Goal: Task Accomplishment & Management: Manage account settings

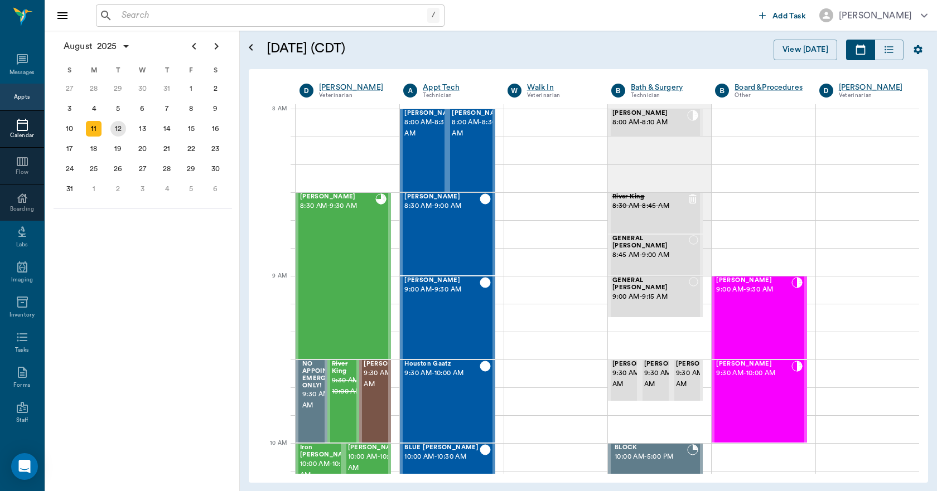
click at [117, 128] on div "12" at bounding box center [118, 129] width 16 height 16
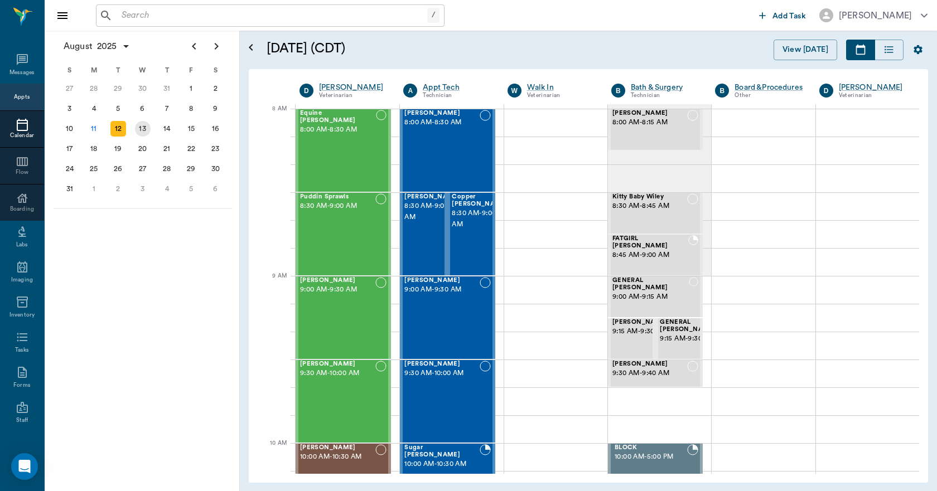
click at [142, 127] on div "13" at bounding box center [143, 129] width 16 height 16
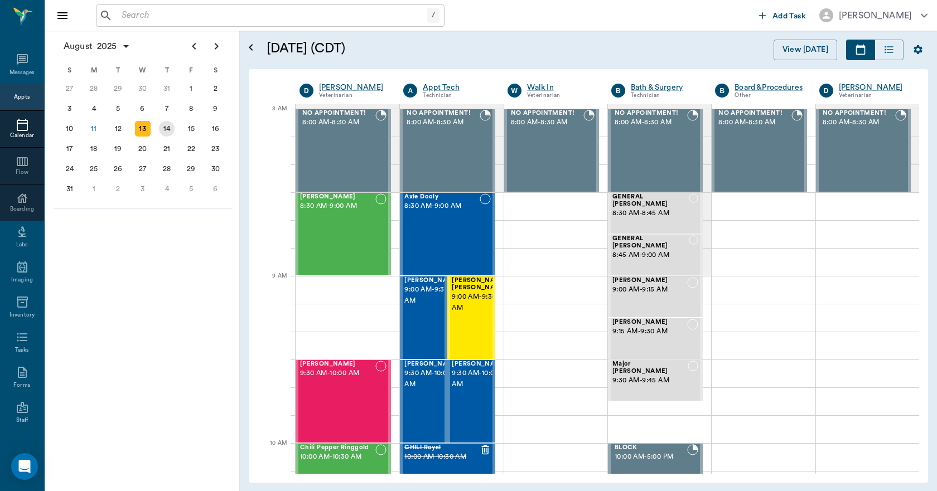
click at [171, 125] on div "14" at bounding box center [167, 129] width 16 height 16
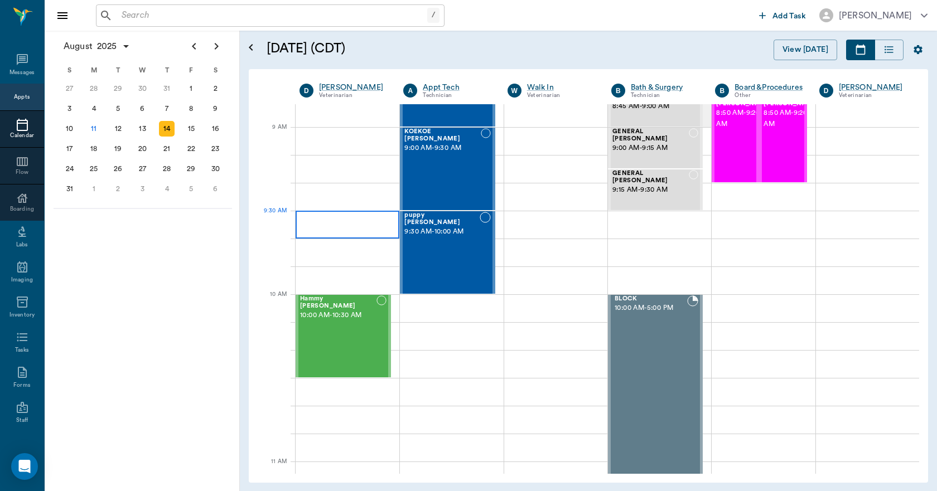
scroll to position [167, 0]
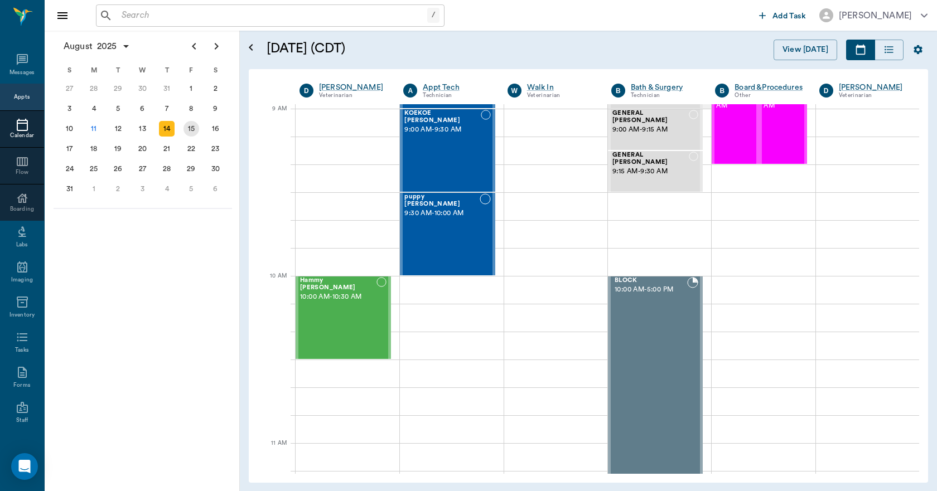
click at [194, 128] on div "15" at bounding box center [191, 129] width 16 height 16
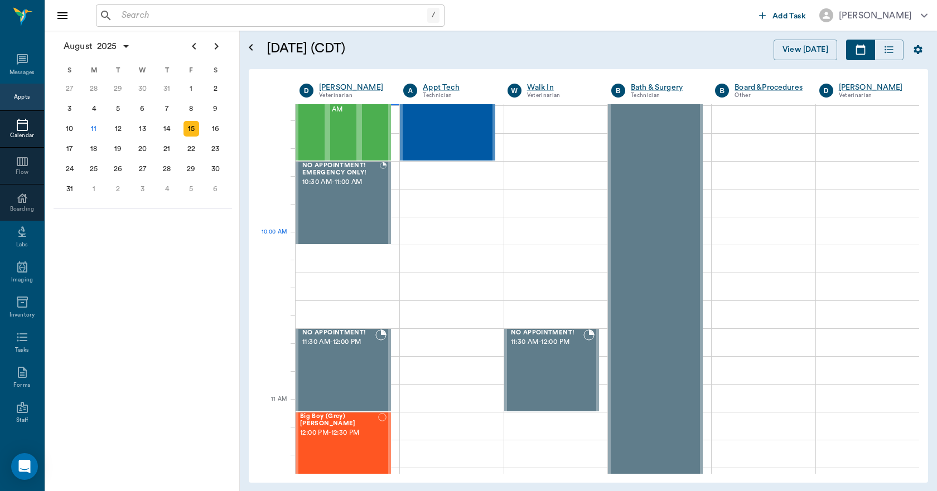
scroll to position [446, 0]
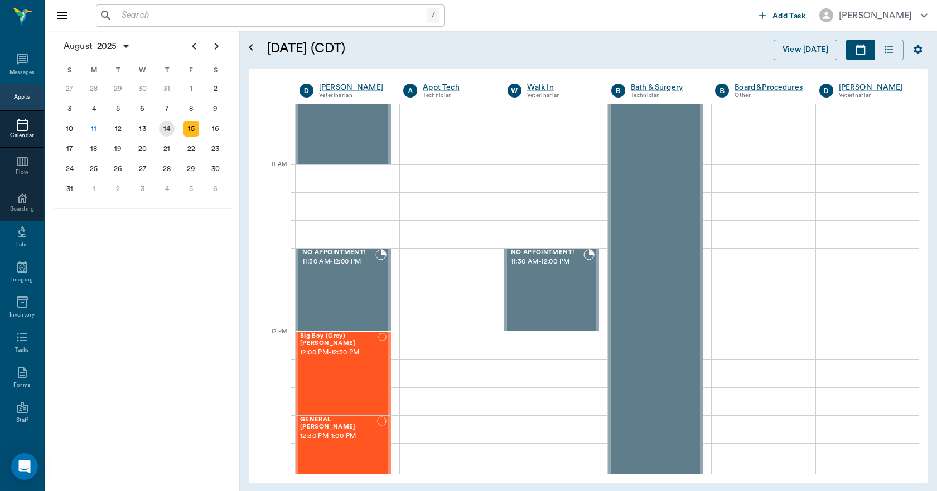
click at [157, 122] on div "14" at bounding box center [166, 129] width 25 height 20
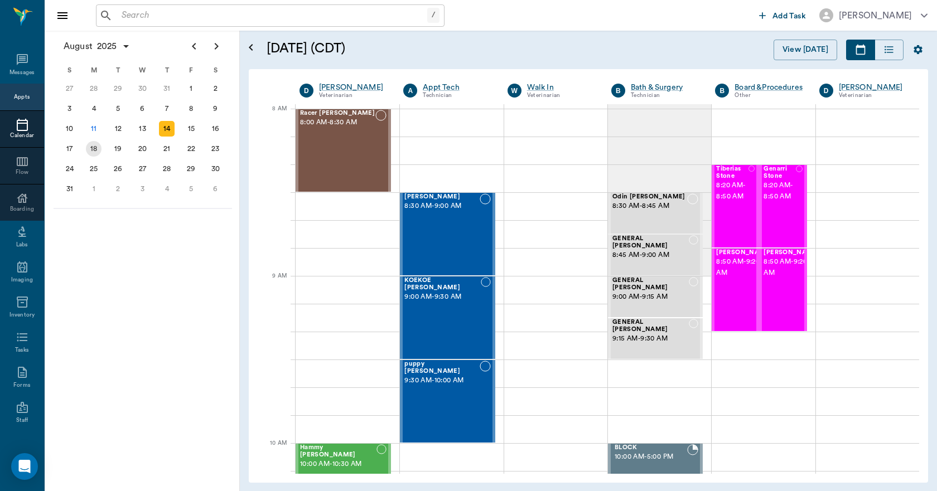
click at [98, 151] on div "18" at bounding box center [94, 149] width 16 height 16
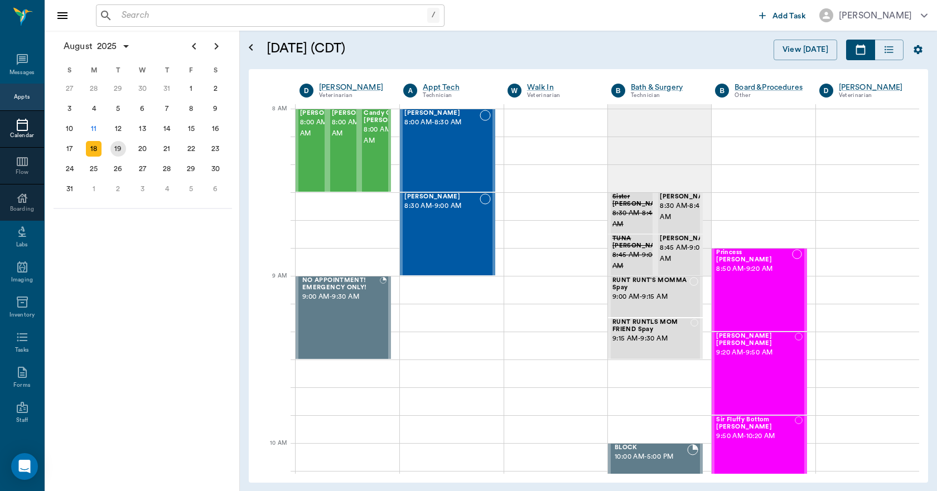
click at [116, 147] on div "19" at bounding box center [118, 149] width 16 height 16
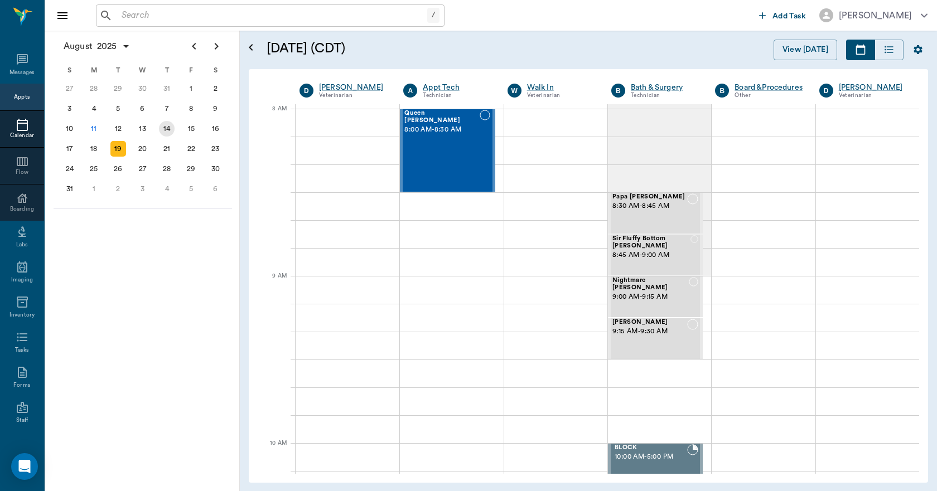
drag, startPoint x: 165, startPoint y: 127, endPoint x: 180, endPoint y: 132, distance: 15.9
click at [166, 127] on div "14" at bounding box center [167, 129] width 16 height 16
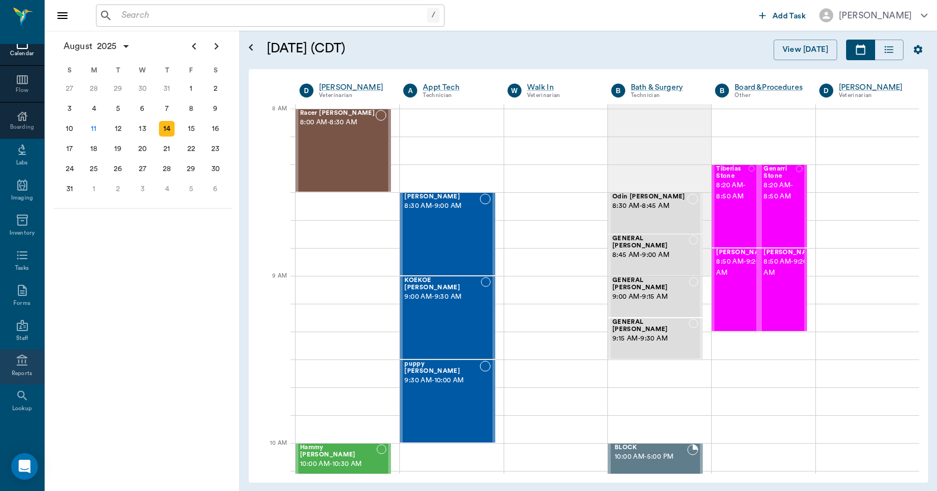
scroll to position [112, 0]
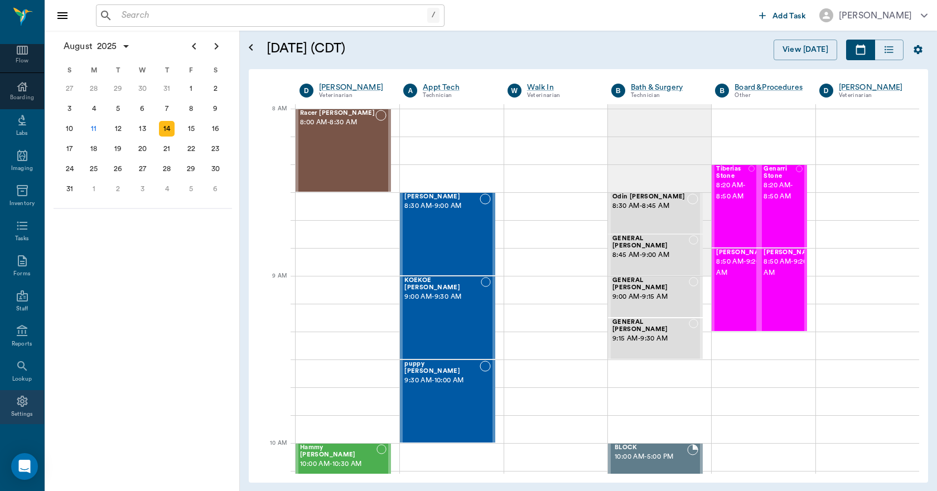
click at [26, 407] on div "Settings" at bounding box center [22, 407] width 44 height 35
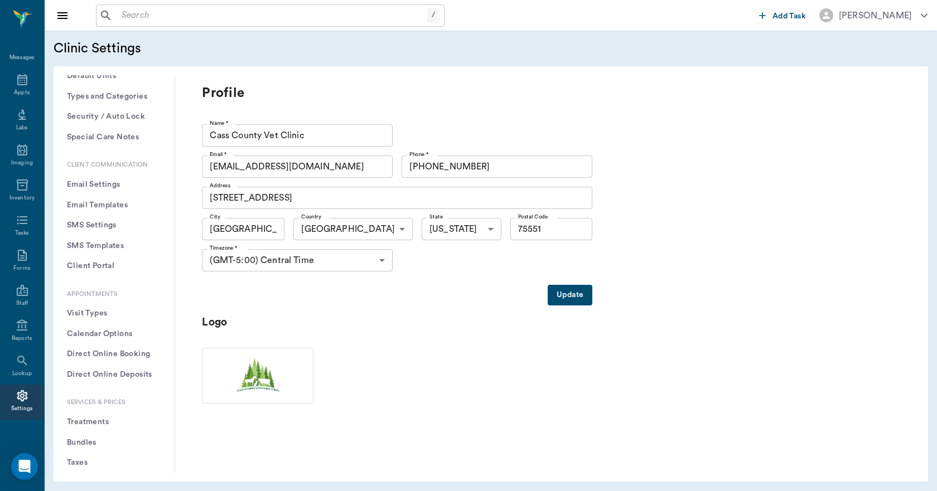
scroll to position [112, 0]
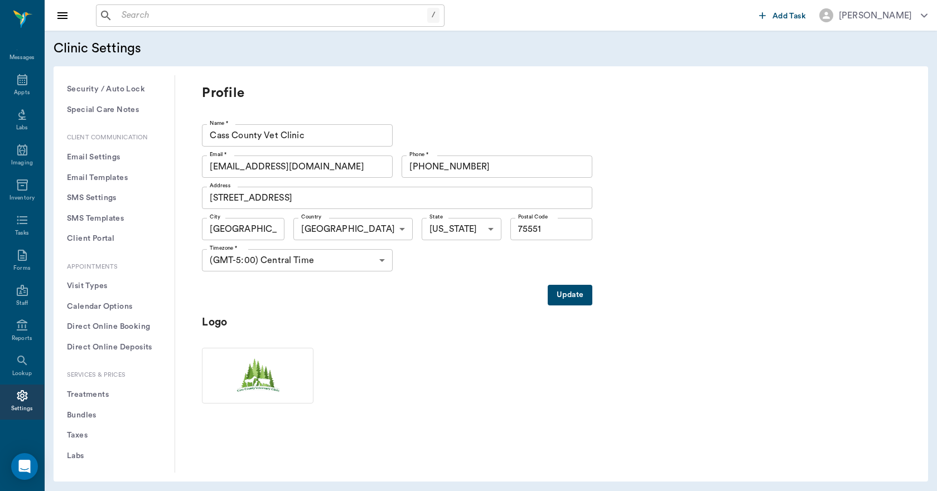
click at [90, 394] on button "Treatments" at bounding box center [113, 395] width 103 height 21
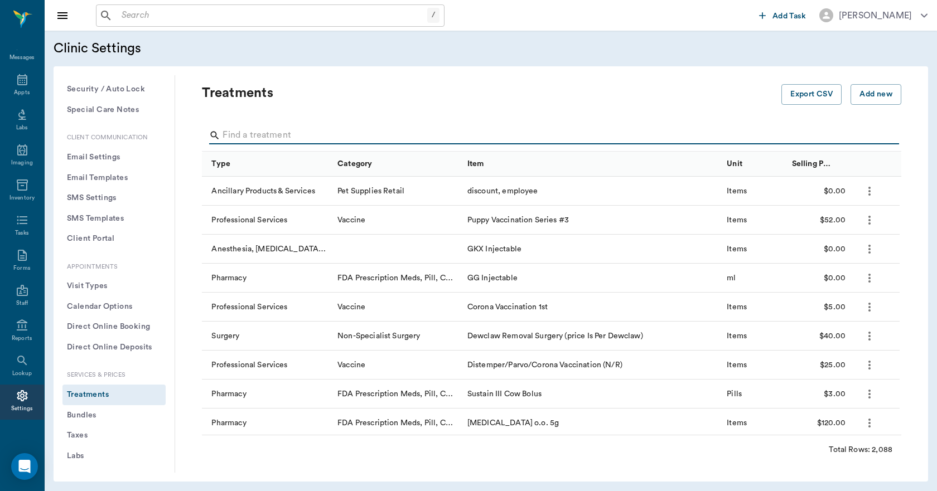
click at [293, 132] on input "Search" at bounding box center [553, 136] width 660 height 18
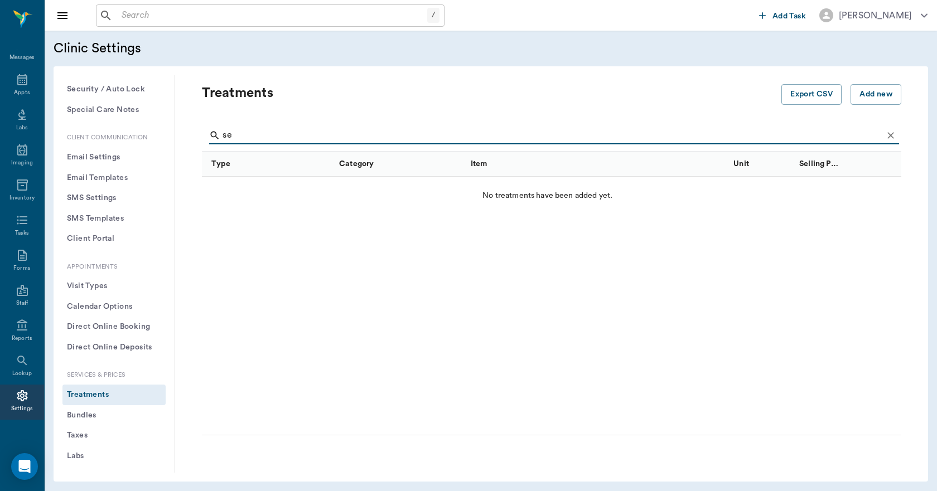
type input "s"
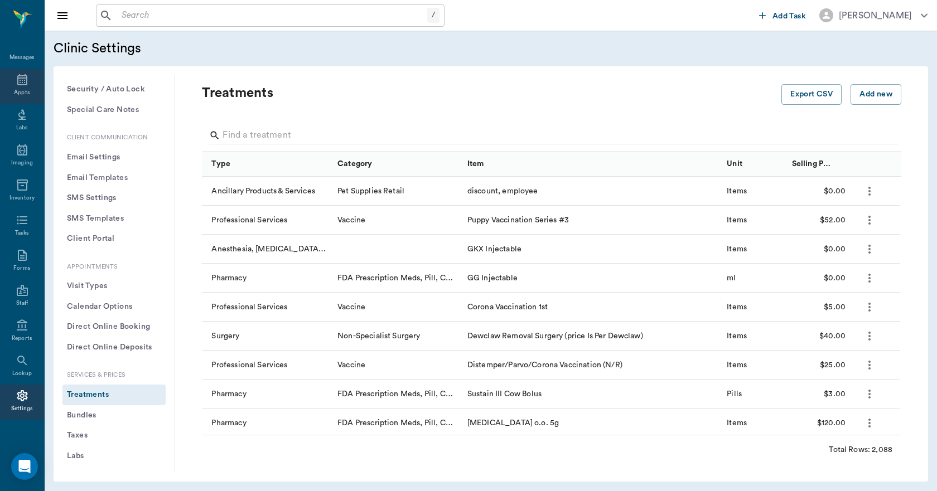
click at [21, 83] on icon at bounding box center [22, 79] width 13 height 13
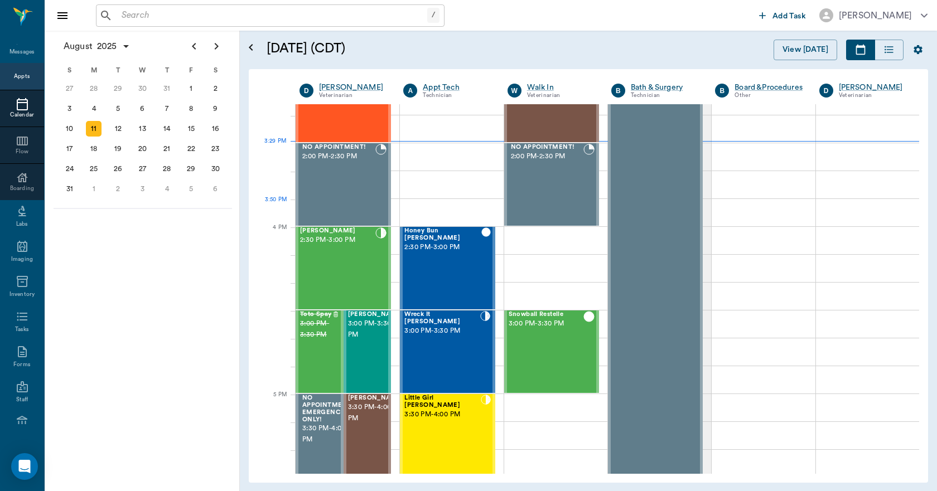
scroll to position [895, 0]
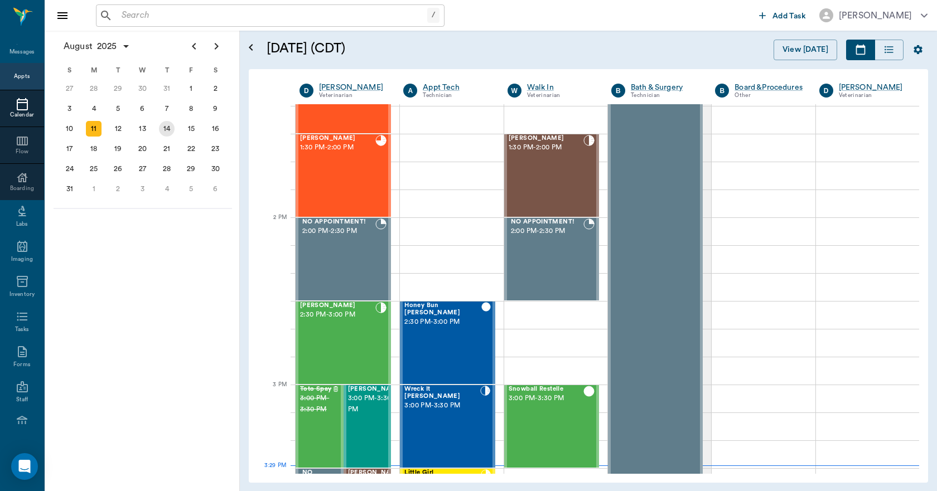
click at [170, 122] on div "14" at bounding box center [167, 129] width 16 height 16
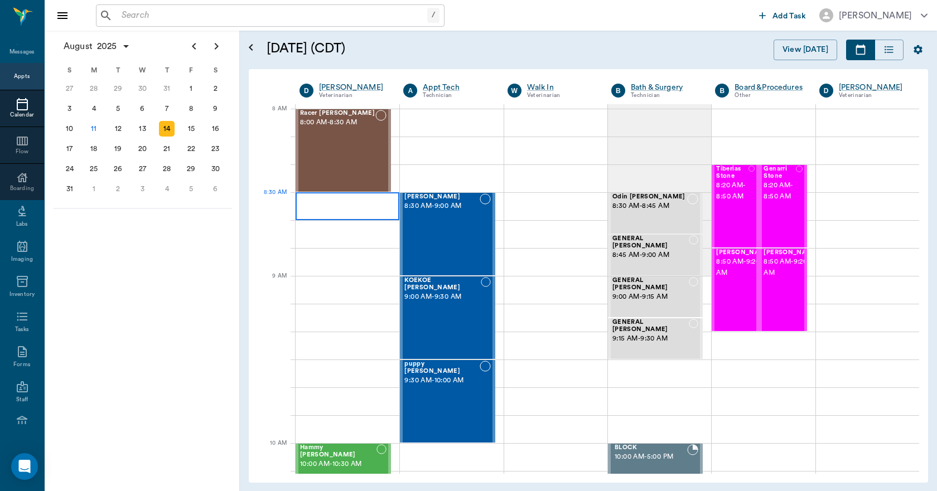
click at [334, 208] on div at bounding box center [348, 206] width 104 height 28
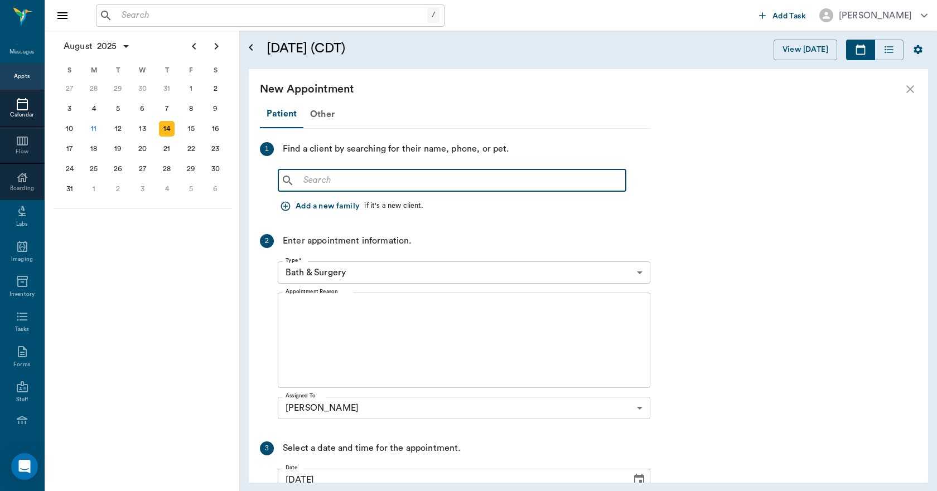
click at [343, 183] on input "text" at bounding box center [460, 181] width 322 height 16
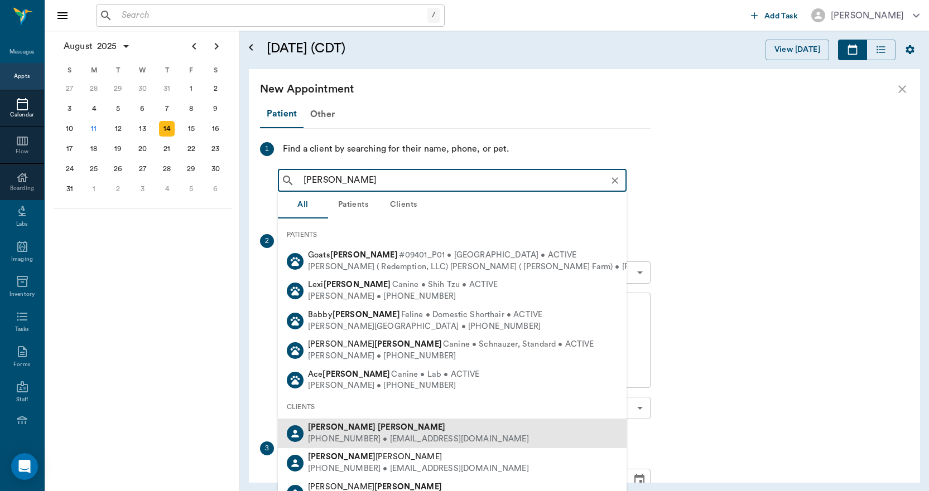
click at [393, 439] on div "[PHONE_NUMBER] • [EMAIL_ADDRESS][DOMAIN_NAME]" at bounding box center [418, 440] width 221 height 12
type input "[PERSON_NAME]"
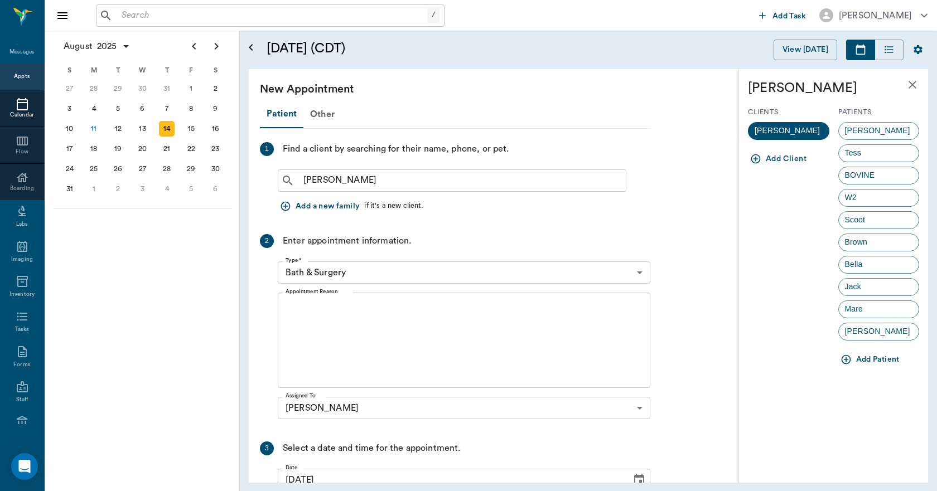
click at [862, 178] on span "BOVINE" at bounding box center [860, 176] width 42 height 12
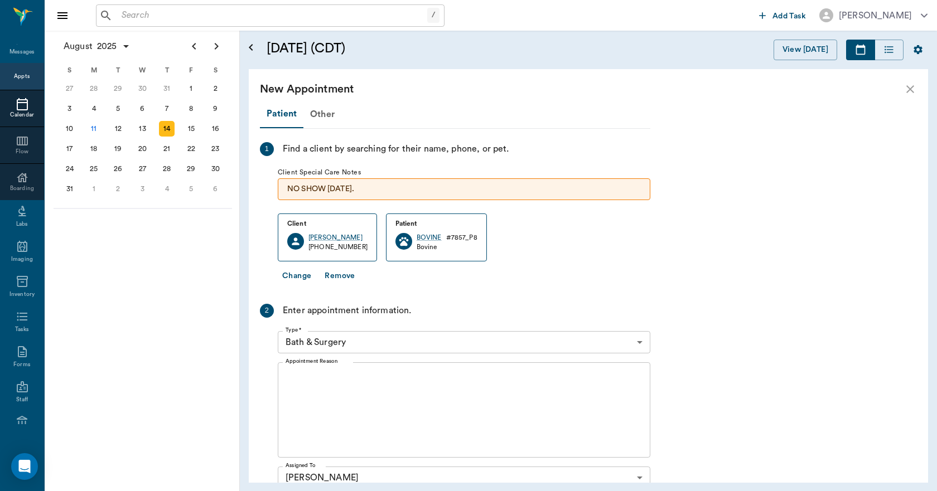
drag, startPoint x: 379, startPoint y: 380, endPoint x: 406, endPoint y: 381, distance: 27.4
click at [380, 381] on textarea "Appointment Reason" at bounding box center [464, 410] width 357 height 77
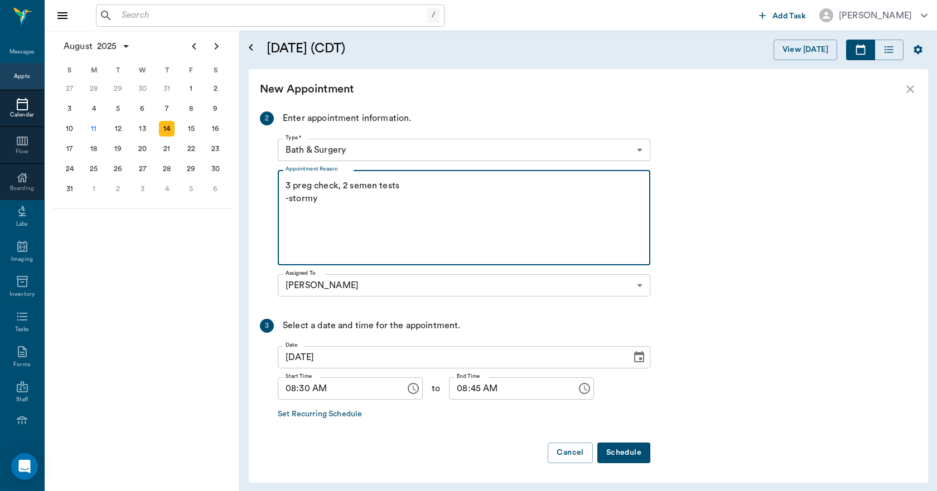
scroll to position [193, 0]
type textarea "3 preg check, 2 semen tests -stormy"
click at [628, 452] on button "Schedule" at bounding box center [623, 452] width 53 height 21
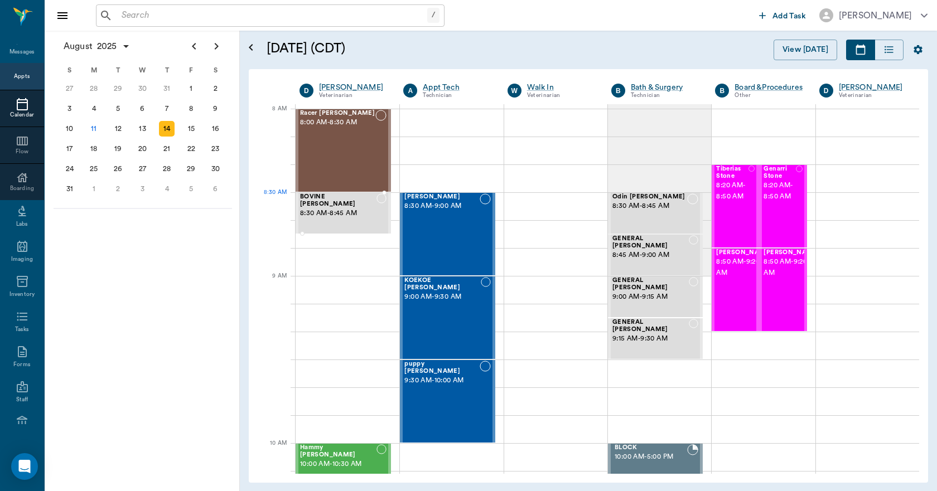
drag, startPoint x: 338, startPoint y: 215, endPoint x: 340, endPoint y: 208, distance: 7.1
click at [338, 214] on div "BOVINE [PERSON_NAME] 8:30 AM - 8:45 AM" at bounding box center [338, 214] width 76 height 40
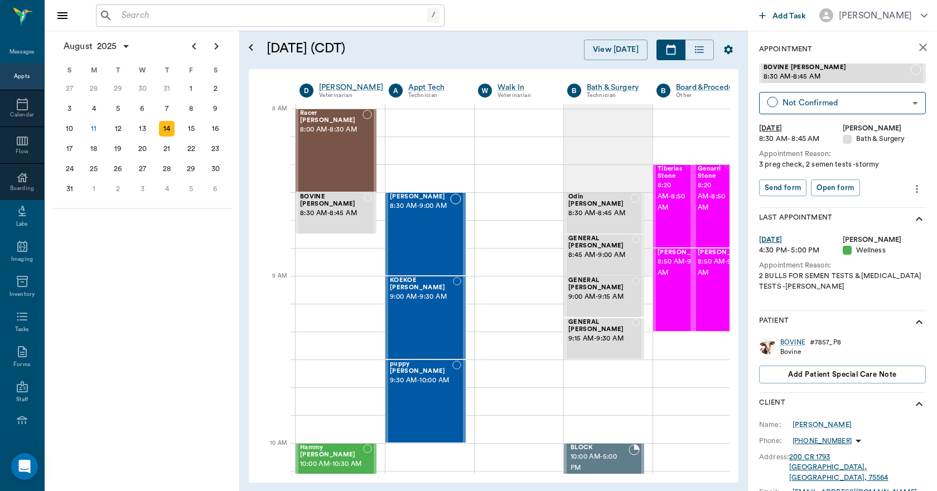
click at [911, 184] on icon "more" at bounding box center [917, 188] width 12 height 13
click at [847, 208] on span "Edit appointment" at bounding box center [862, 208] width 94 height 12
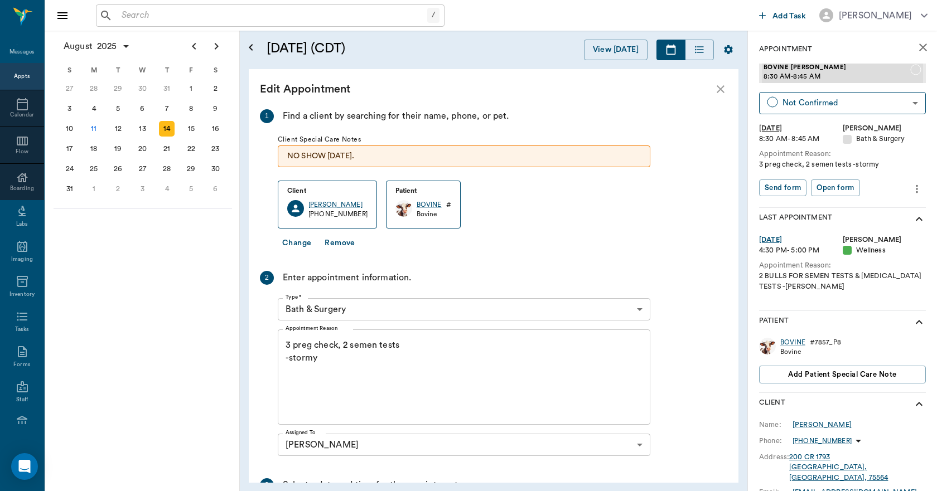
click at [372, 312] on body "/ ​ Add Task [PERSON_NAME] Nectar Messages Appts Calendar Flow Boarding Labs Im…" at bounding box center [468, 245] width 937 height 491
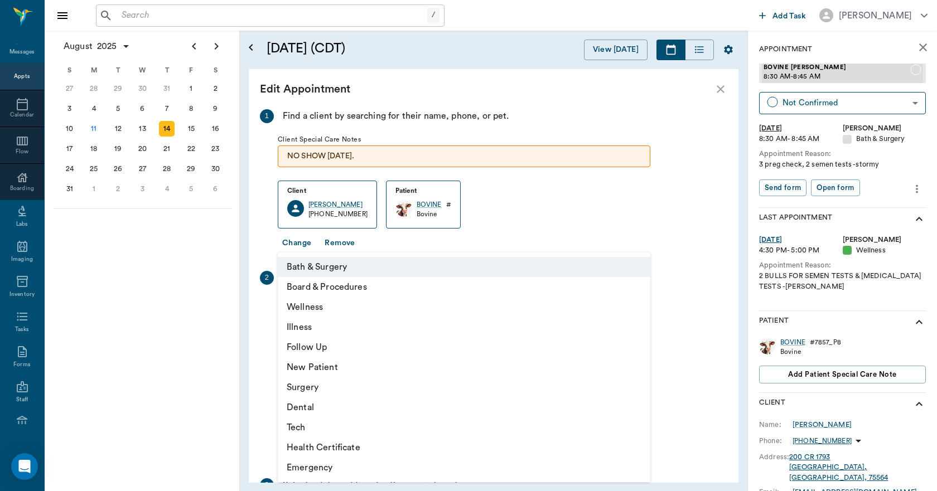
click at [323, 306] on li "Wellness" at bounding box center [464, 307] width 373 height 20
type input "65d2be4f46e3a538d89b8c14"
type input "09:00 AM"
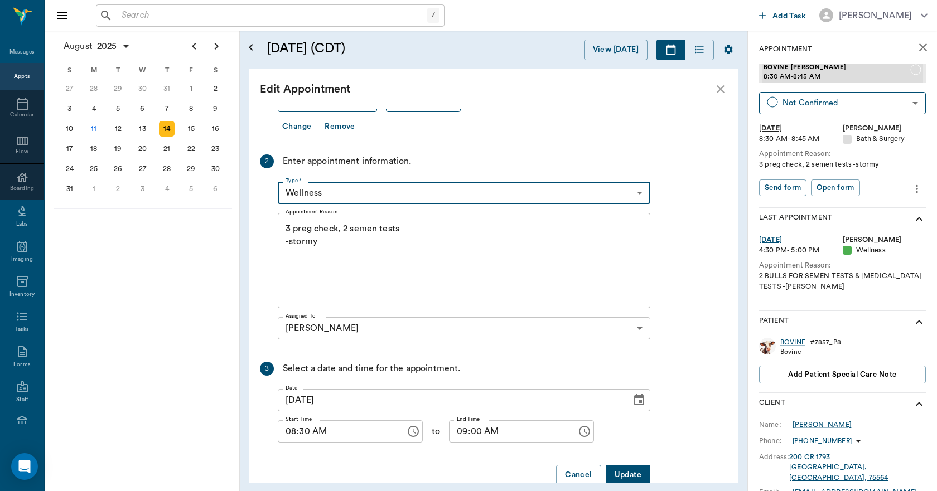
scroll to position [139, 0]
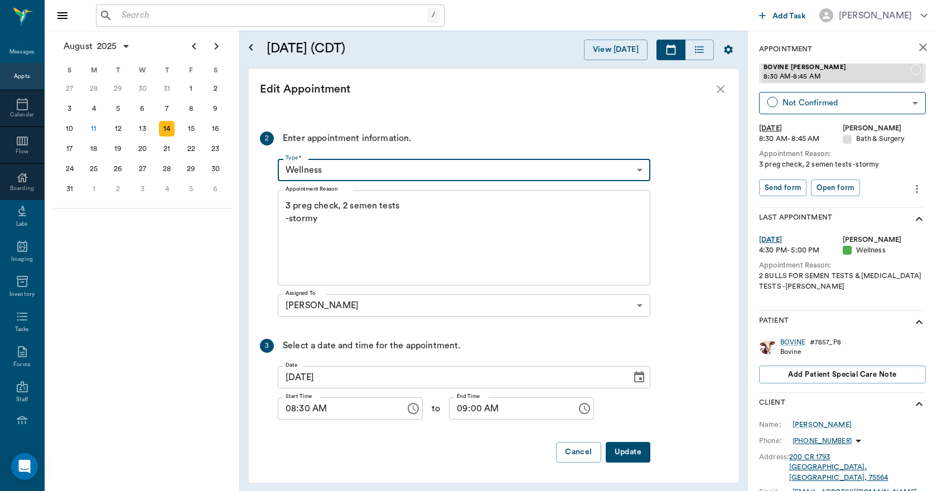
click at [628, 455] on button "Update" at bounding box center [628, 452] width 45 height 21
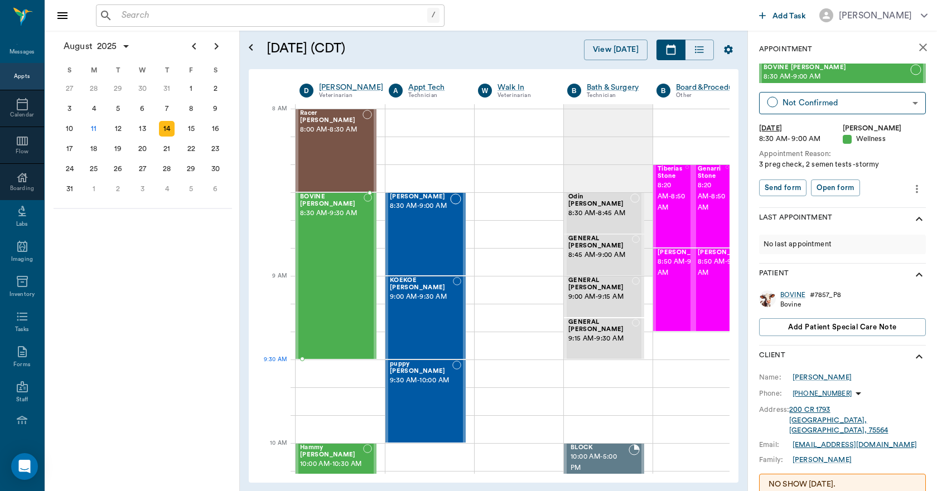
drag, startPoint x: 302, startPoint y: 274, endPoint x: 299, endPoint y: 354, distance: 79.2
drag, startPoint x: 302, startPoint y: 276, endPoint x: 302, endPoint y: 353, distance: 77.0
click at [317, 302] on div "BOVINE [PERSON_NAME] 8:30 AM - 9:30 AM" at bounding box center [332, 276] width 64 height 165
click at [911, 192] on icon "more" at bounding box center [917, 188] width 12 height 13
click at [742, 175] on div at bounding box center [468, 245] width 937 height 491
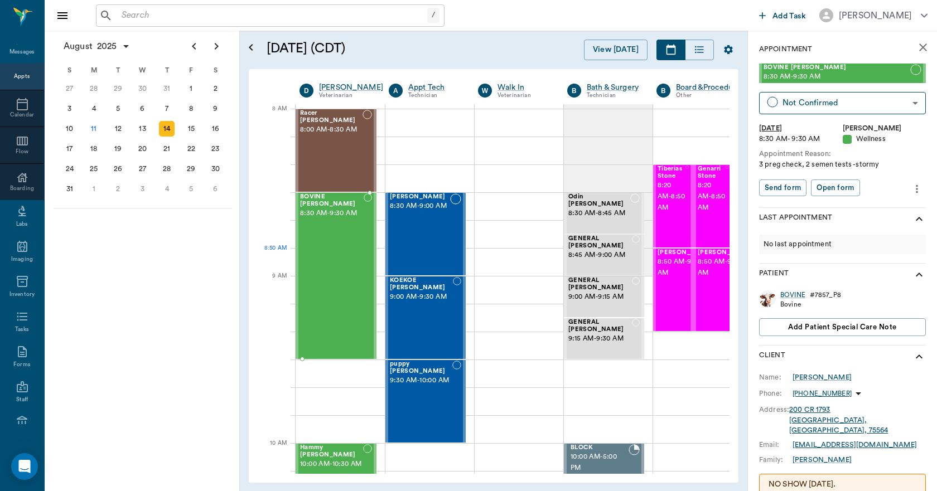
drag, startPoint x: 336, startPoint y: 272, endPoint x: 466, endPoint y: 263, distance: 130.3
click at [337, 273] on div "BOVINE [PERSON_NAME] 8:30 AM - 9:30 AM" at bounding box center [332, 276] width 64 height 165
click at [912, 191] on icon "more" at bounding box center [917, 188] width 12 height 13
click at [849, 209] on span "Edit appointment" at bounding box center [862, 208] width 94 height 12
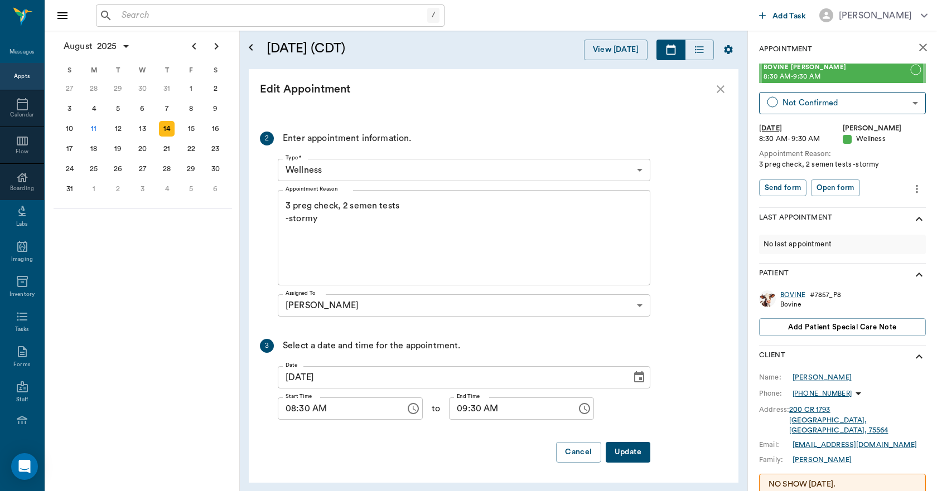
click at [458, 412] on input "09:30 AM" at bounding box center [509, 409] width 120 height 22
drag, startPoint x: 449, startPoint y: 409, endPoint x: 458, endPoint y: 406, distance: 9.5
click at [449, 409] on input "09:30 AM" at bounding box center [509, 409] width 120 height 22
type input "09:30 AM"
click at [629, 454] on button "Update" at bounding box center [628, 452] width 45 height 21
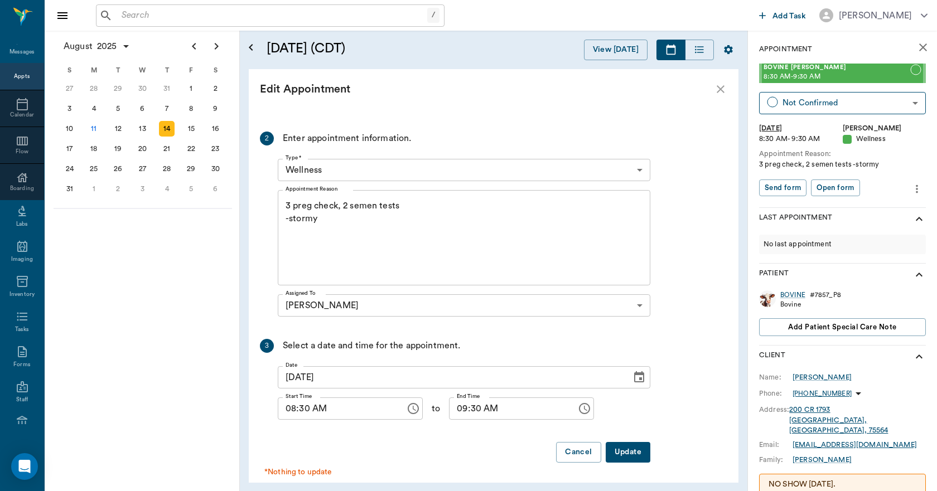
scroll to position [150, 0]
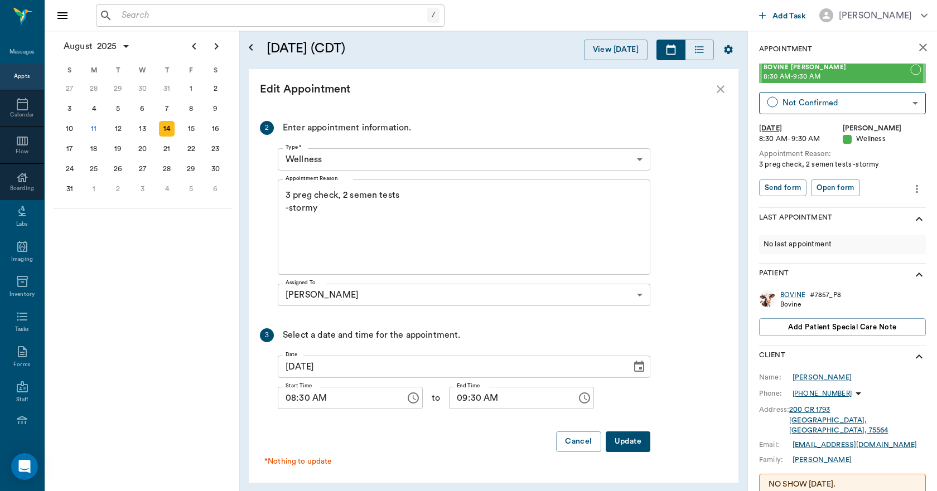
click at [922, 44] on button "close" at bounding box center [923, 47] width 22 height 22
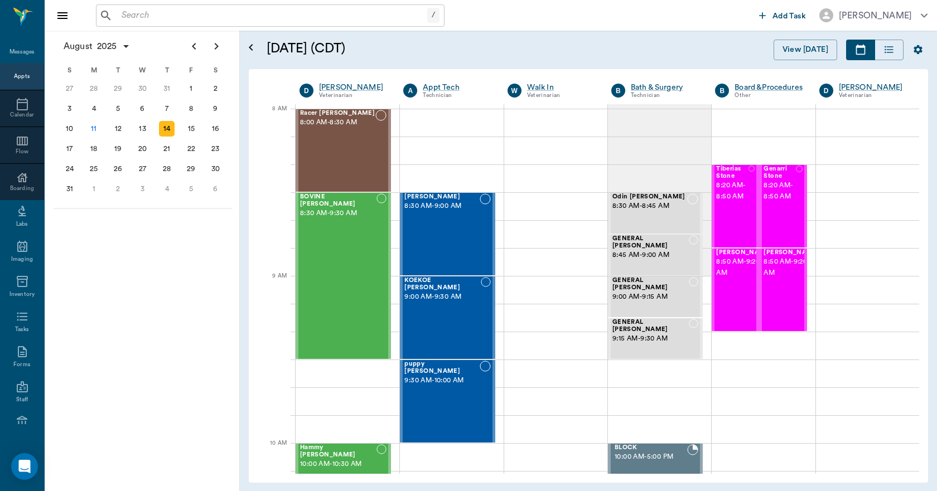
click at [177, 7] on div "/ ​" at bounding box center [270, 15] width 349 height 22
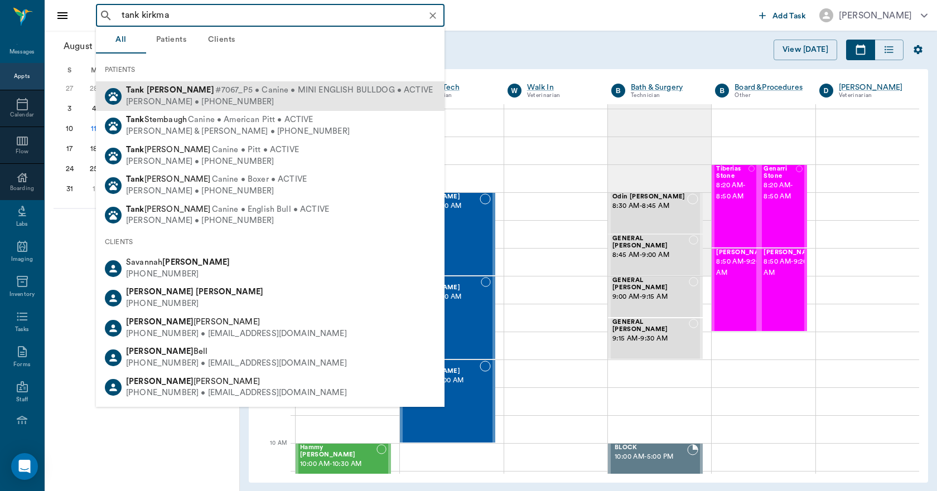
click at [178, 90] on b "[PERSON_NAME]" at bounding box center [180, 90] width 67 height 8
type input "tank kirkma"
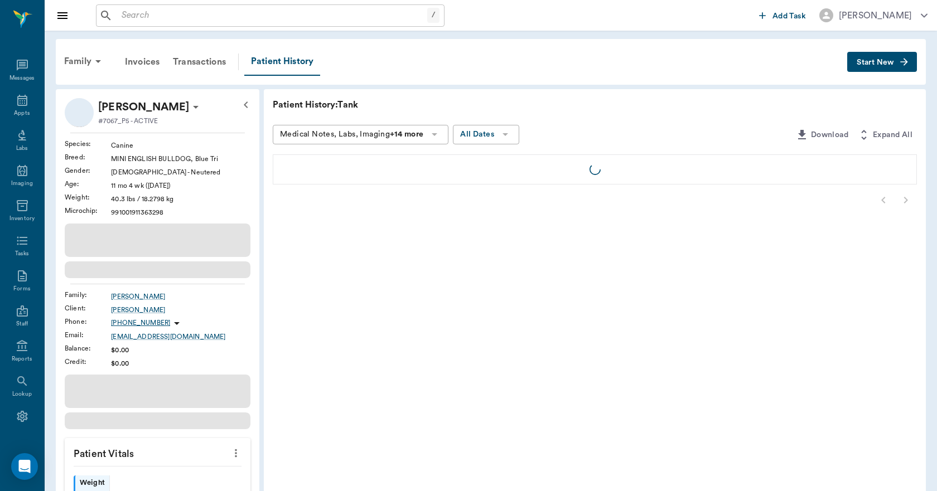
scroll to position [21, 0]
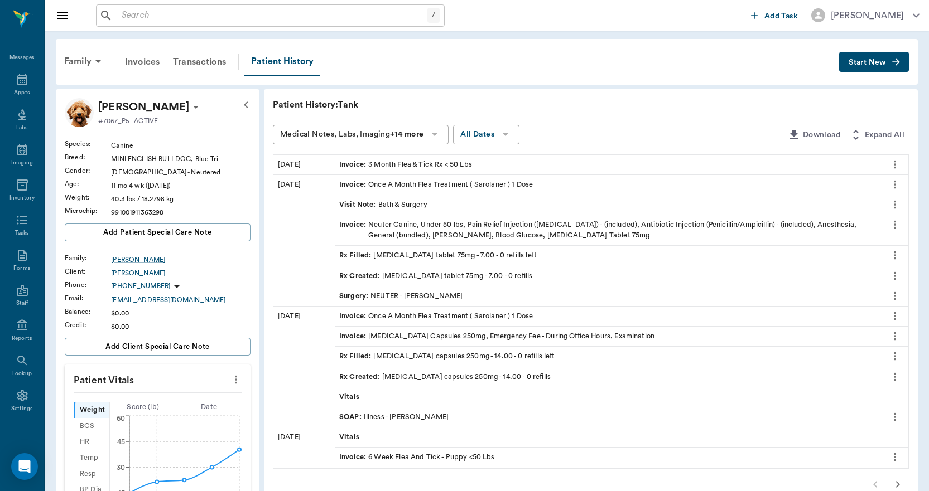
click at [847, 64] on button "Start New" at bounding box center [874, 62] width 70 height 21
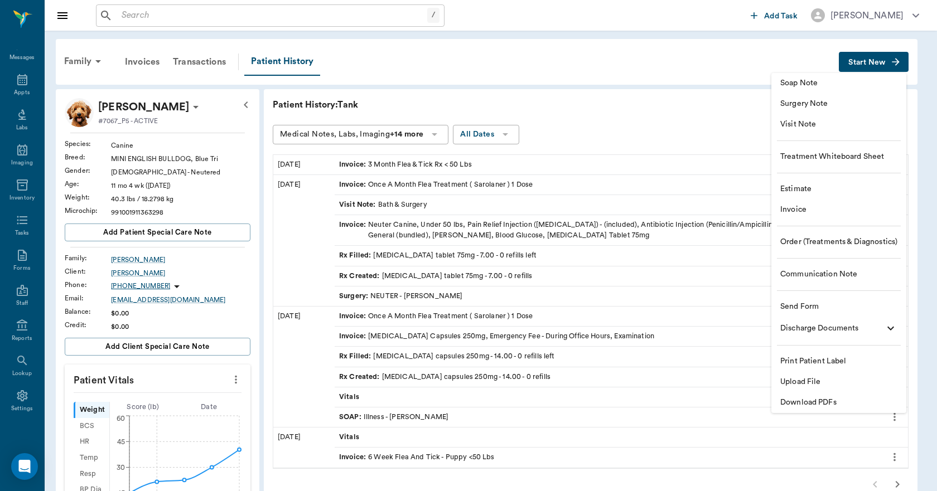
click at [807, 213] on span "Invoice" at bounding box center [838, 210] width 117 height 12
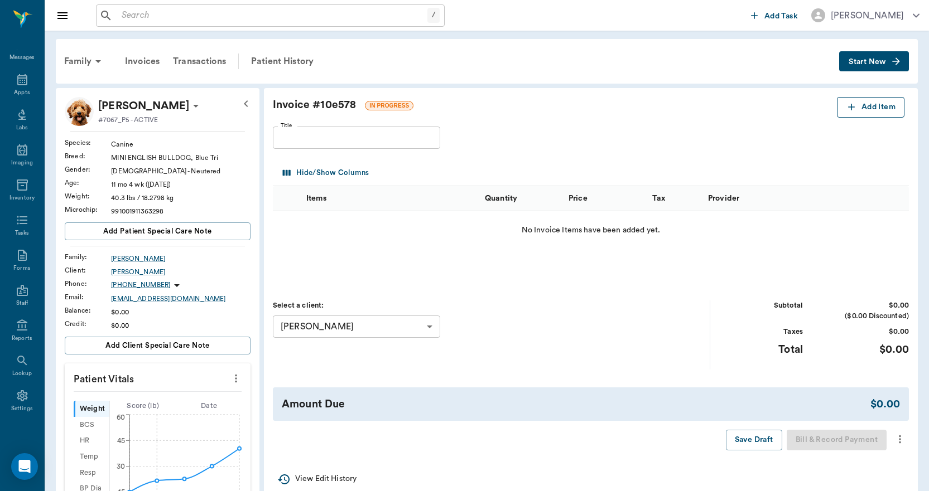
click at [853, 113] on button "Add Item" at bounding box center [870, 107] width 67 height 21
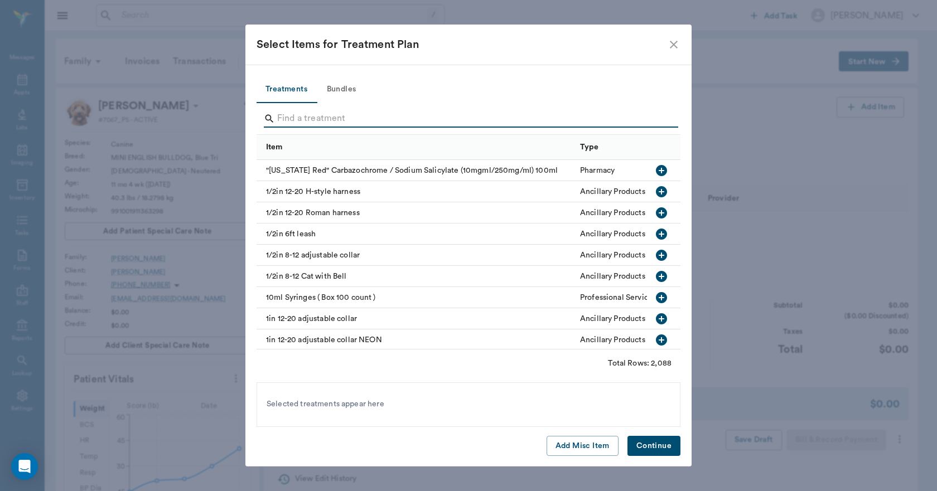
click at [397, 112] on input "Search" at bounding box center [469, 119] width 384 height 18
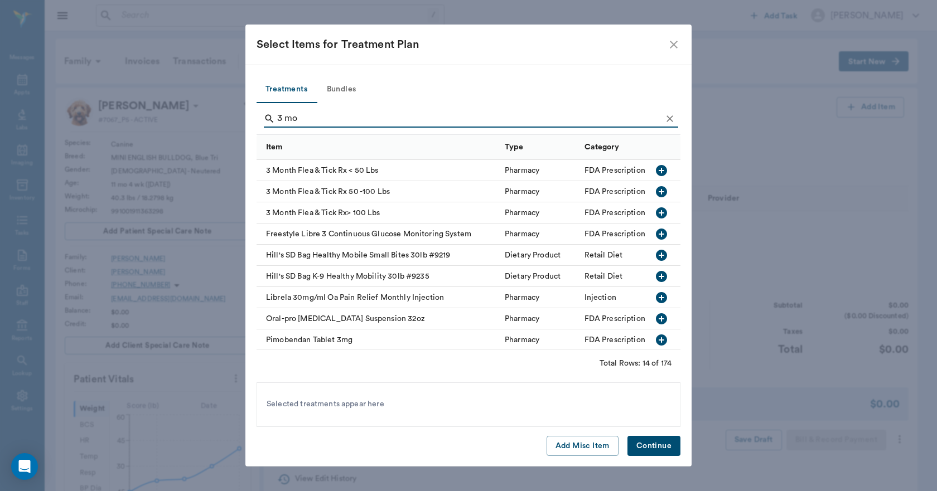
type input "3 mo"
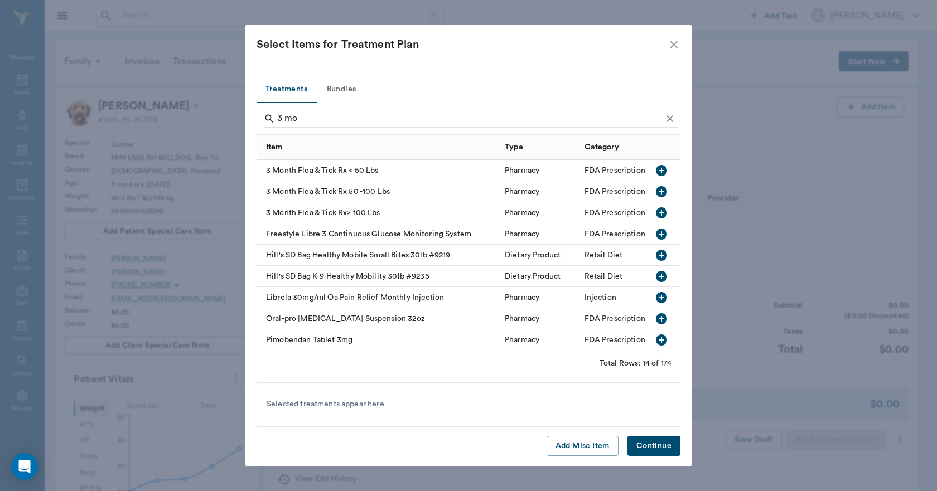
click at [416, 172] on div "3 Month Flea & Tick Rx < 50 Lbs" at bounding box center [378, 170] width 243 height 21
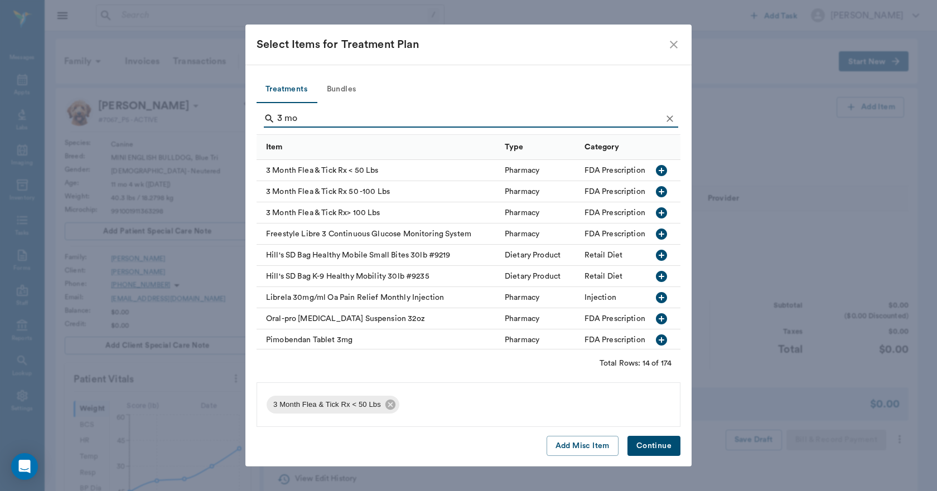
click at [649, 443] on button "Continue" at bounding box center [653, 446] width 53 height 21
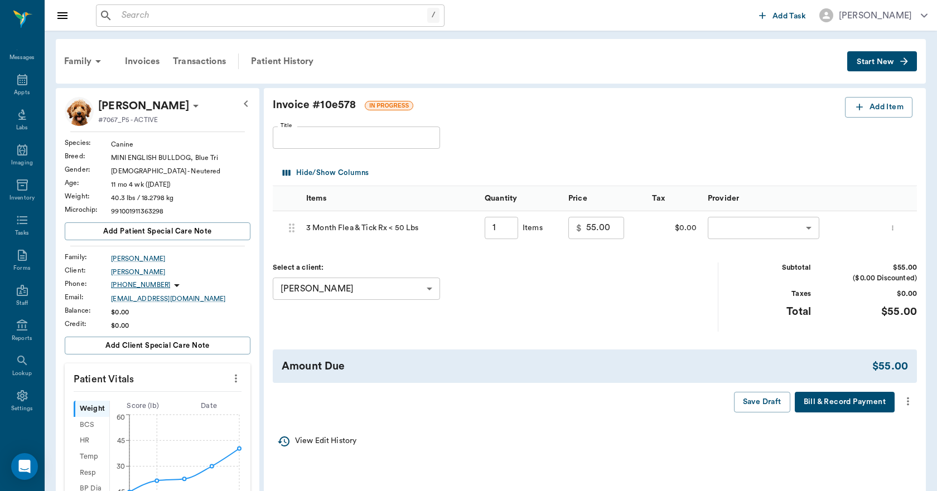
click at [741, 223] on body "/ ​ Add Task [PERSON_NAME] Nectar Messages Appts Labs Imaging Inventory Tasks F…" at bounding box center [468, 443] width 937 height 886
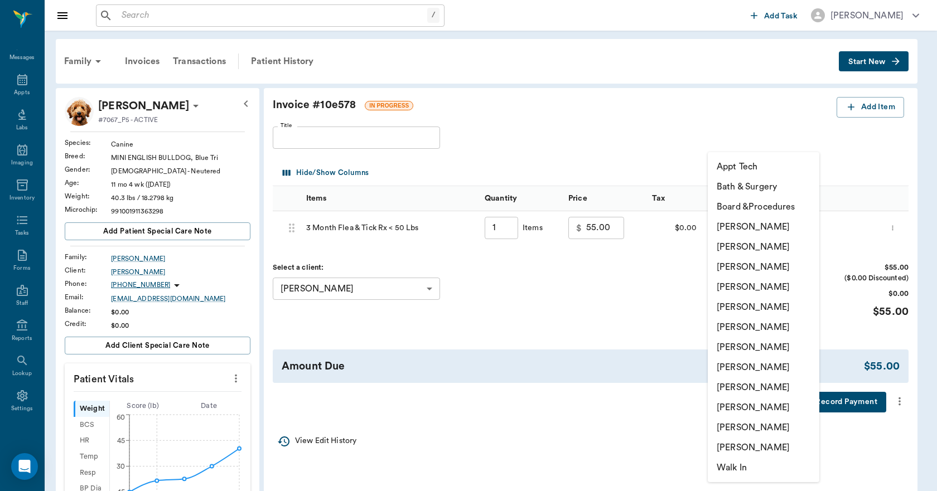
drag, startPoint x: 736, startPoint y: 449, endPoint x: 769, endPoint y: 441, distance: 34.0
click at [737, 449] on li "[PERSON_NAME]" at bounding box center [764, 448] width 112 height 20
type input "none-6846f23611ceaf08359063e4"
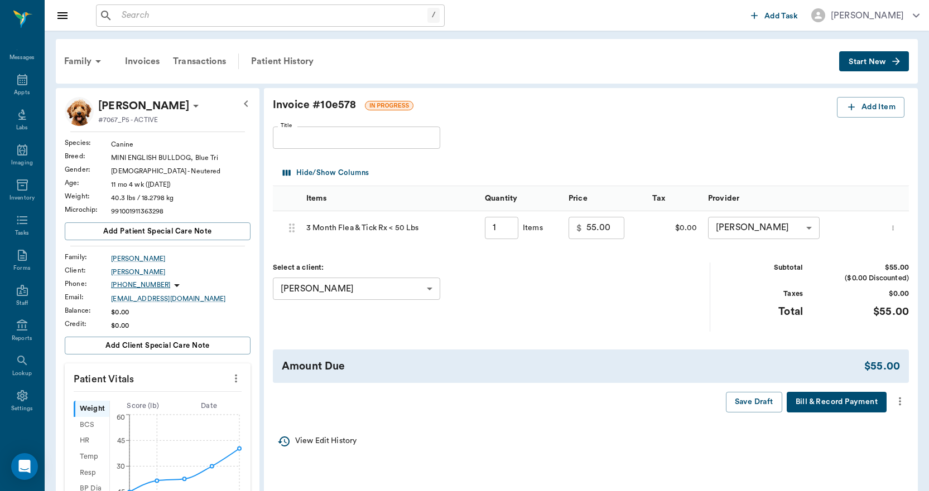
click at [898, 404] on icon "more" at bounding box center [900, 401] width 12 height 13
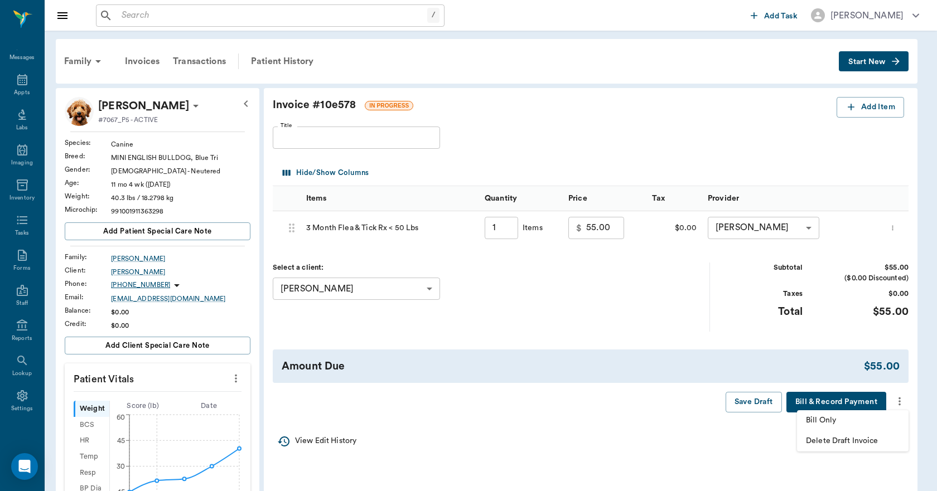
click at [834, 419] on span "Bill Only" at bounding box center [853, 421] width 94 height 12
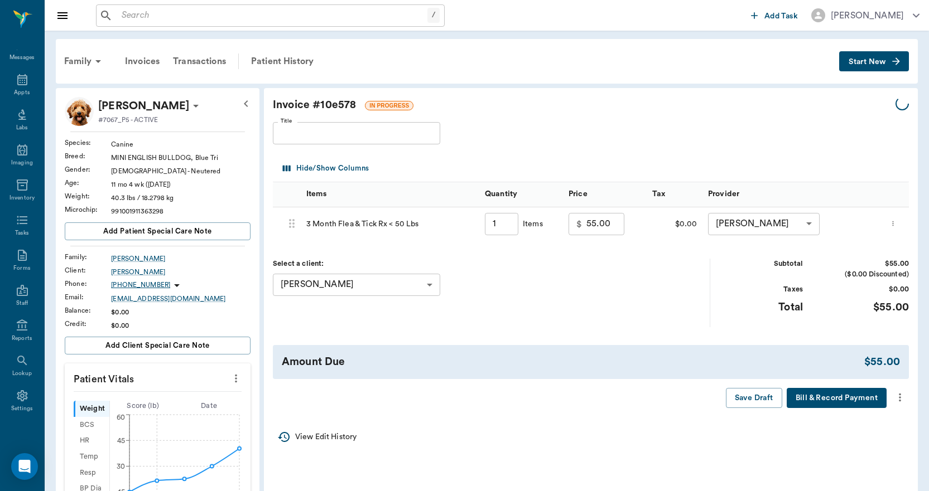
type input "1.00"
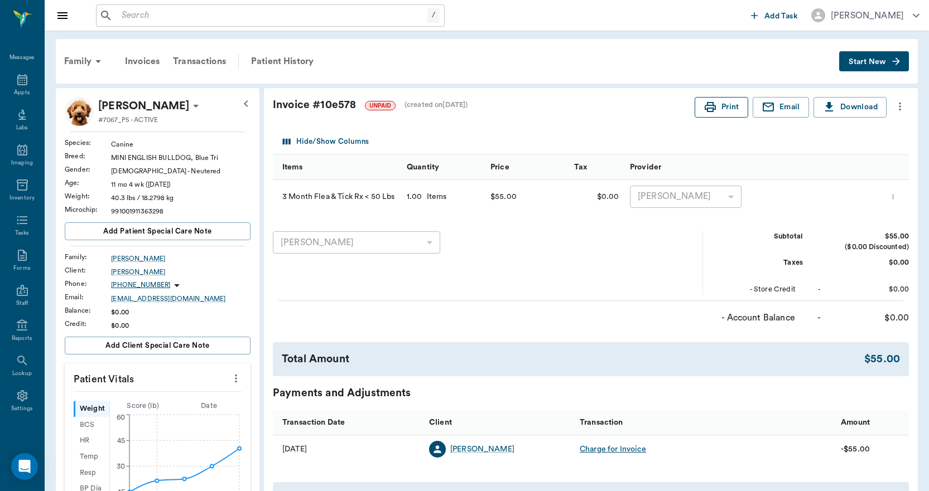
click at [733, 107] on button "Print" at bounding box center [721, 107] width 54 height 21
click at [227, 63] on div "Transactions" at bounding box center [199, 61] width 66 height 27
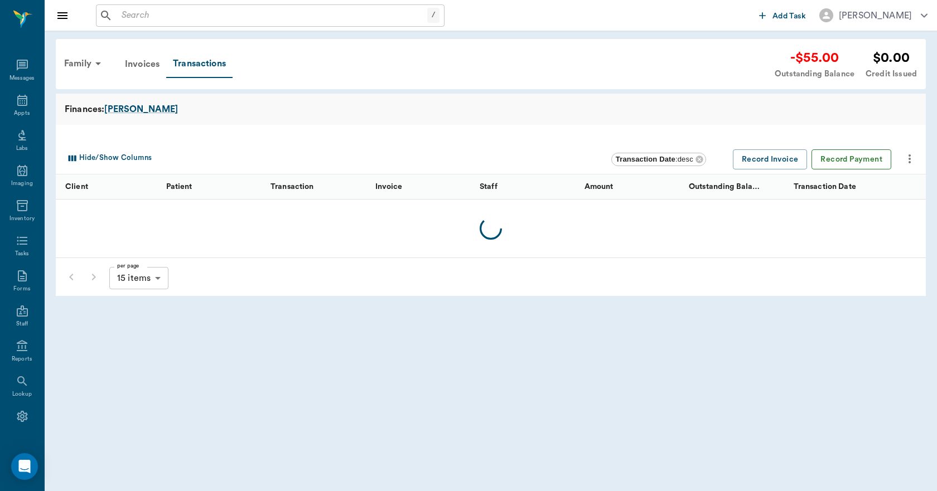
scroll to position [21, 0]
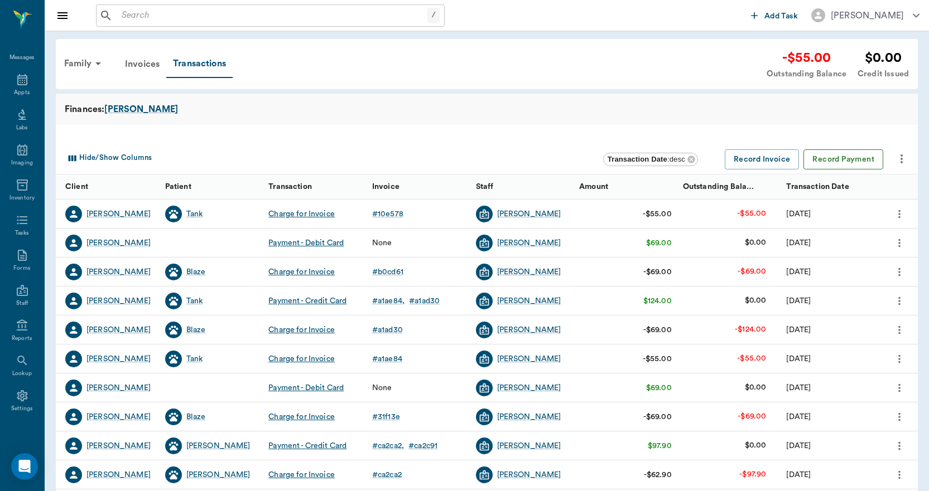
click at [836, 161] on button "Record Payment" at bounding box center [843, 159] width 80 height 21
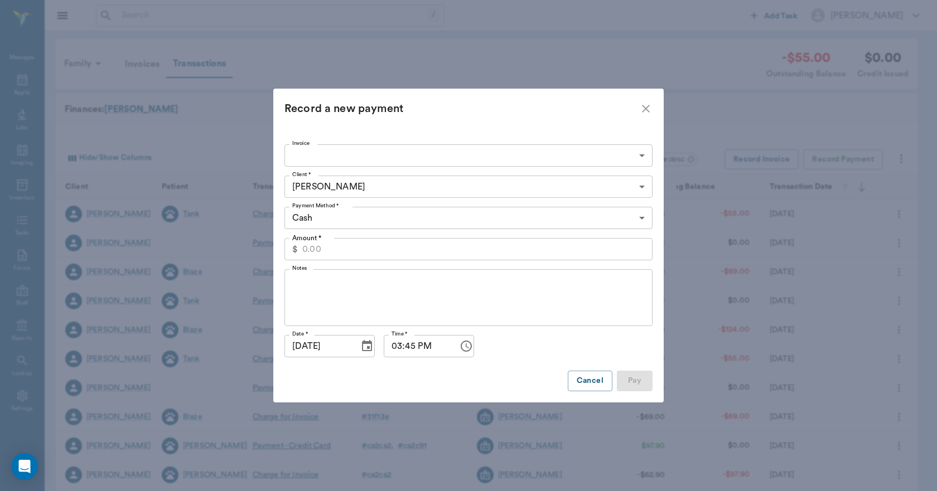
click at [419, 158] on body "/ ​ Add Task [PERSON_NAME] Nectar Messages Appts Labs Imaging Inventory Tasks F…" at bounding box center [468, 343] width 937 height 686
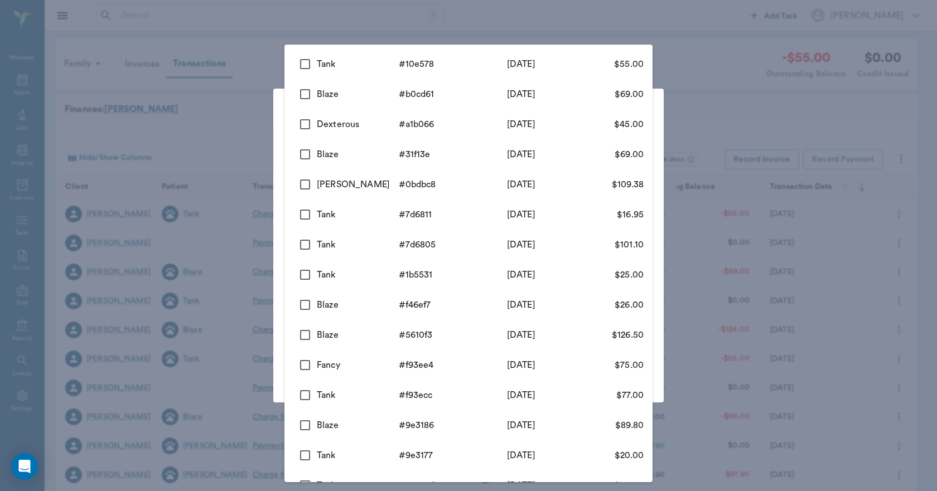
click at [371, 66] on div "Tank" at bounding box center [358, 63] width 82 height 13
type input "689a5453ed37b777db10e578"
type input "55.00"
checkbox input "true"
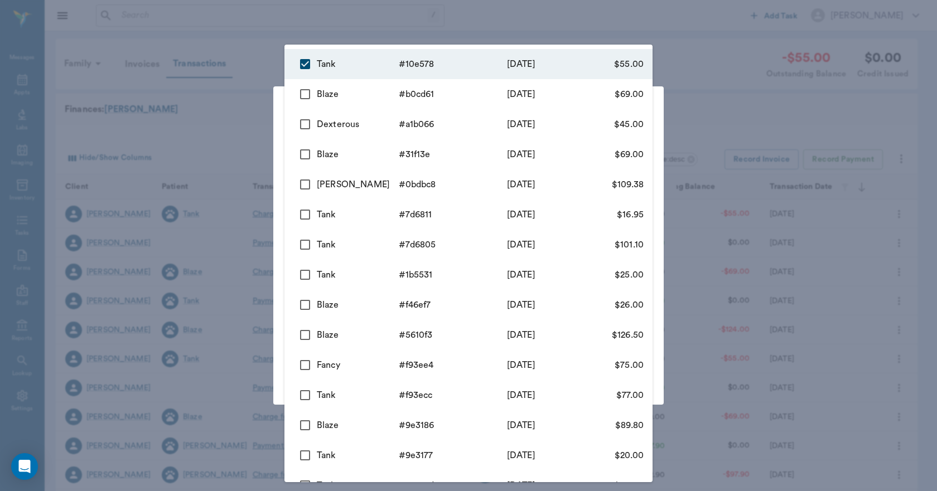
click at [264, 65] on div at bounding box center [468, 245] width 937 height 491
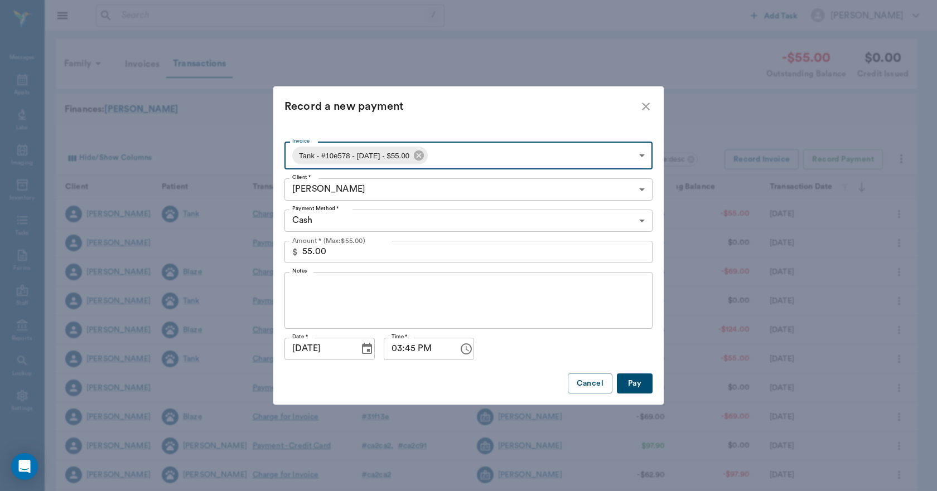
click at [380, 218] on body "/ ​ Add Task [PERSON_NAME] Nectar Messages Appts Labs Imaging Inventory Tasks F…" at bounding box center [468, 343] width 937 height 686
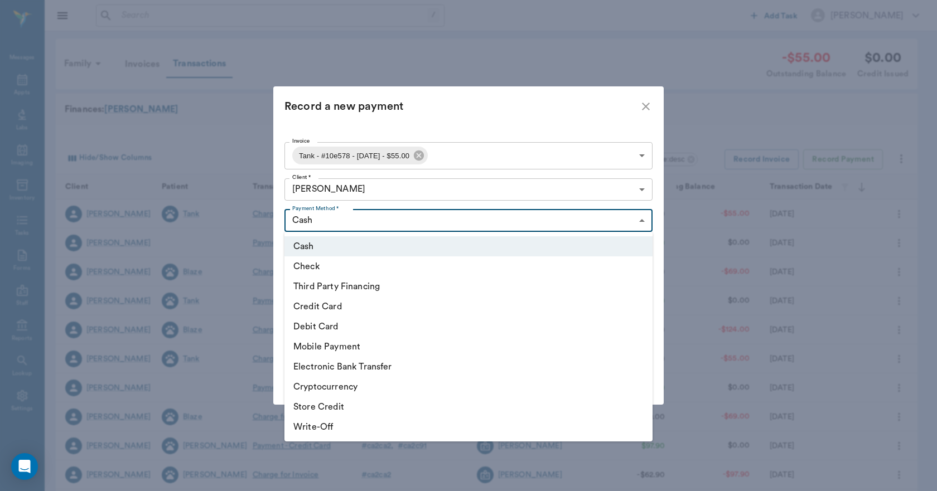
click at [342, 303] on li "Credit Card" at bounding box center [468, 307] width 368 height 20
type input "CREDIT_CARD"
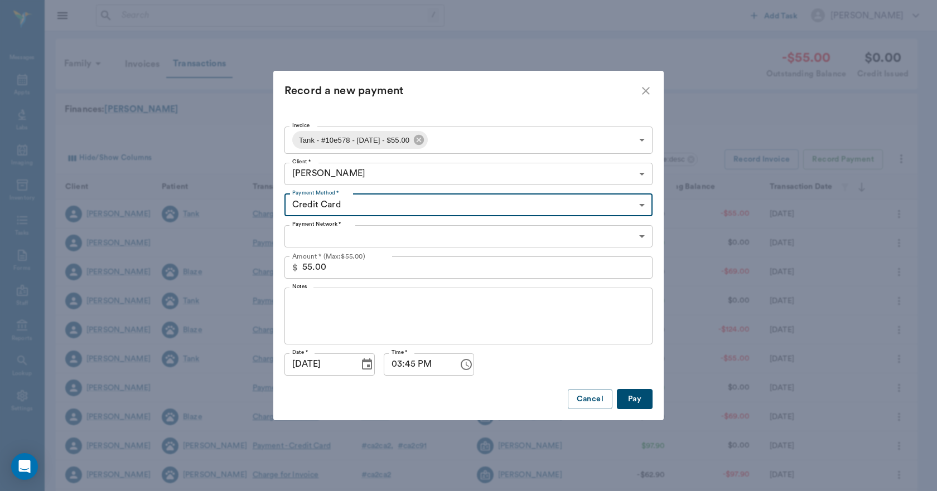
click at [334, 239] on body "/ ​ Add Task [PERSON_NAME] Nectar Messages Appts Labs Imaging Inventory Tasks F…" at bounding box center [468, 343] width 937 height 686
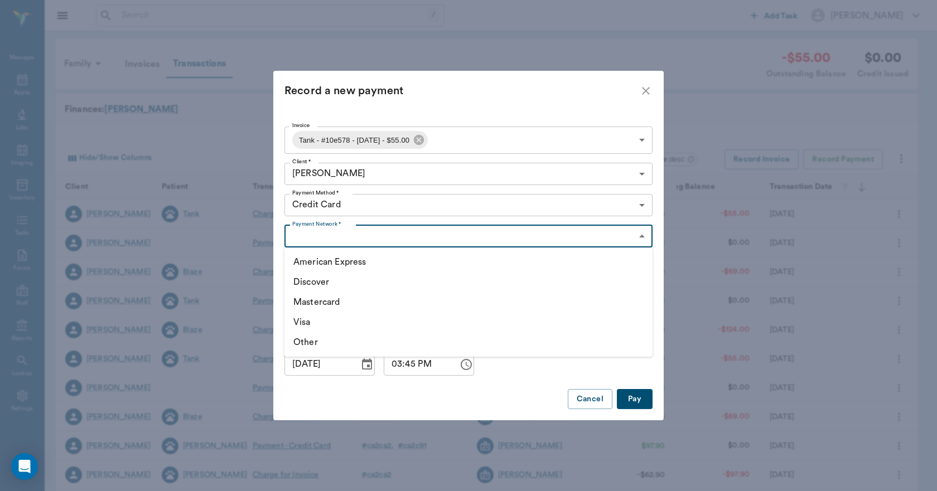
click at [326, 321] on li "Visa" at bounding box center [468, 322] width 368 height 20
type input "VISA"
click at [630, 400] on button "Pay" at bounding box center [635, 399] width 36 height 21
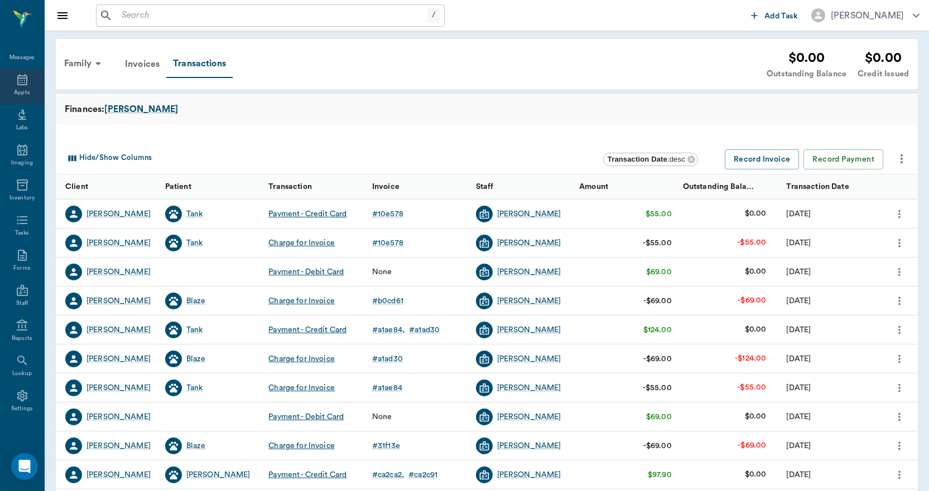
click at [14, 94] on div "Appts" at bounding box center [22, 93] width 16 height 8
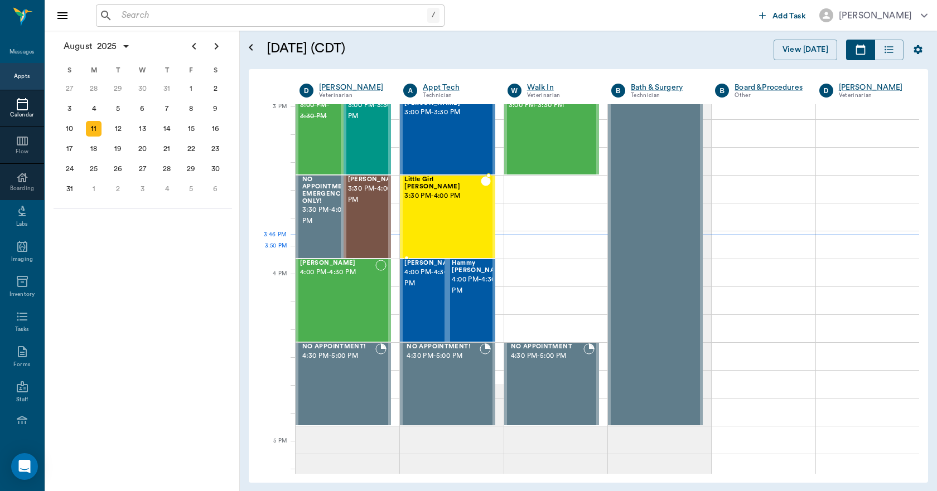
scroll to position [1172, 0]
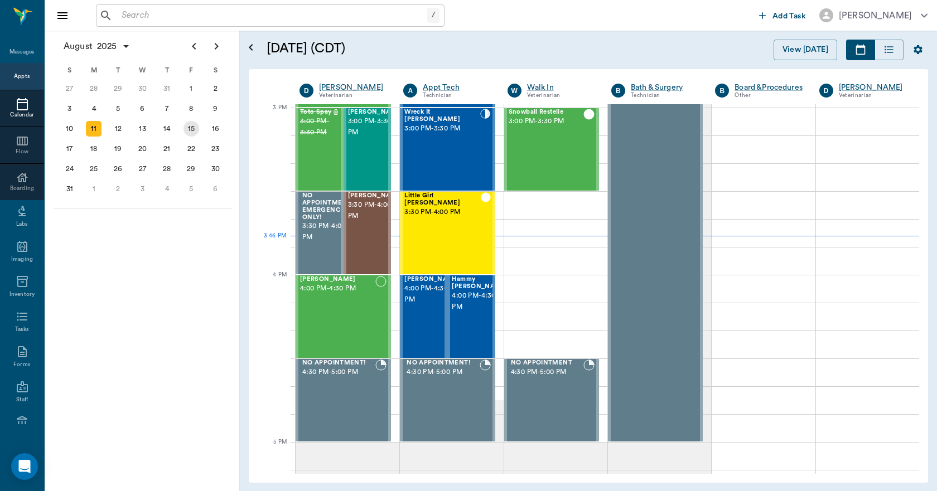
click at [196, 131] on div "15" at bounding box center [191, 129] width 16 height 16
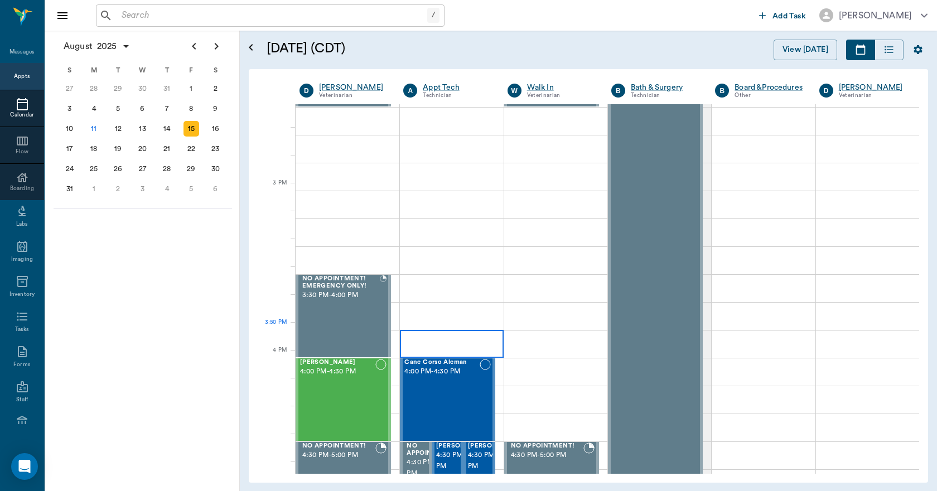
scroll to position [1115, 0]
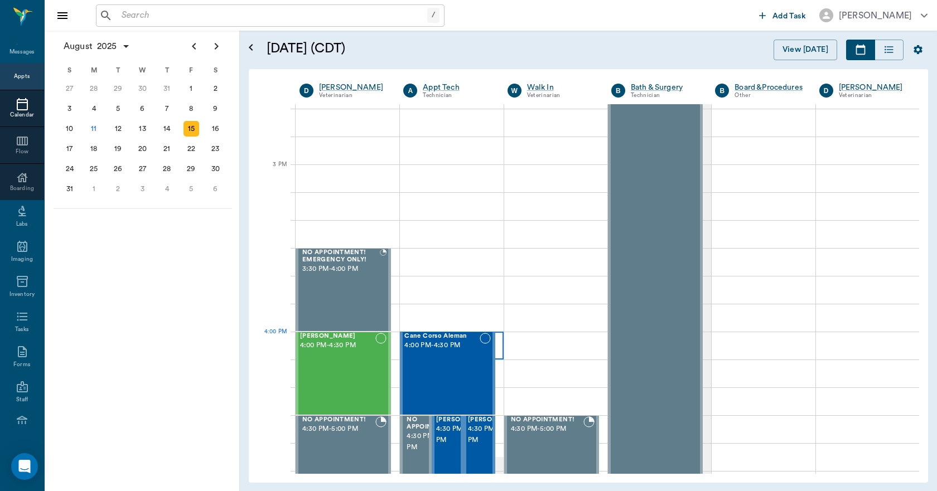
click at [497, 340] on div at bounding box center [451, 346] width 103 height 28
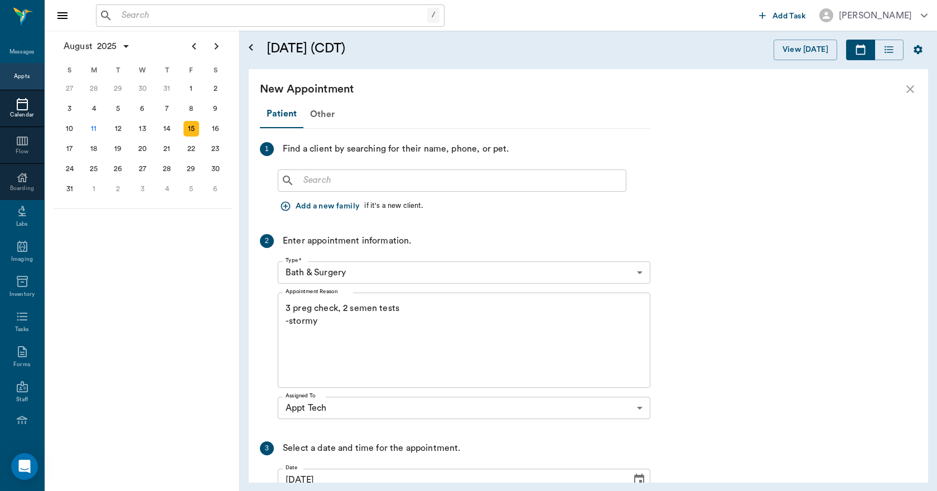
click at [905, 90] on icon "close" at bounding box center [910, 89] width 13 height 13
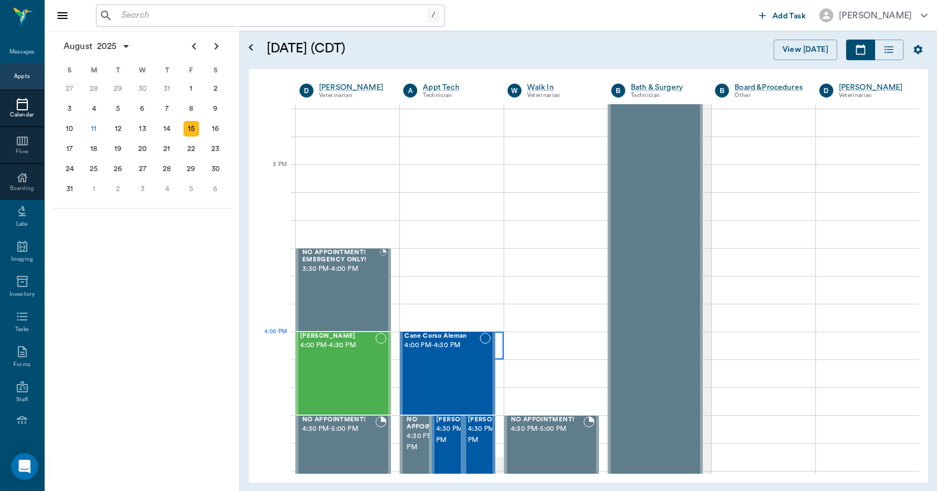
click at [498, 347] on div at bounding box center [451, 346] width 103 height 28
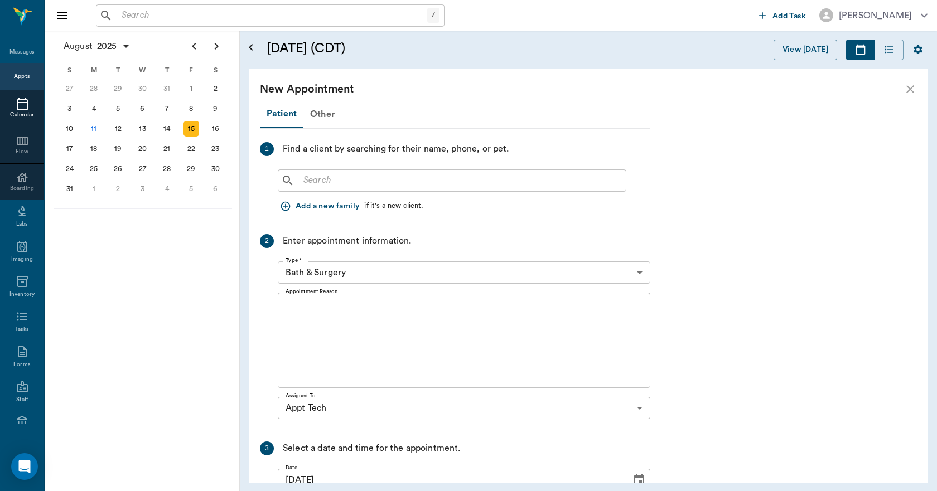
click at [351, 179] on input "text" at bounding box center [460, 181] width 322 height 16
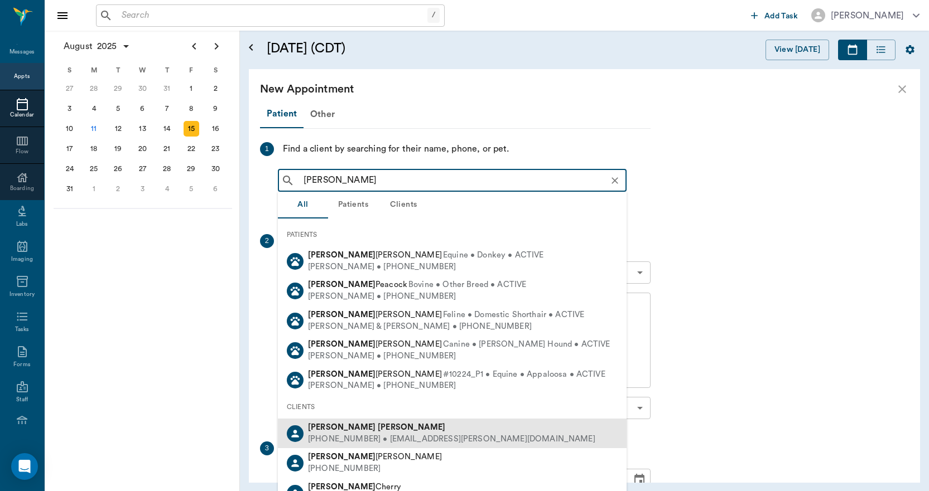
click at [390, 434] on div "[PERSON_NAME] [PHONE_NUMBER] • [EMAIL_ADDRESS][PERSON_NAME][DOMAIN_NAME]" at bounding box center [449, 433] width 292 height 23
type input "[PERSON_NAME]"
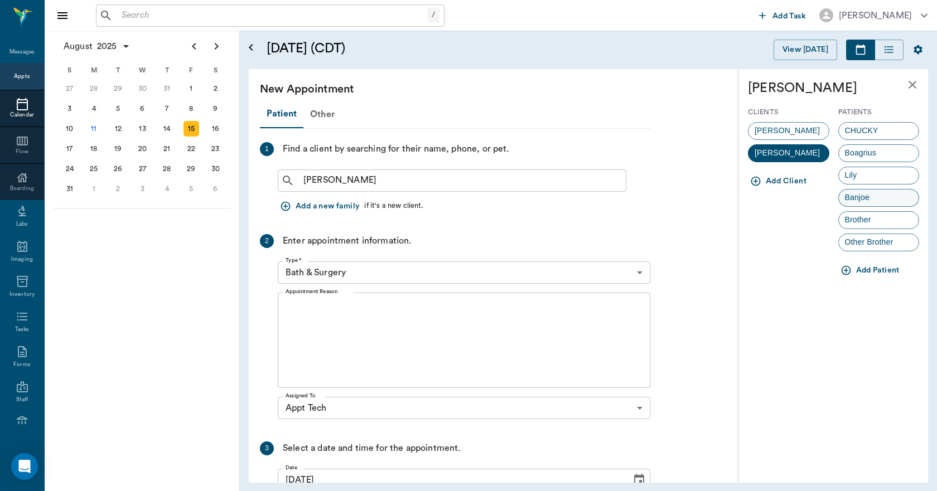
click at [870, 190] on div "Banjoe" at bounding box center [878, 198] width 81 height 18
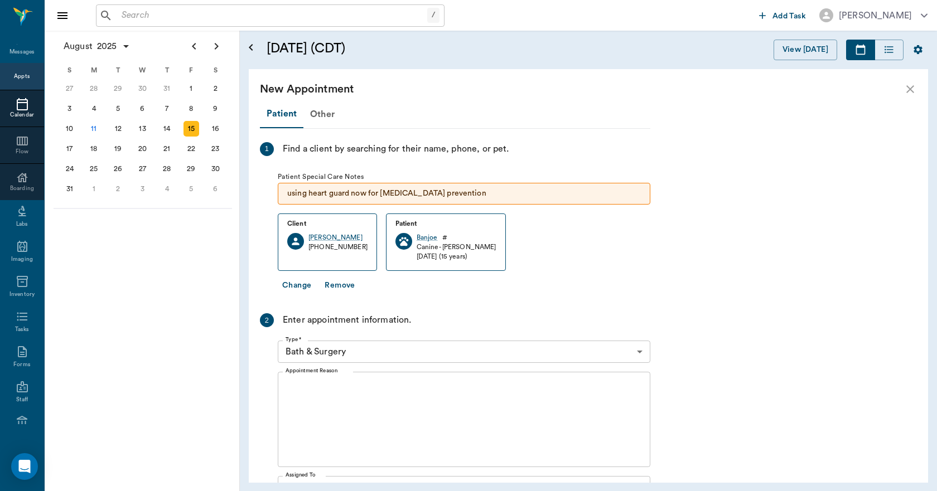
click at [451, 348] on body "/ ​ Add Task [PERSON_NAME] Nectar Messages Appts Calendar Flow Boarding Labs Im…" at bounding box center [468, 245] width 937 height 491
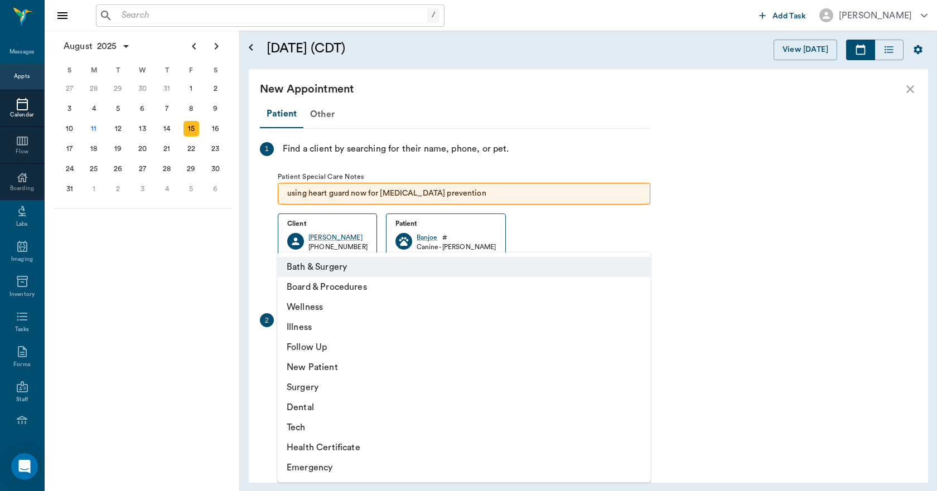
click at [332, 429] on li "Tech" at bounding box center [464, 428] width 373 height 20
type input "65d2be4f46e3a538d89b8c1a"
type input "04:30 PM"
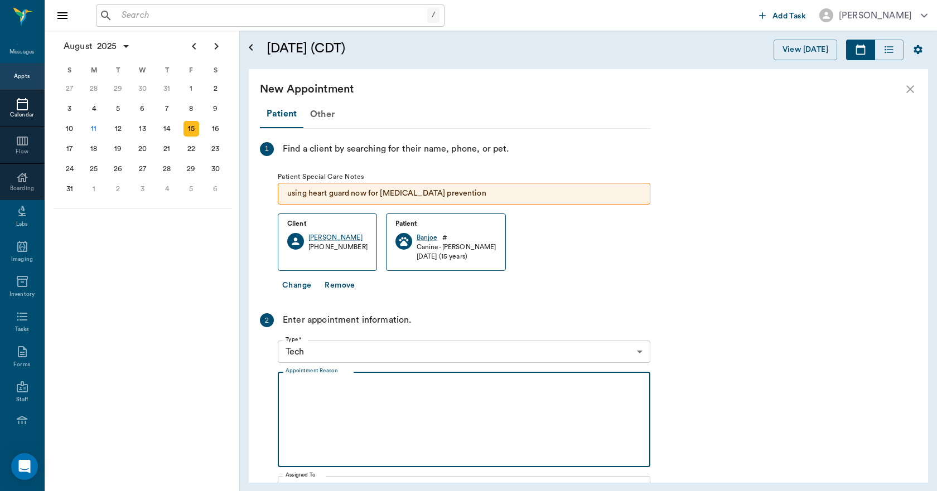
click at [368, 392] on textarea "Appointment Reason" at bounding box center [464, 419] width 357 height 77
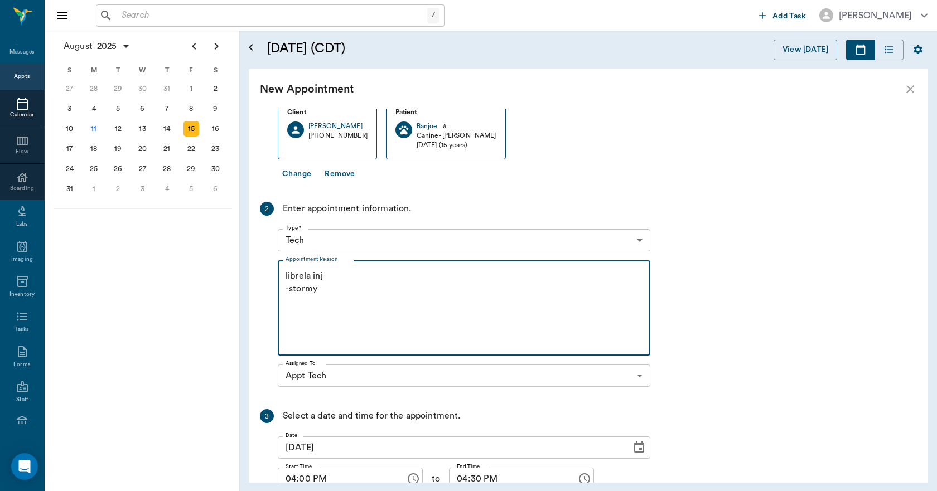
scroll to position [202, 0]
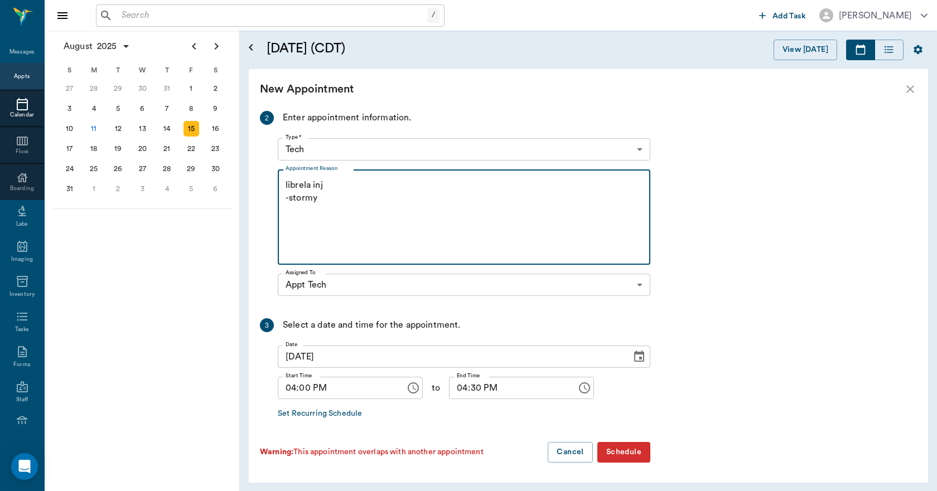
type textarea "librela inj -stormy"
drag, startPoint x: 637, startPoint y: 456, endPoint x: 634, endPoint y: 461, distance: 5.7
click at [635, 457] on button "Schedule" at bounding box center [623, 452] width 53 height 21
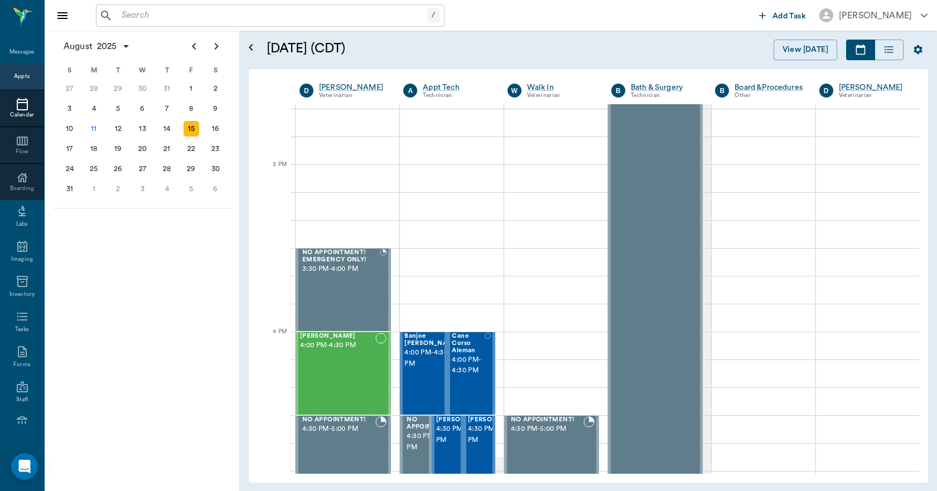
click at [193, 123] on div "15" at bounding box center [191, 129] width 16 height 16
click at [192, 104] on div "8" at bounding box center [191, 109] width 16 height 16
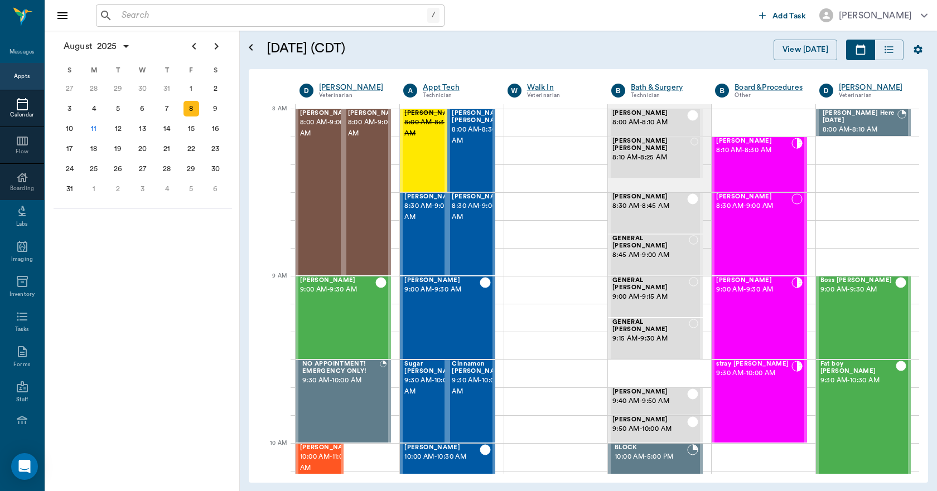
click at [334, 2] on div "/ ​ Add Task [PERSON_NAME]" at bounding box center [491, 15] width 892 height 31
click at [331, 19] on input "text" at bounding box center [272, 16] width 310 height 16
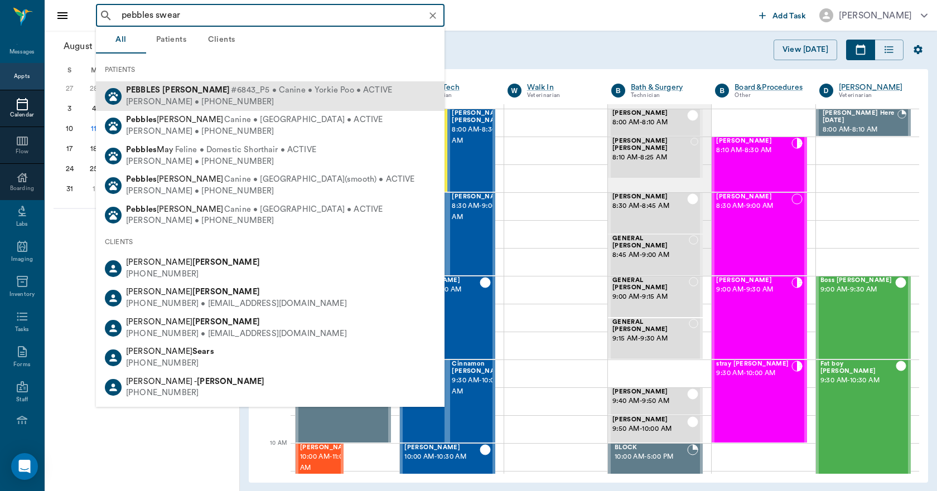
click at [233, 96] on div "[PERSON_NAME] • [PHONE_NUMBER]" at bounding box center [259, 102] width 266 height 12
type input "pebbles swear"
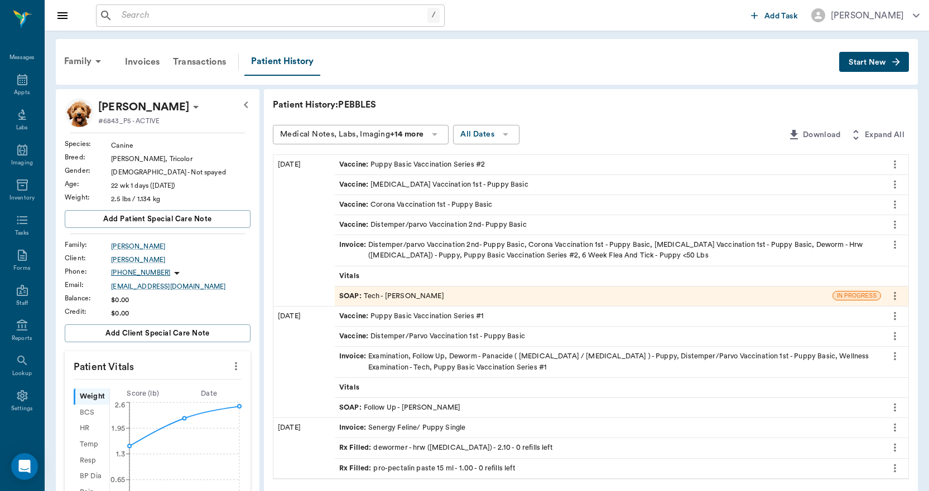
click at [137, 15] on input "text" at bounding box center [272, 16] width 310 height 16
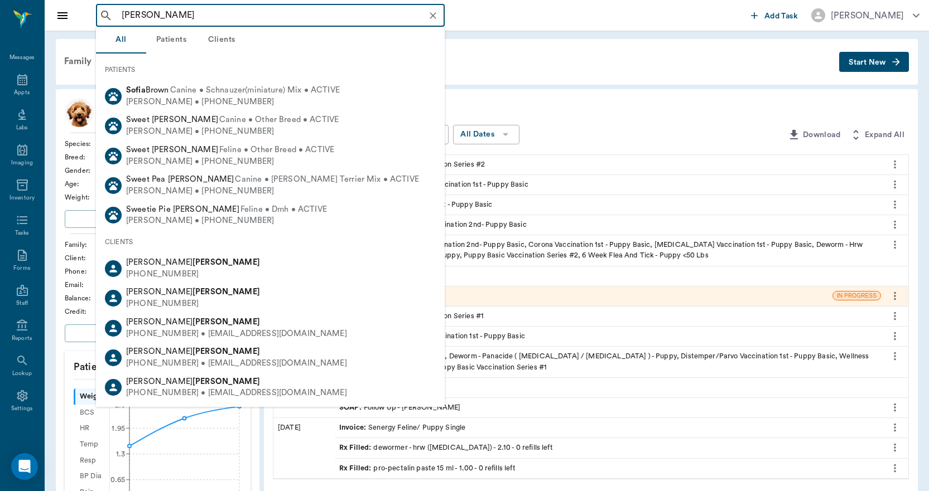
click at [189, 363] on div "[PHONE_NUMBER] • [EMAIL_ADDRESS][DOMAIN_NAME]" at bounding box center [236, 364] width 221 height 12
type input "[PERSON_NAME]"
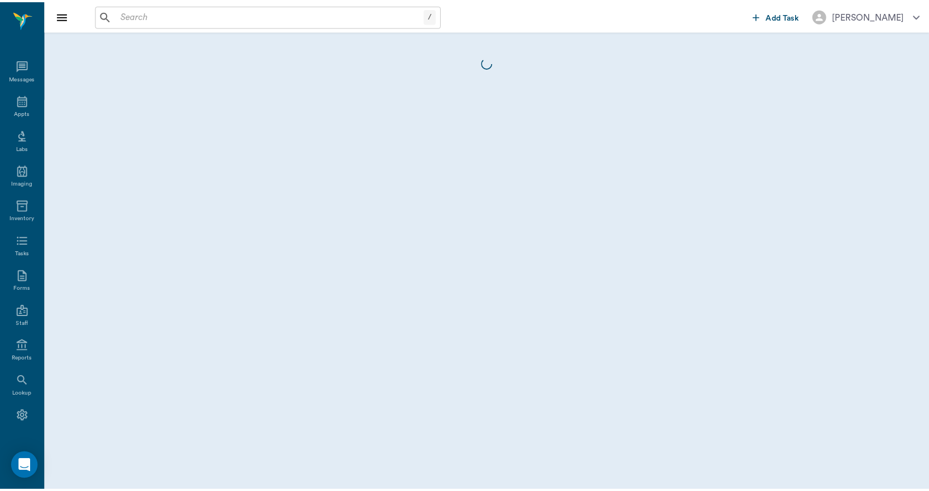
scroll to position [21, 0]
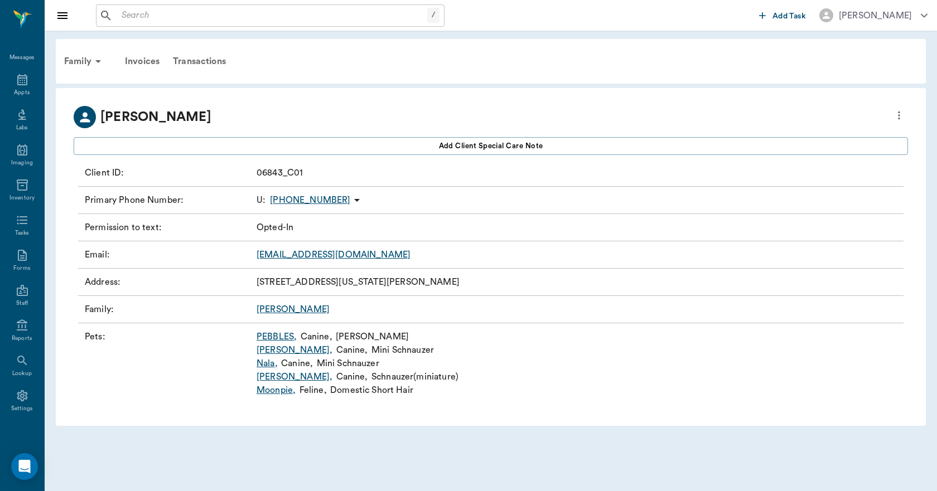
click at [278, 337] on link "PEBBLES ," at bounding box center [277, 336] width 40 height 13
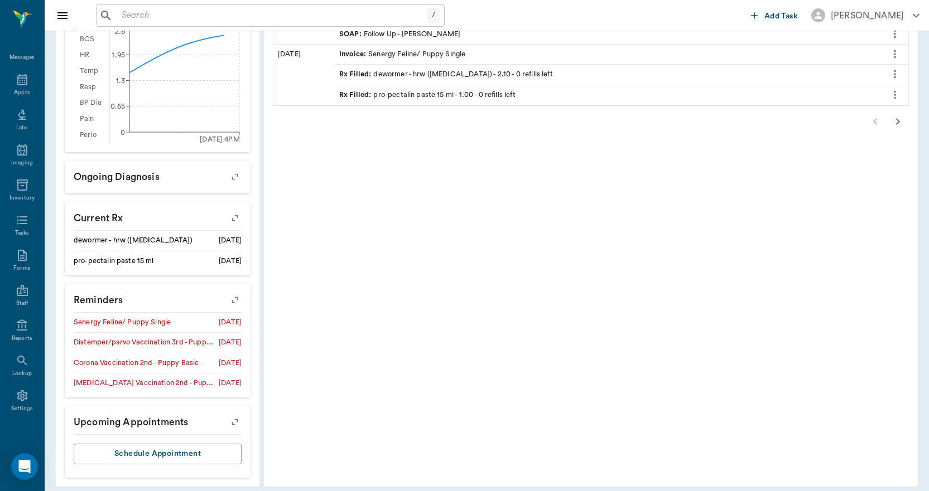
scroll to position [382, 0]
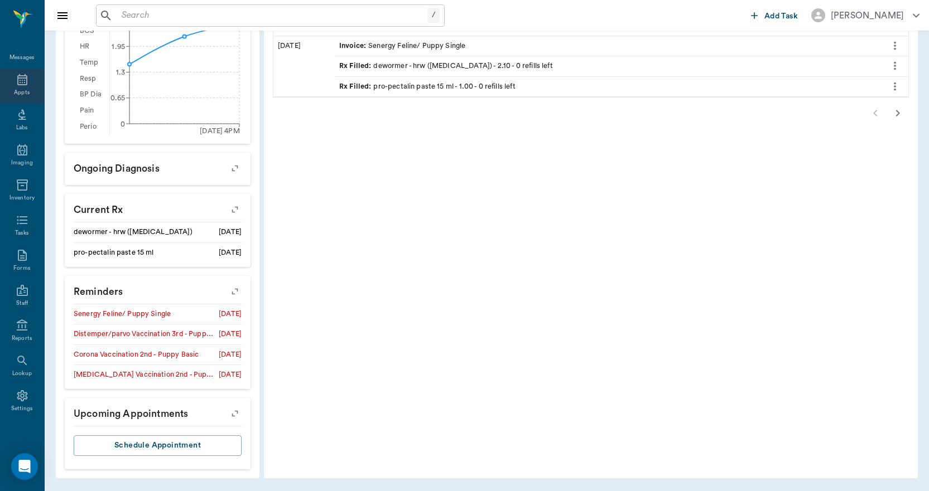
click at [21, 81] on icon at bounding box center [22, 79] width 13 height 13
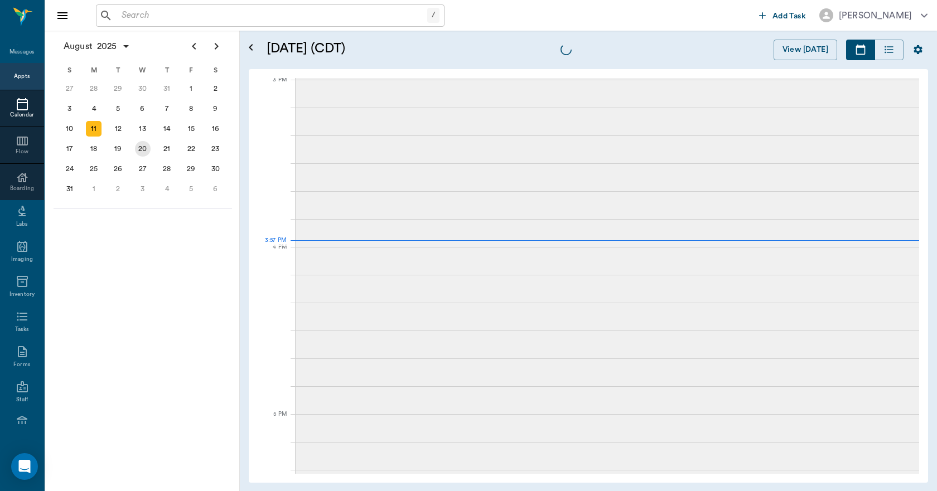
scroll to position [1172, 0]
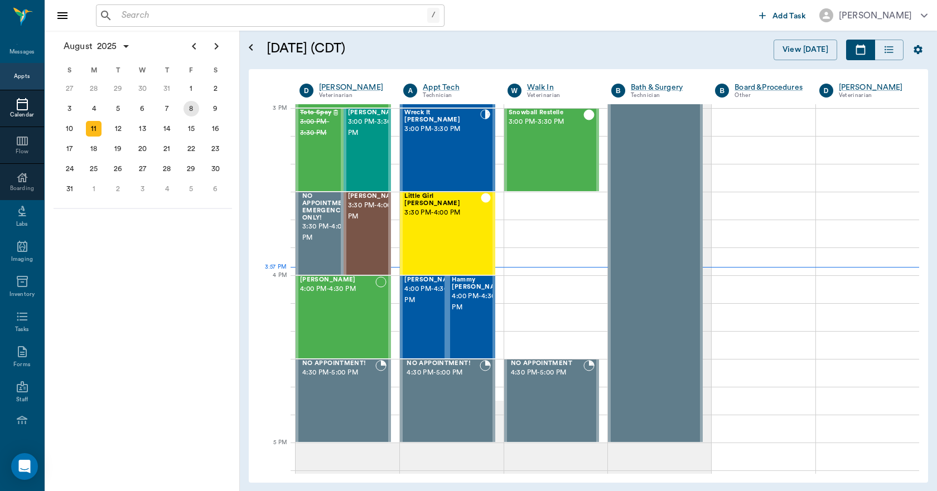
click at [192, 113] on div "8" at bounding box center [191, 109] width 16 height 16
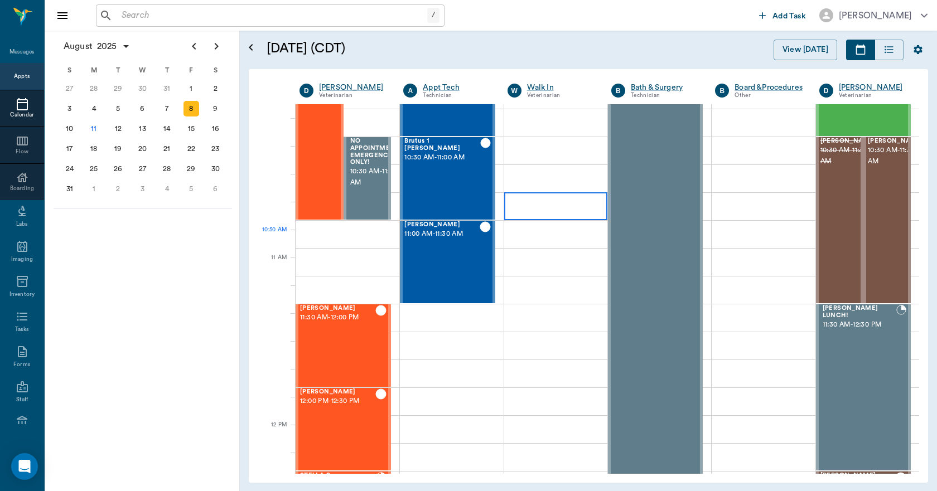
scroll to position [335, 0]
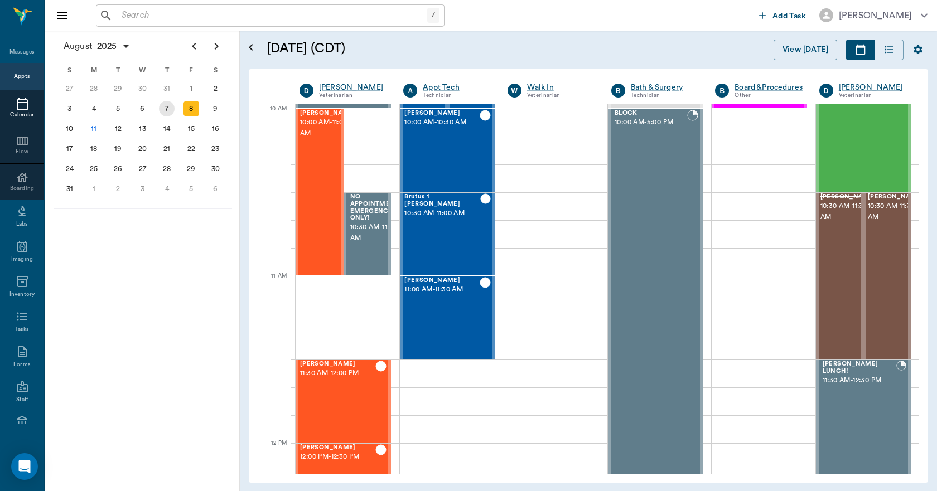
click at [164, 104] on div "7" at bounding box center [167, 109] width 16 height 16
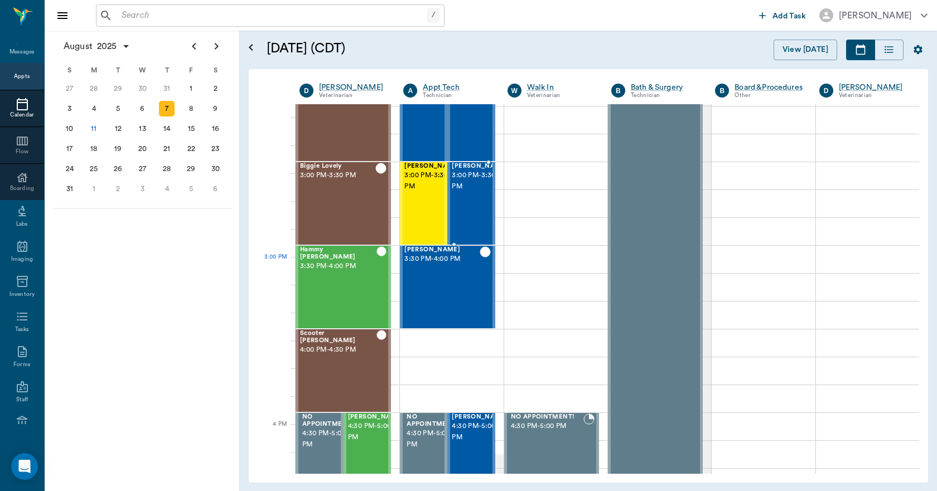
scroll to position [1171, 0]
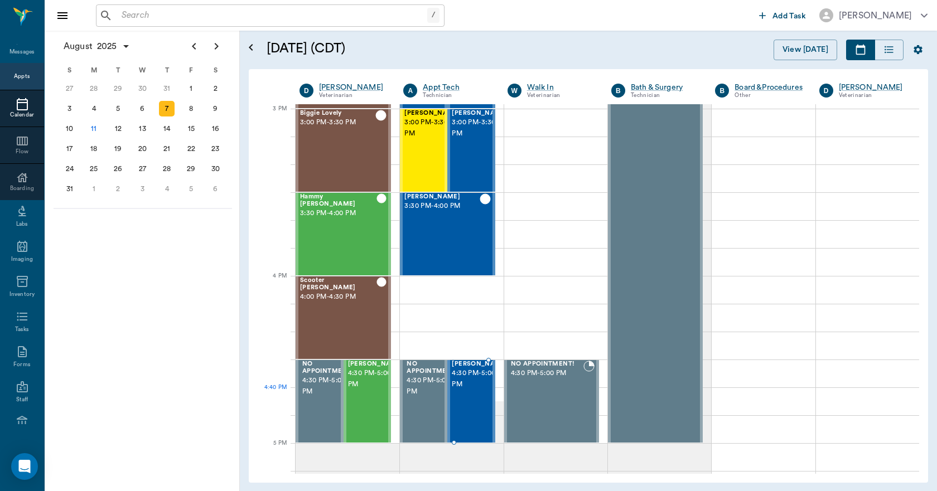
click at [462, 399] on div "[PERSON_NAME] 4:30 PM - 5:00 PM" at bounding box center [480, 401] width 56 height 81
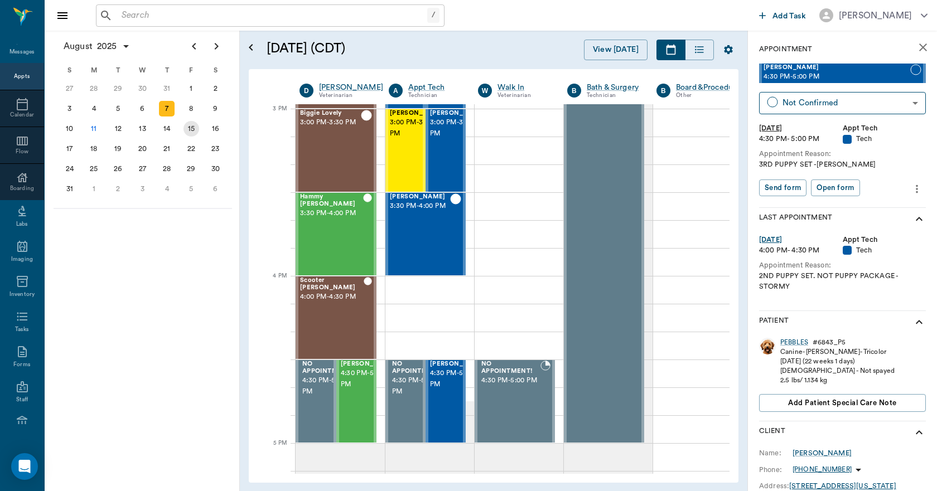
click at [190, 123] on div "15" at bounding box center [191, 129] width 16 height 16
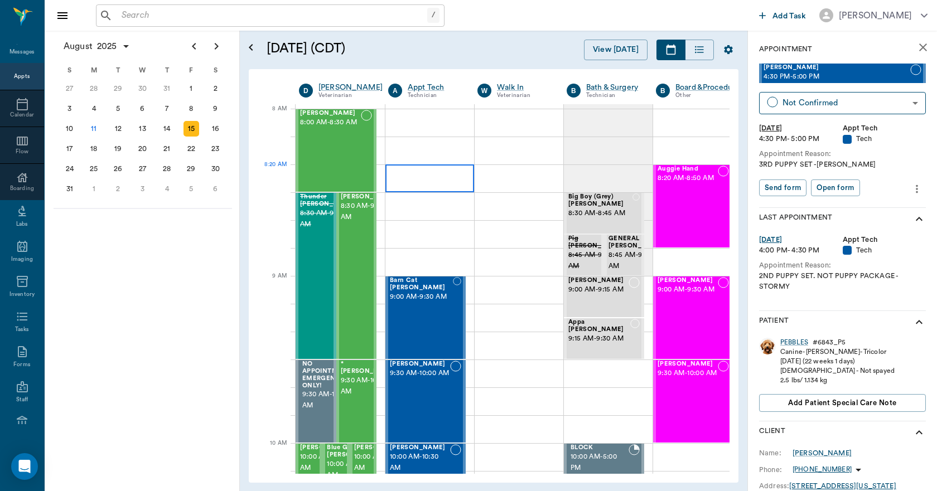
scroll to position [0, 1]
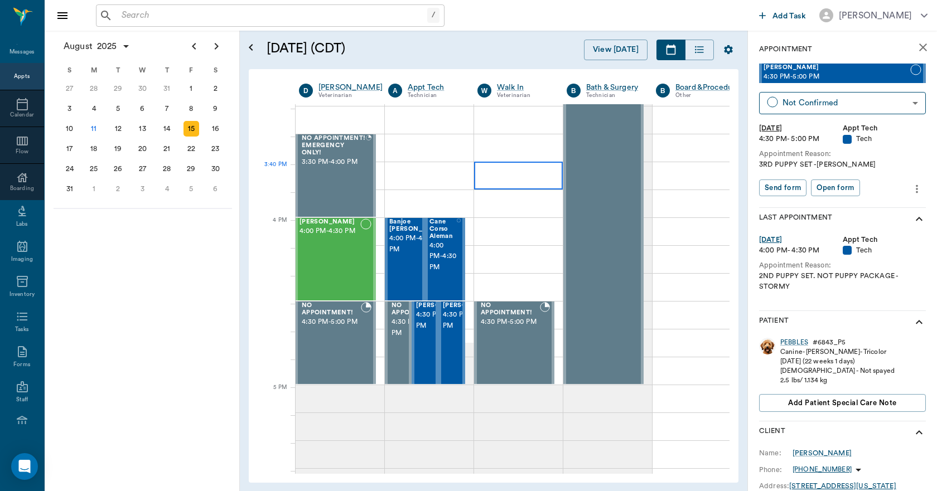
scroll to position [1227, 1]
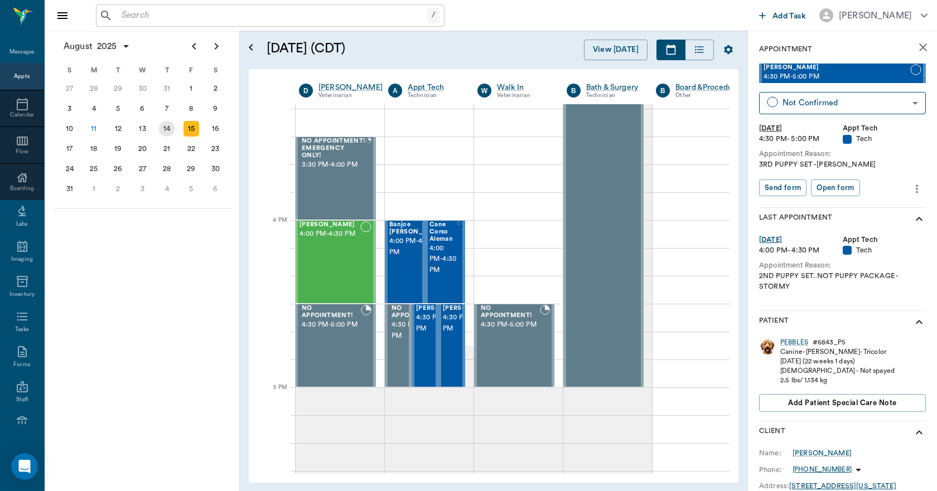
click at [170, 129] on div "14" at bounding box center [167, 129] width 16 height 16
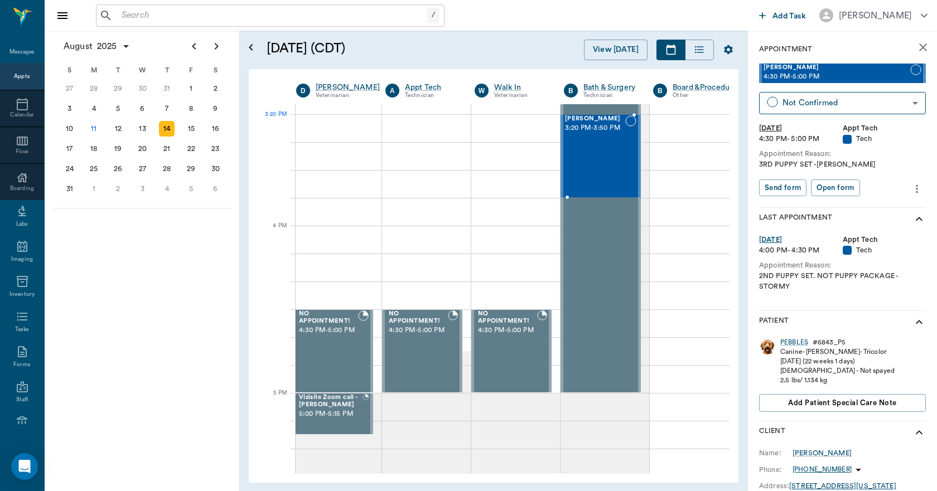
scroll to position [1213, 6]
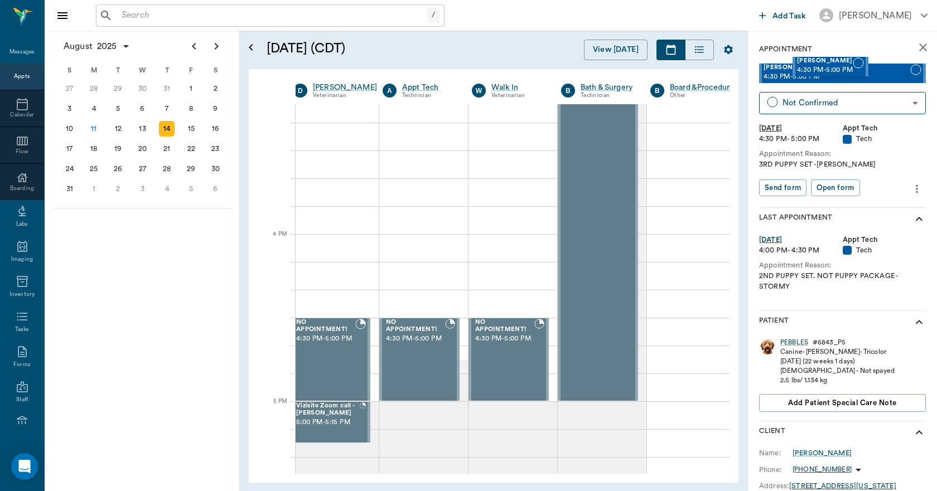
drag, startPoint x: 812, startPoint y: 68, endPoint x: 793, endPoint y: 49, distance: 27.2
drag, startPoint x: 99, startPoint y: 151, endPoint x: 94, endPoint y: 144, distance: 8.5
click at [97, 153] on div "18" at bounding box center [94, 149] width 16 height 16
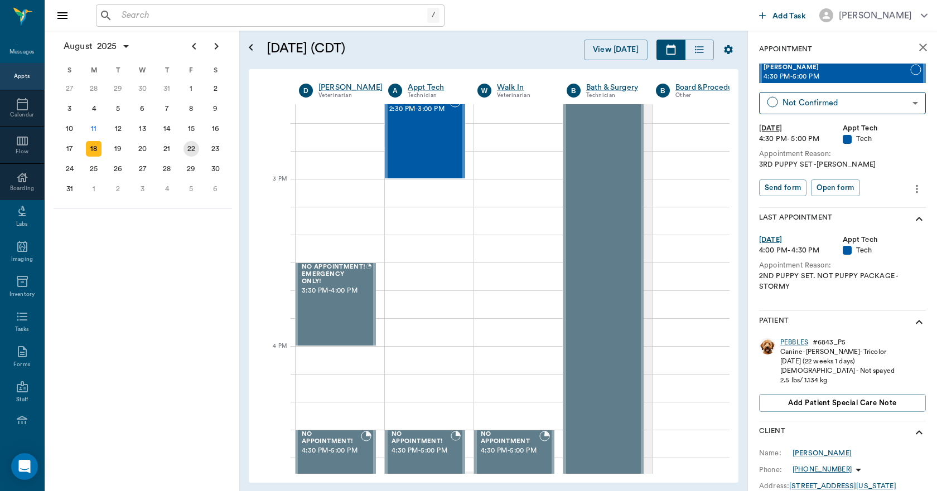
click at [200, 146] on div "22" at bounding box center [191, 149] width 25 height 20
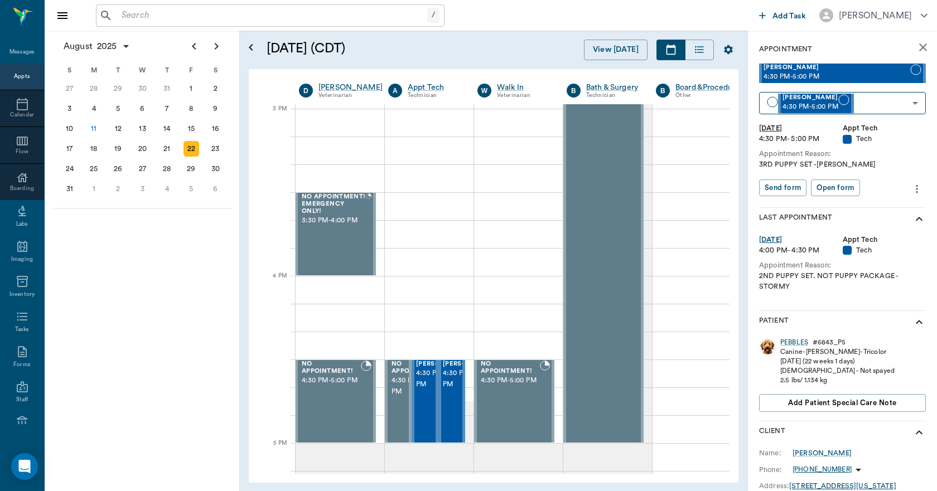
scroll to position [1171, 3]
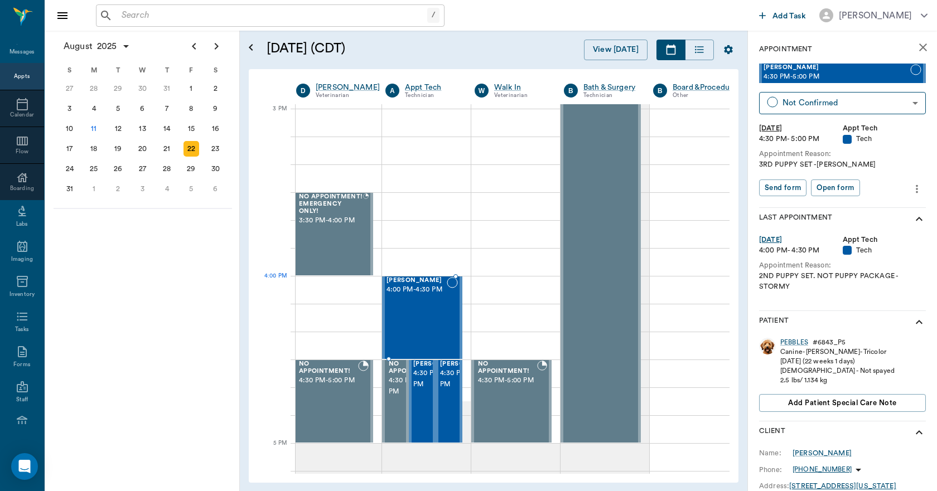
drag, startPoint x: 795, startPoint y: 70, endPoint x: 418, endPoint y: 298, distance: 440.2
click at [428, 324] on div "PEBBLES Swearengin 4:00 PM - 4:30 PM" at bounding box center [417, 317] width 60 height 81
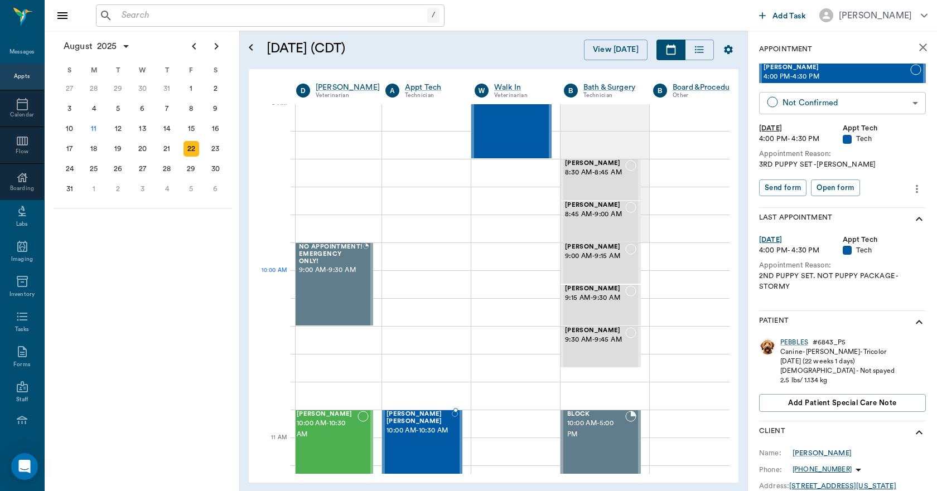
scroll to position [0, 3]
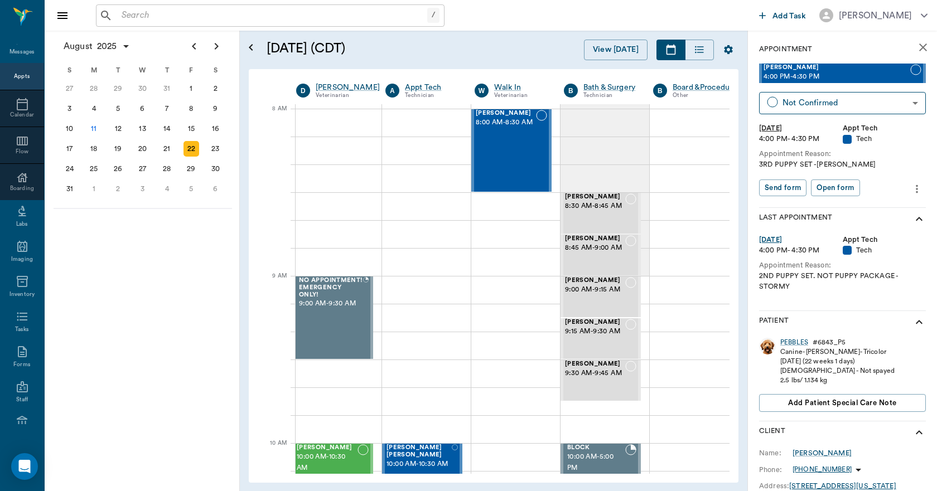
click at [913, 40] on button "close" at bounding box center [923, 47] width 22 height 22
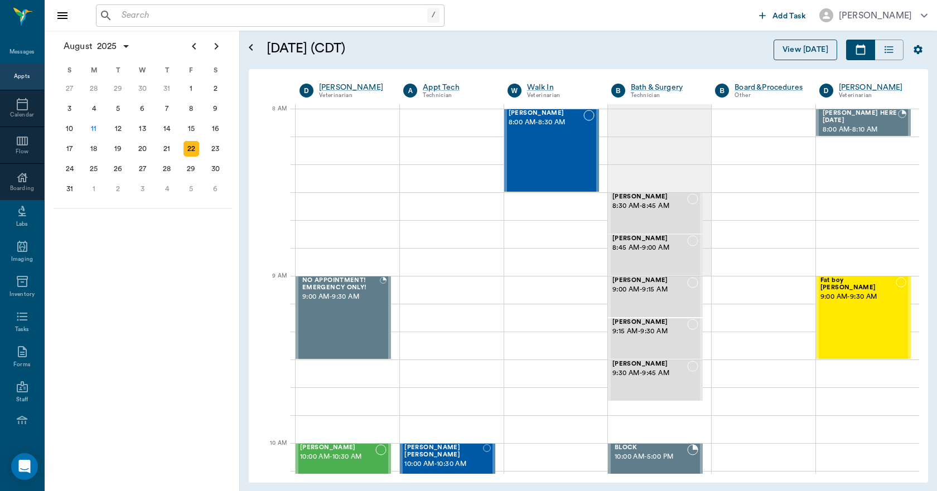
click at [808, 49] on button "View [DATE]" at bounding box center [806, 50] width 64 height 21
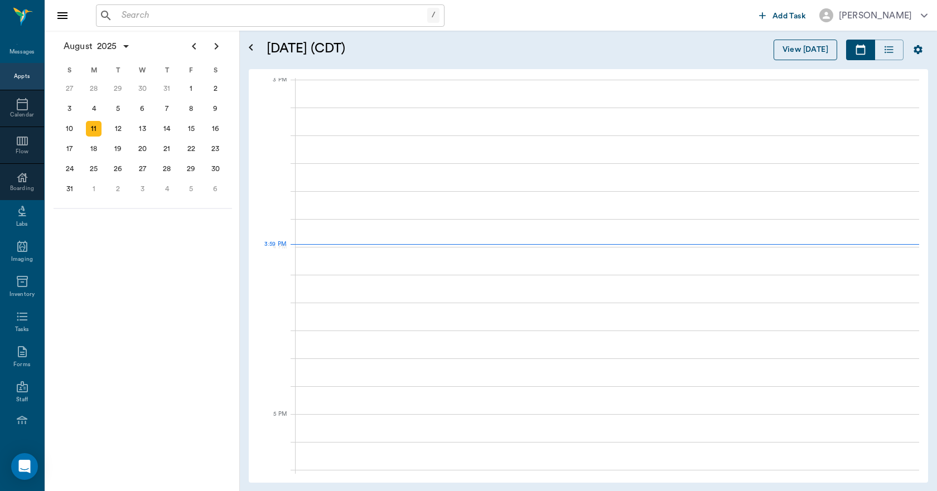
scroll to position [1174, 0]
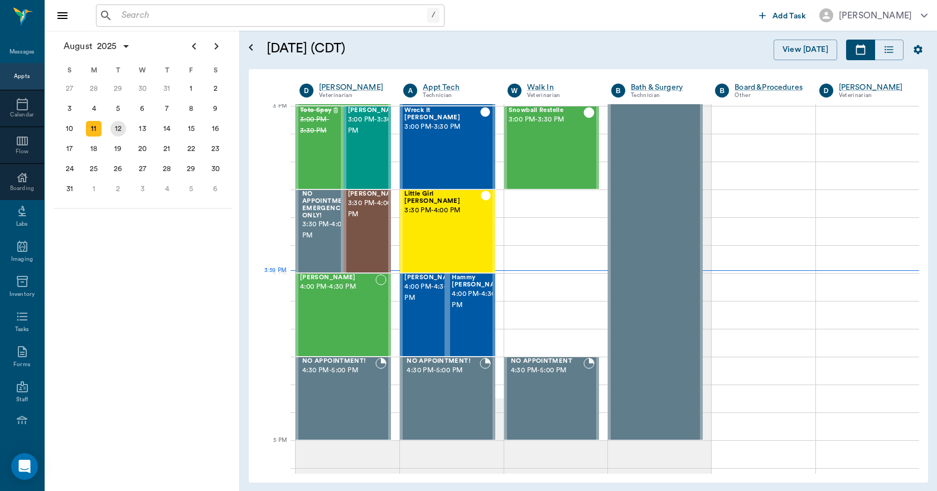
click at [118, 131] on div "12" at bounding box center [118, 129] width 16 height 16
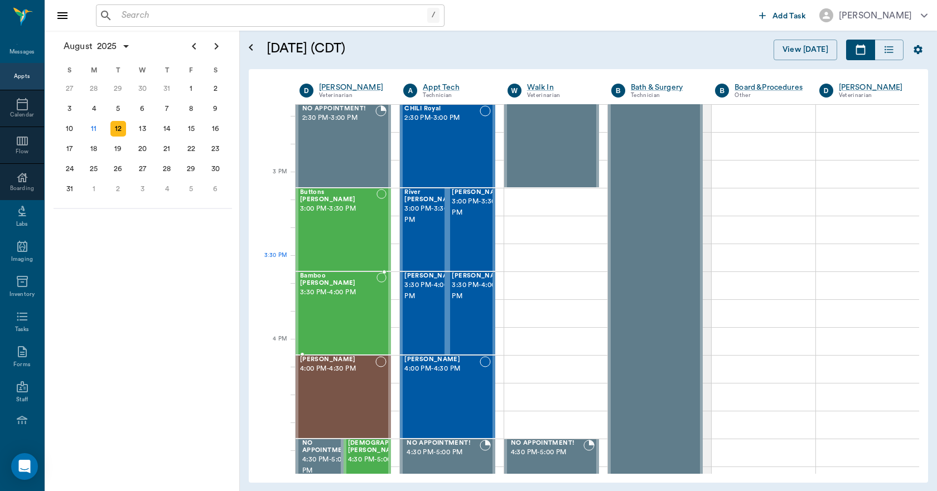
scroll to position [1115, 0]
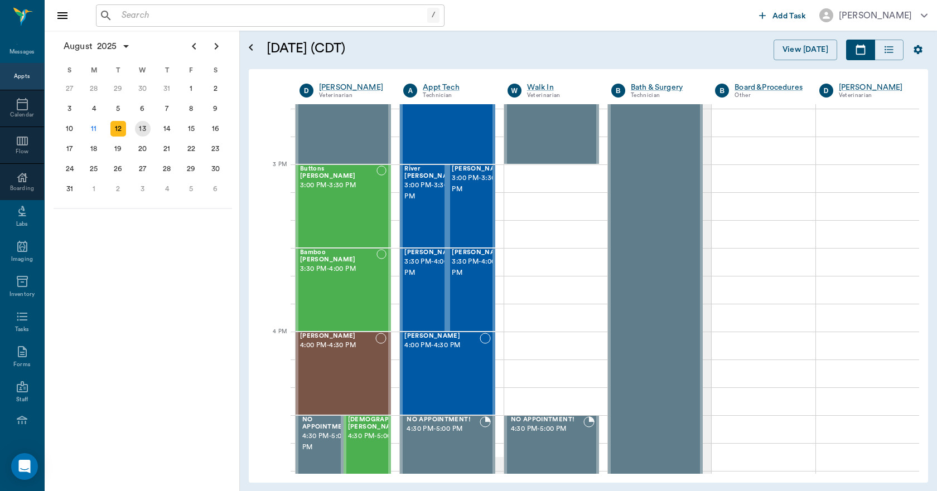
click at [141, 122] on div "13" at bounding box center [143, 129] width 16 height 16
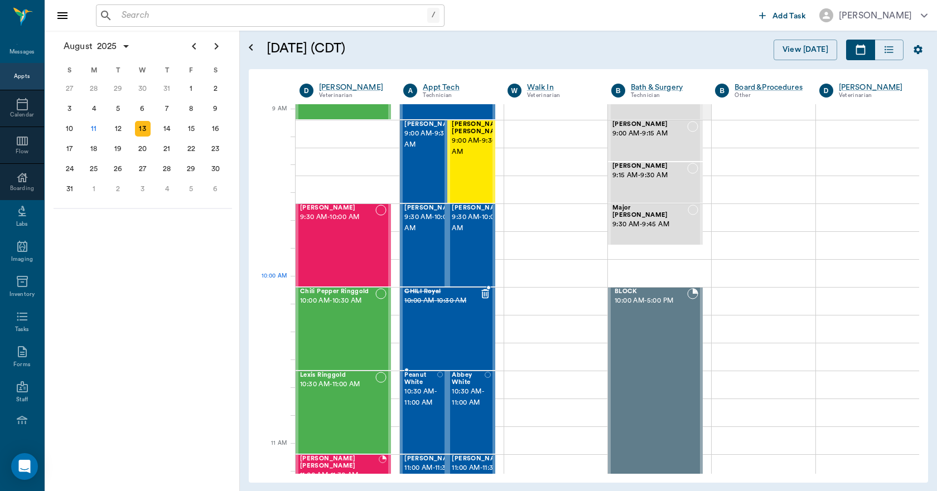
scroll to position [167, 0]
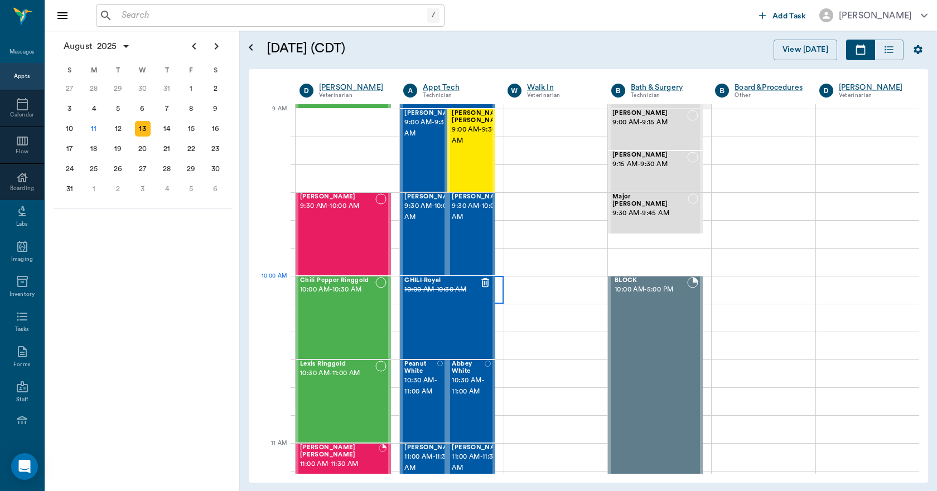
click at [494, 286] on div at bounding box center [451, 290] width 103 height 28
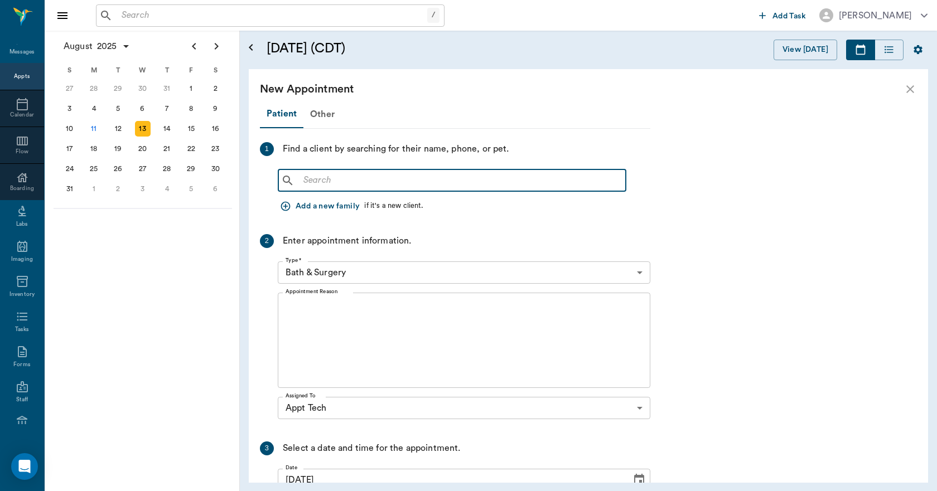
click at [352, 177] on input "text" at bounding box center [460, 181] width 322 height 16
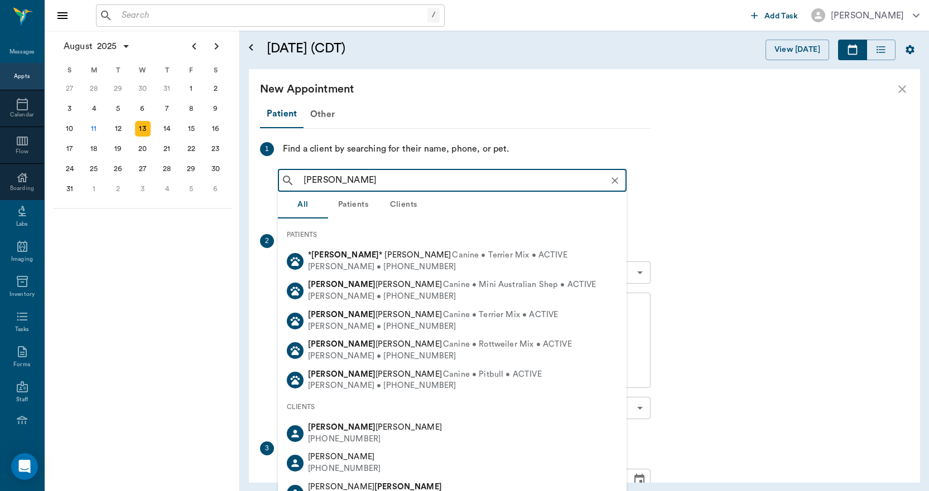
drag, startPoint x: 353, startPoint y: 354, endPoint x: 352, endPoint y: 348, distance: 6.2
click at [354, 354] on div "William Cupp • (903) 826-0032" at bounding box center [440, 357] width 264 height 12
type input "ruthie"
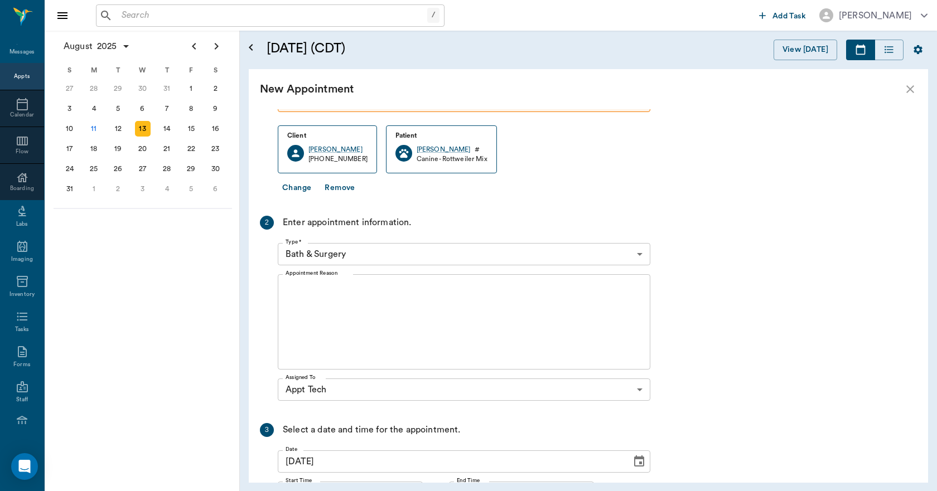
scroll to position [81, 0]
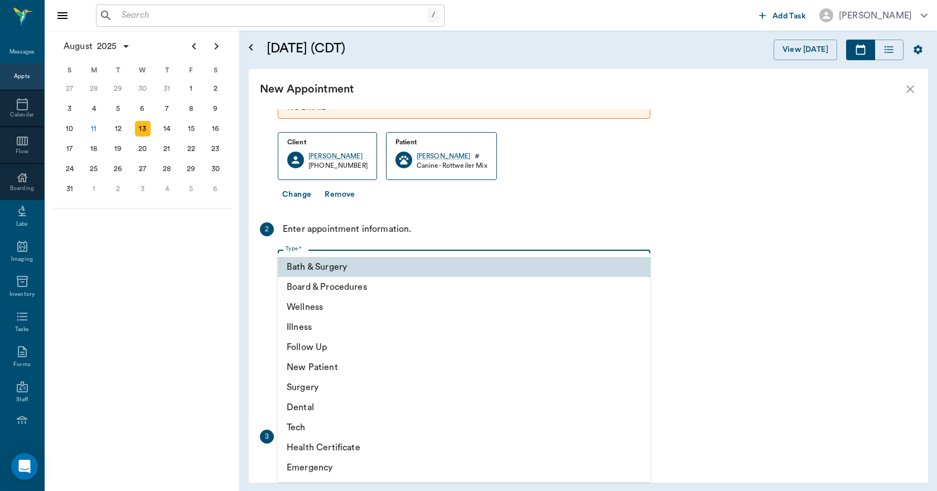
click at [347, 269] on body "/ ​ Add Task Dr. Bert Ellsworth Nectar Messages Appts Calendar Flow Boarding La…" at bounding box center [468, 245] width 937 height 491
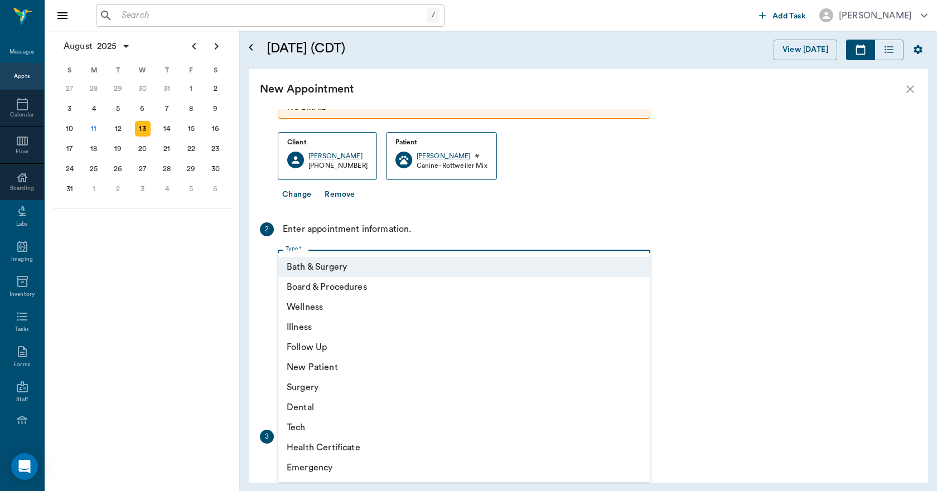
click at [310, 426] on li "Tech" at bounding box center [464, 428] width 373 height 20
type input "65d2be4f46e3a538d89b8c1a"
type input "10:30 AM"
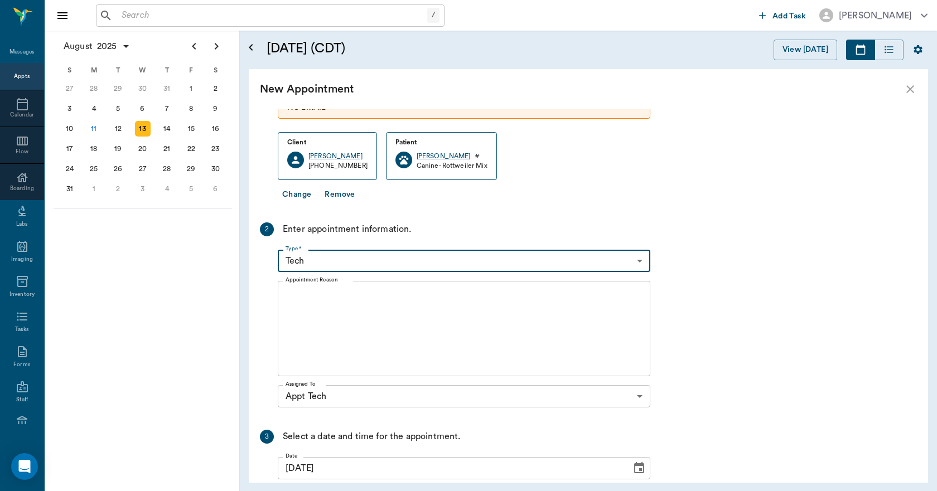
click at [336, 282] on body "/ ​ Add Task Dr. Bert Ellsworth Nectar Messages Appts Calendar Flow Boarding La…" at bounding box center [468, 245] width 937 height 491
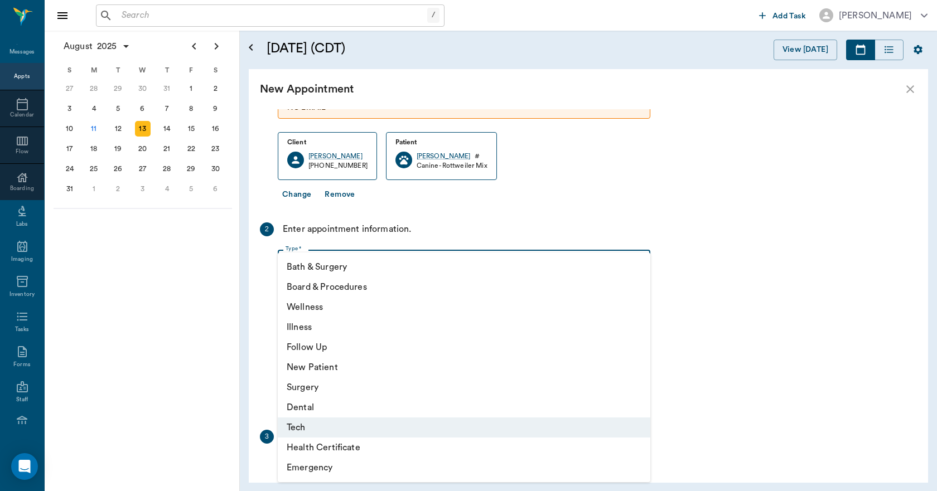
click at [329, 292] on li "Board & Procedures" at bounding box center [464, 287] width 373 height 20
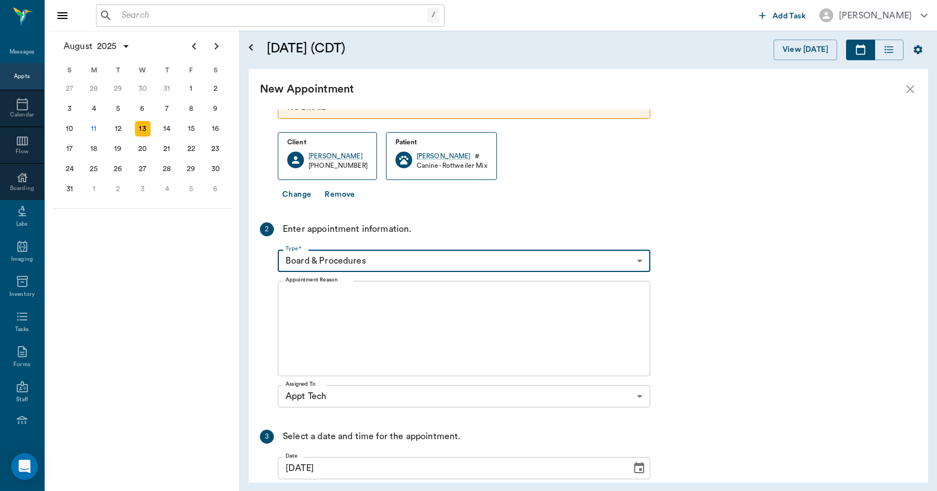
click at [307, 261] on body "/ ​ Add Task Dr. Bert Ellsworth Nectar Messages Appts Calendar Flow Boarding La…" at bounding box center [468, 245] width 937 height 491
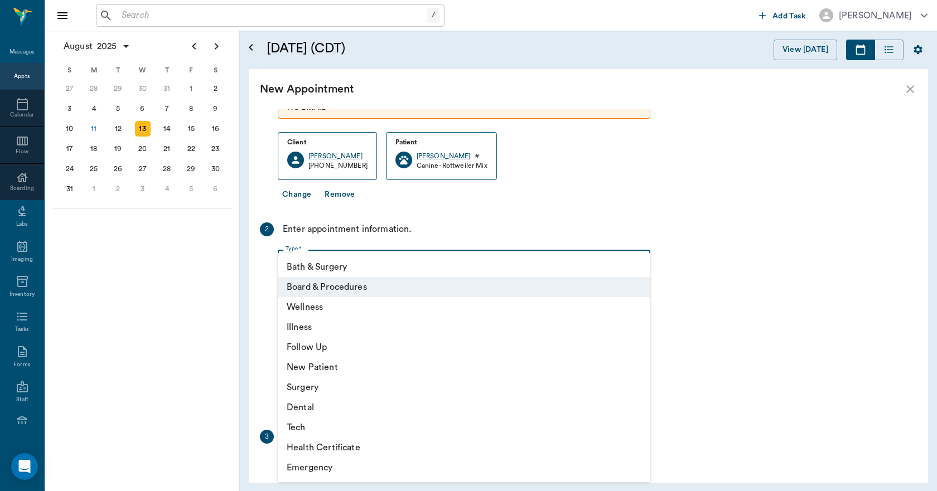
click at [318, 431] on li "Tech" at bounding box center [464, 428] width 373 height 20
type input "65d2be4f46e3a538d89b8c1a"
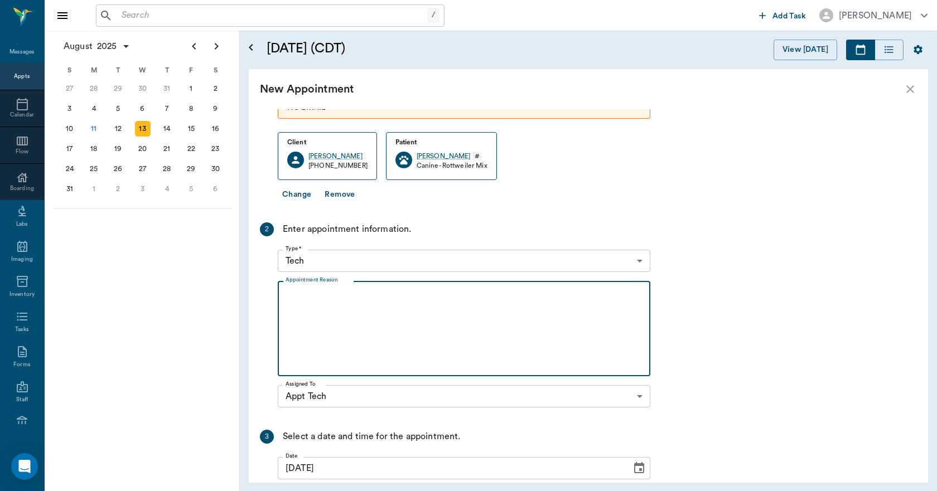
click at [310, 325] on textarea "Appointment Reason" at bounding box center [464, 329] width 357 height 77
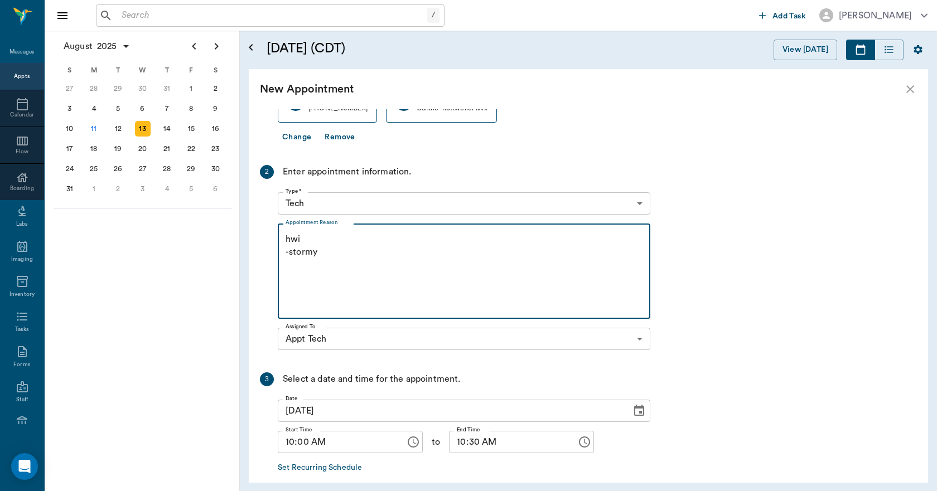
scroll to position [193, 0]
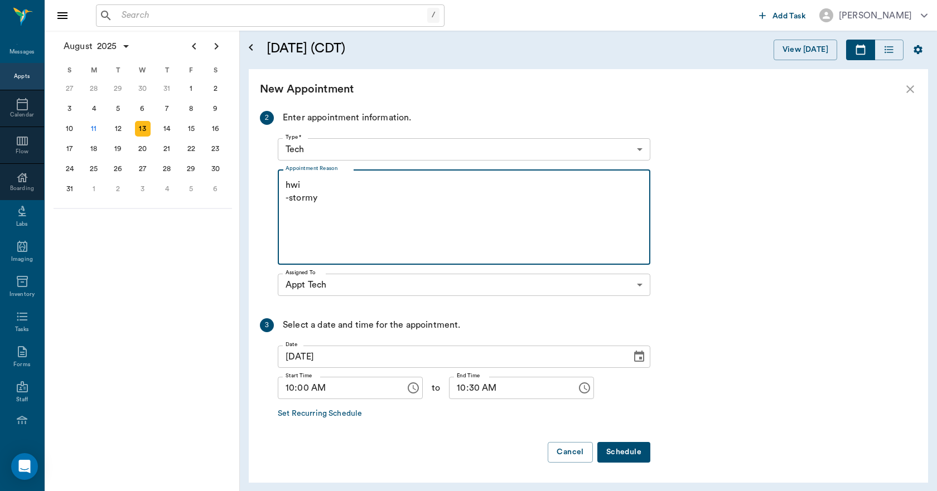
type textarea "hwi -stormy"
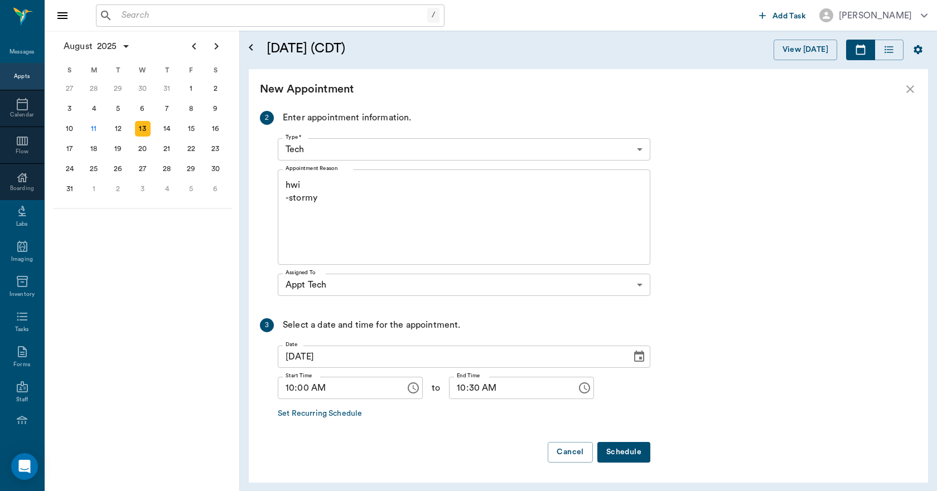
click at [619, 455] on button "Schedule" at bounding box center [623, 452] width 53 height 21
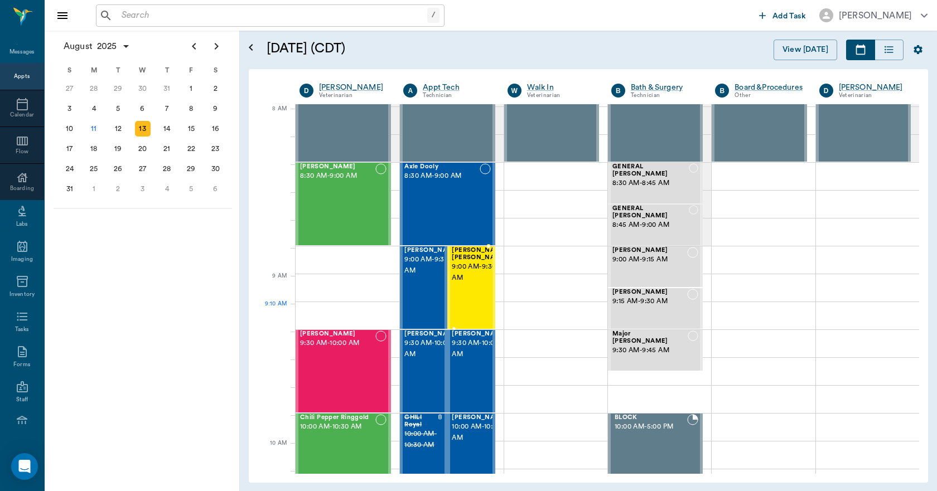
scroll to position [0, 0]
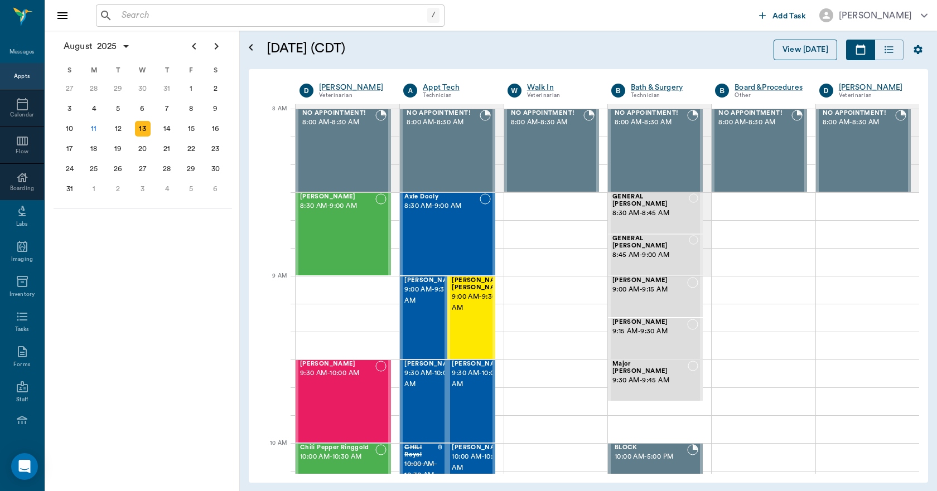
click at [791, 48] on button "View [DATE]" at bounding box center [806, 50] width 64 height 21
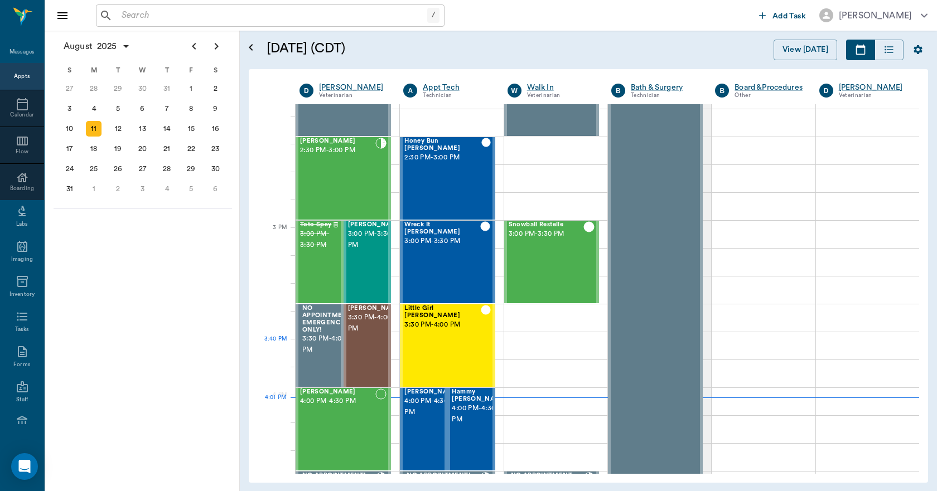
scroll to position [1004, 0]
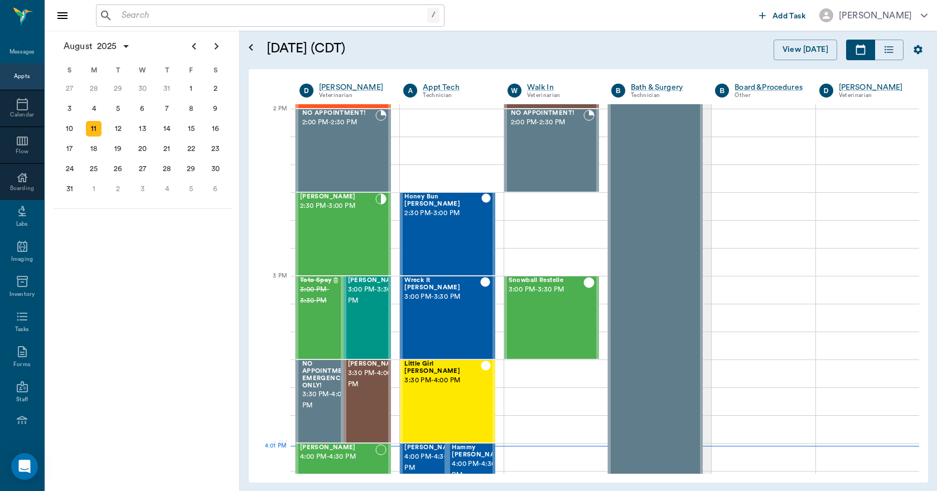
click at [177, 25] on div "/ ​" at bounding box center [270, 15] width 349 height 22
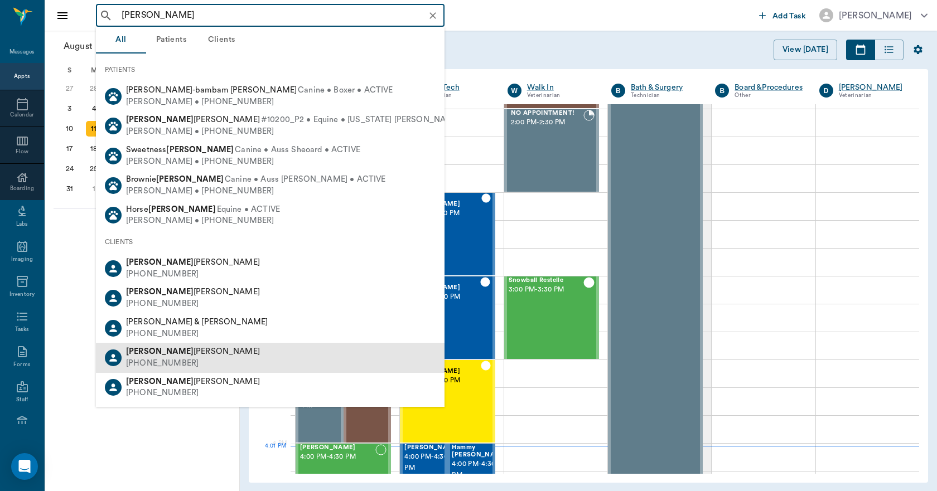
click at [212, 359] on div "Francisco Aleman (903) 559-4381" at bounding box center [270, 358] width 349 height 30
type input "franciso"
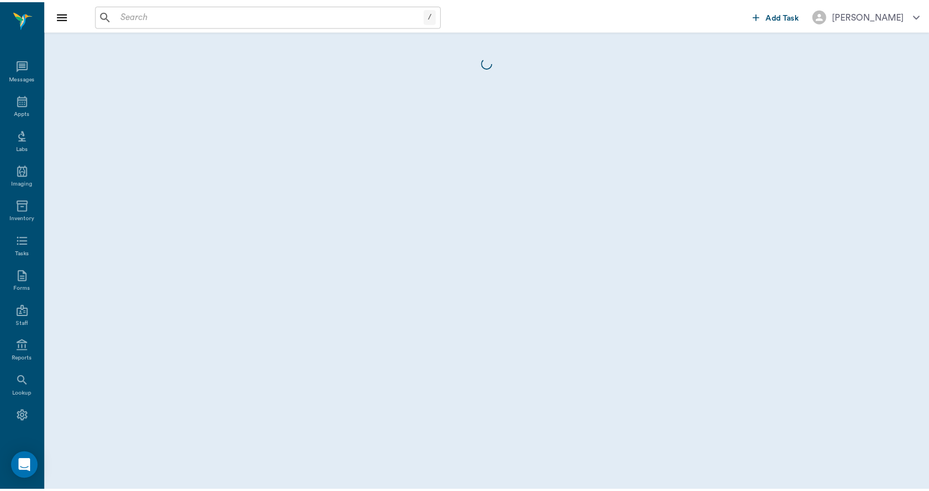
scroll to position [21, 0]
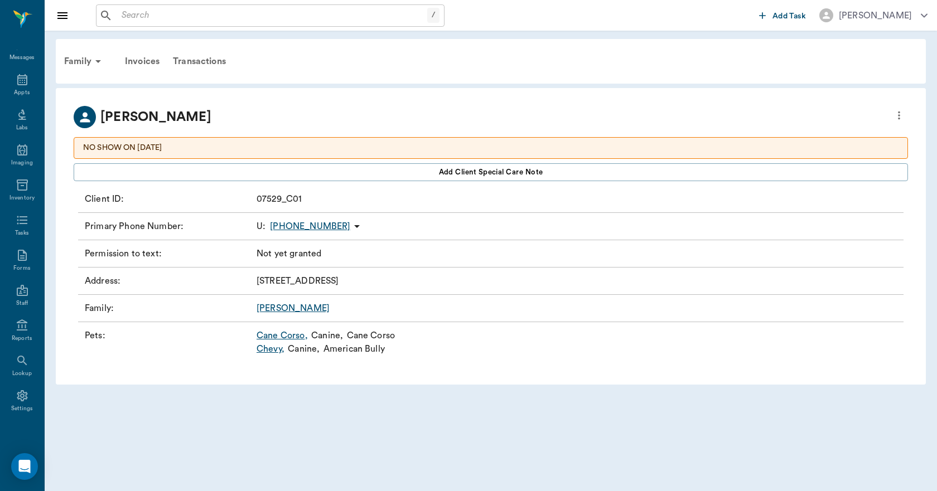
click at [282, 333] on link "Cane Corso ," at bounding box center [282, 335] width 51 height 13
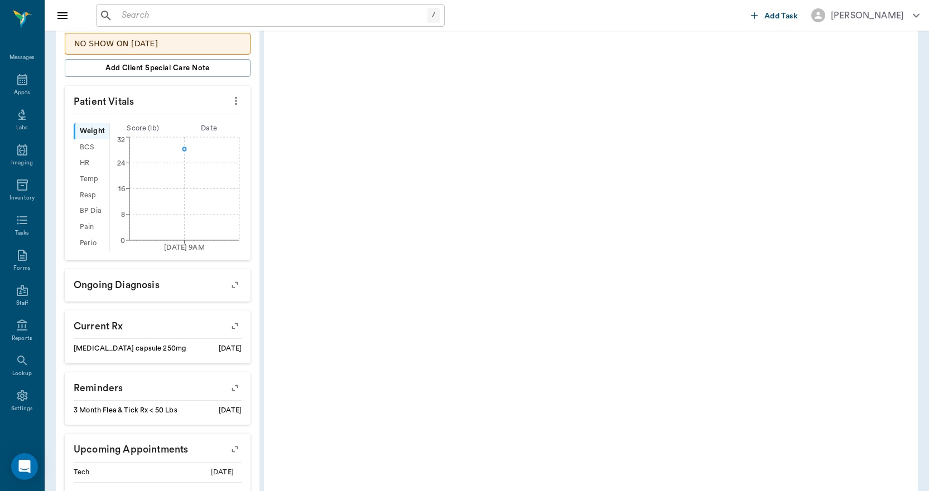
scroll to position [321, 0]
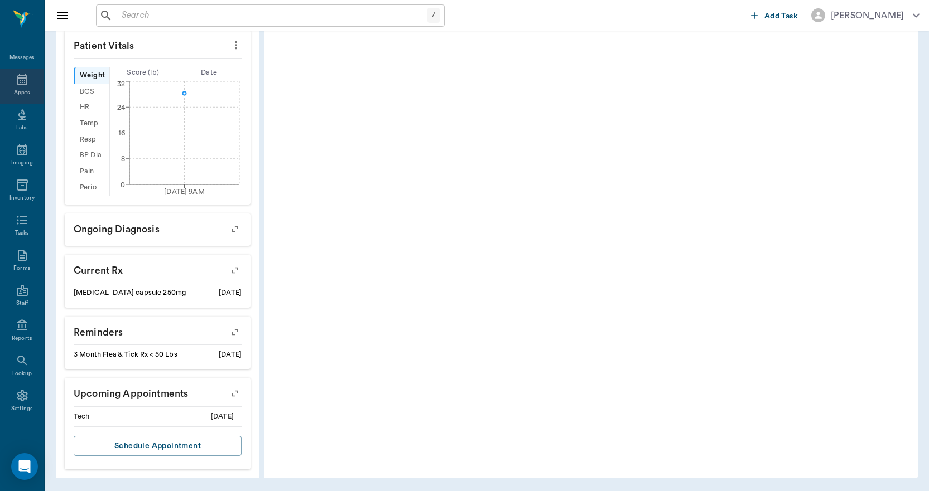
click at [20, 80] on icon at bounding box center [22, 79] width 10 height 11
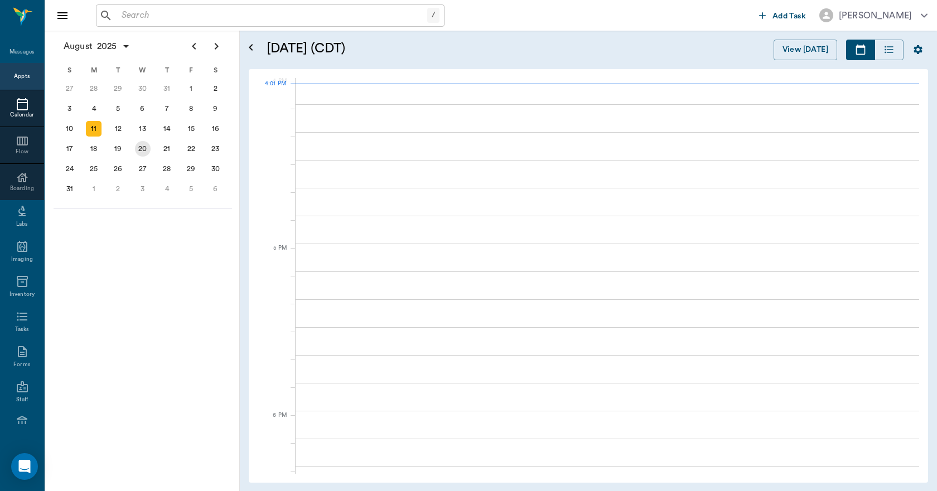
scroll to position [1340, 0]
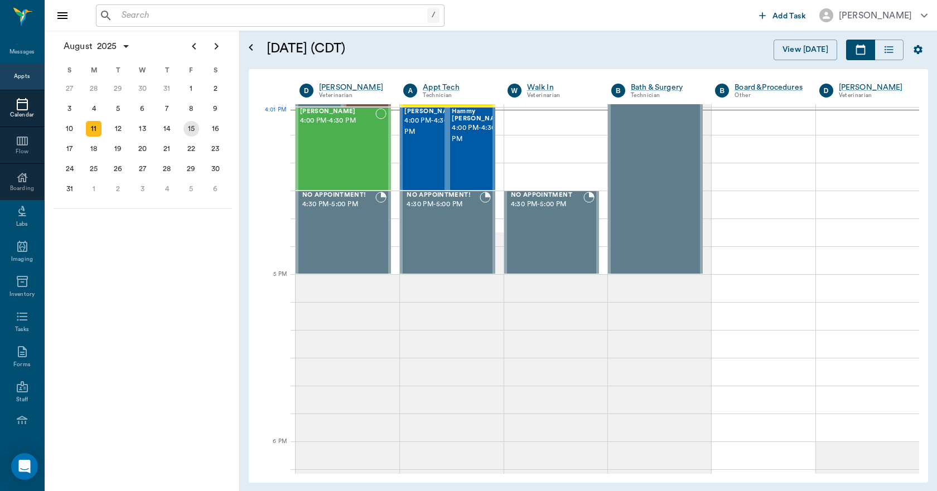
click at [185, 125] on div "15" at bounding box center [191, 129] width 16 height 16
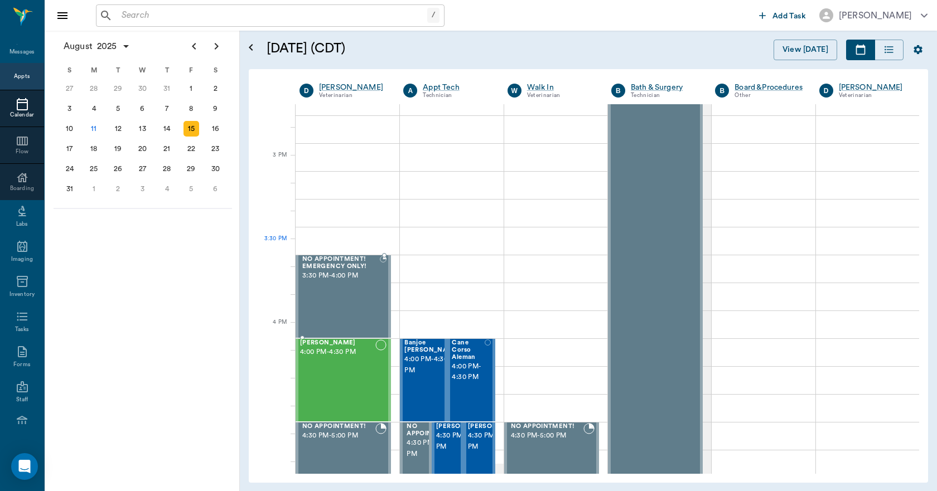
scroll to position [1171, 0]
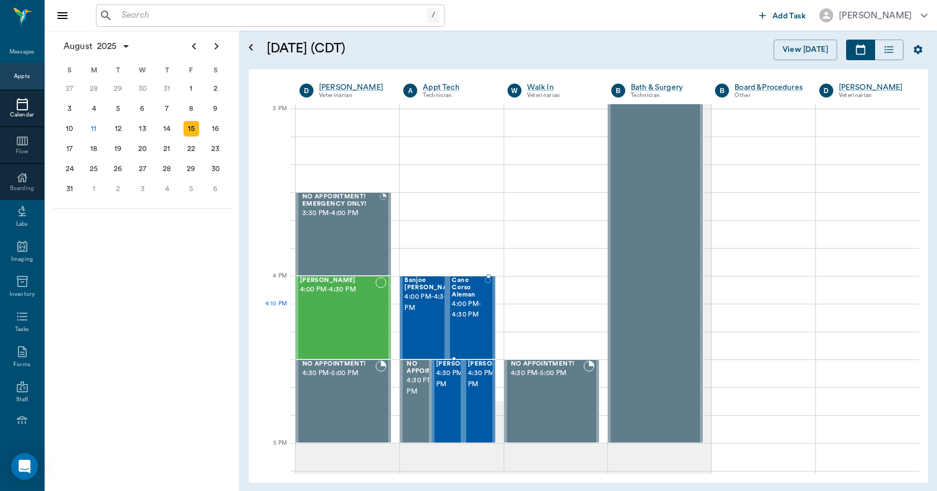
click at [468, 312] on span "4:00 PM - 4:30 PM" at bounding box center [468, 310] width 33 height 22
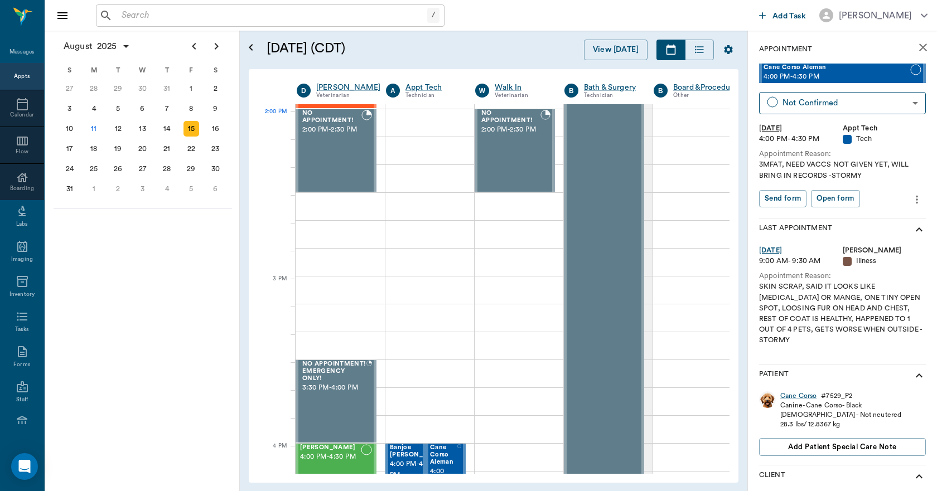
scroll to position [1001, 3]
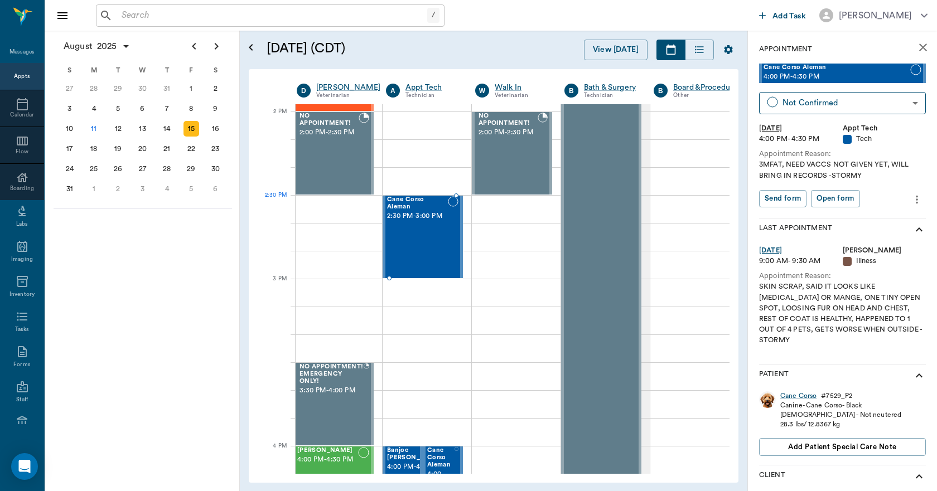
drag, startPoint x: 790, startPoint y: 70, endPoint x: 400, endPoint y: 213, distance: 415.2
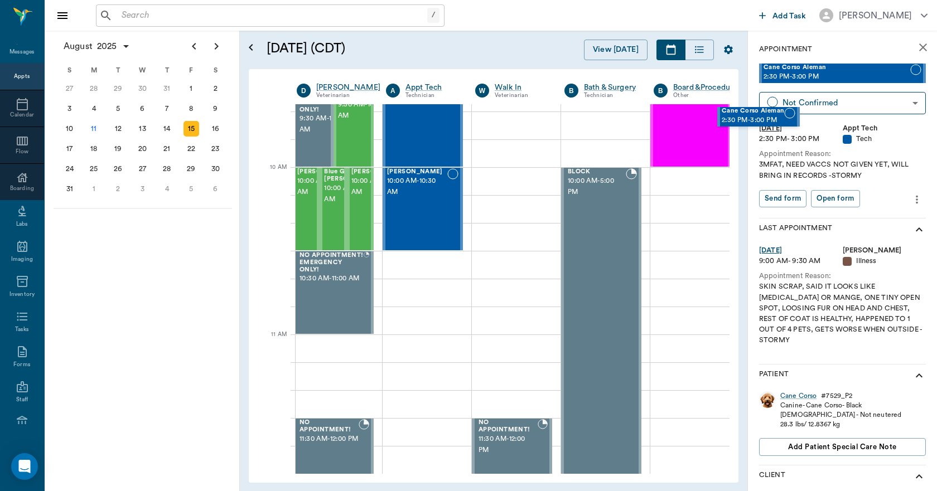
scroll to position [273, 3]
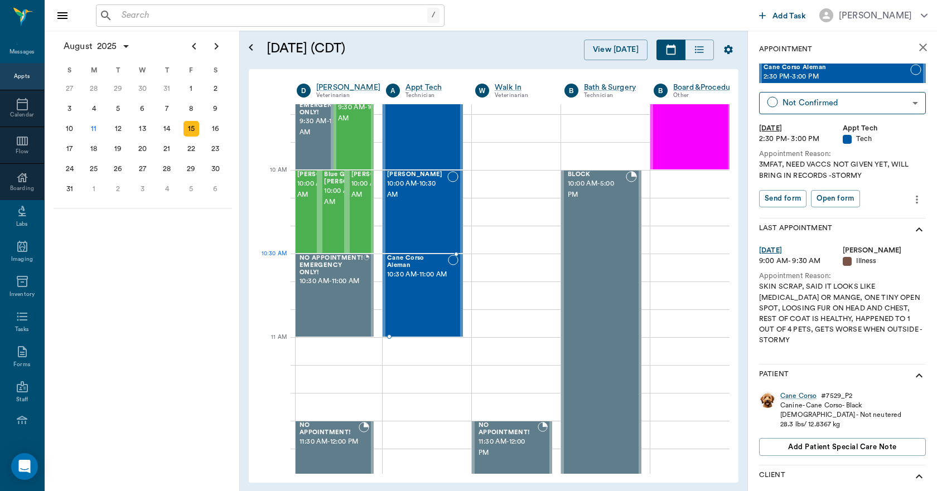
drag, startPoint x: 781, startPoint y: 70, endPoint x: 409, endPoint y: 270, distance: 422.5
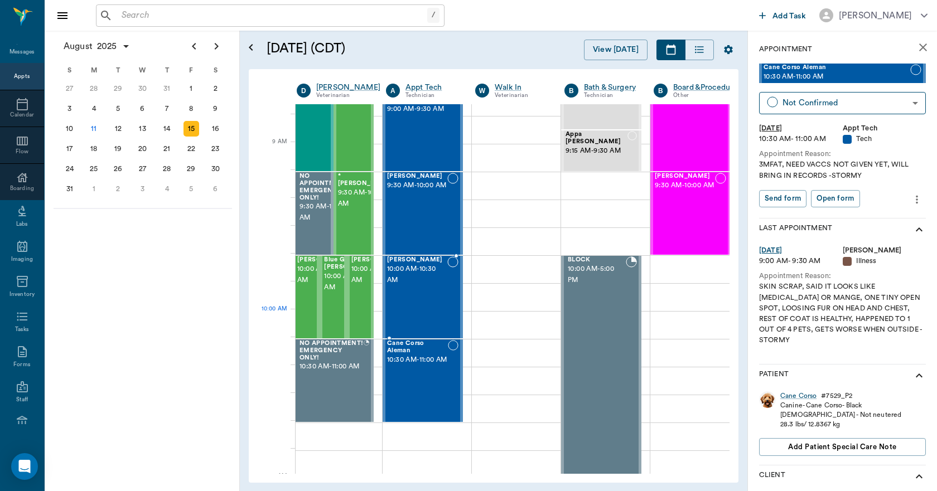
scroll to position [218, 3]
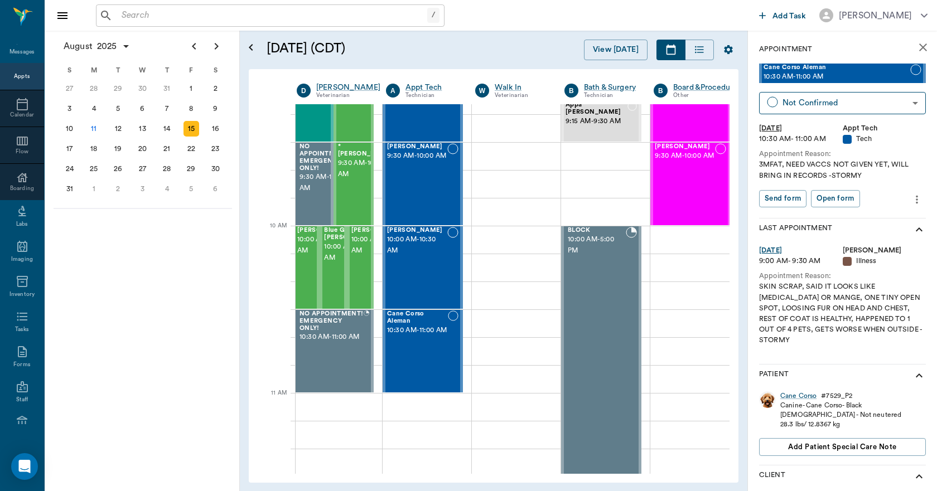
click at [920, 44] on icon "close" at bounding box center [922, 47] width 13 height 13
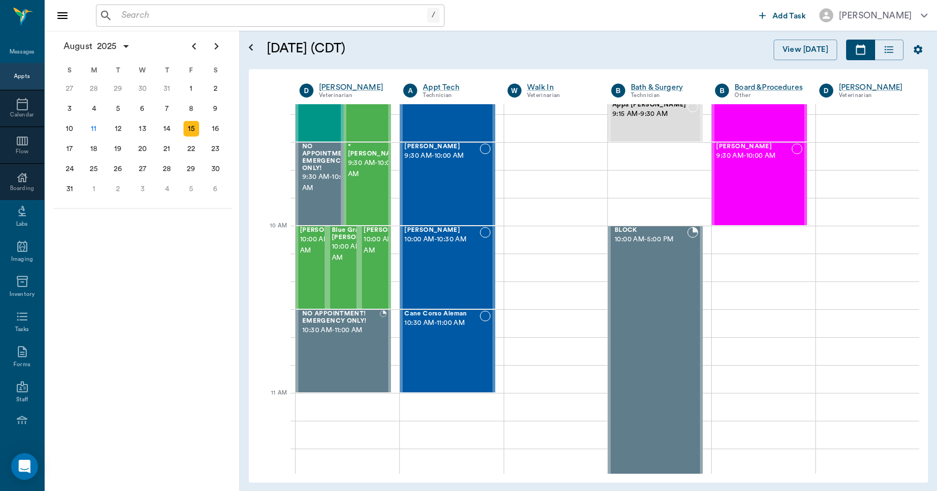
scroll to position [218, 0]
click at [17, 67] on div "Appts" at bounding box center [22, 76] width 44 height 27
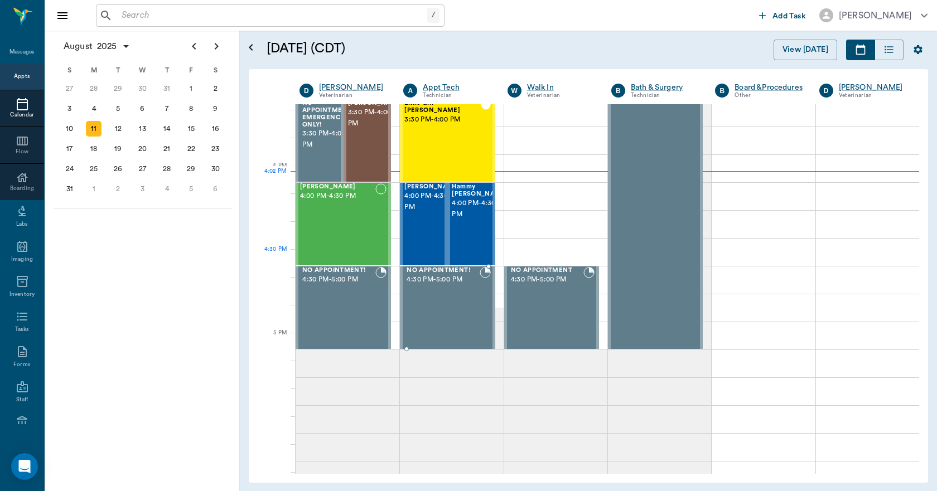
scroll to position [1229, 0]
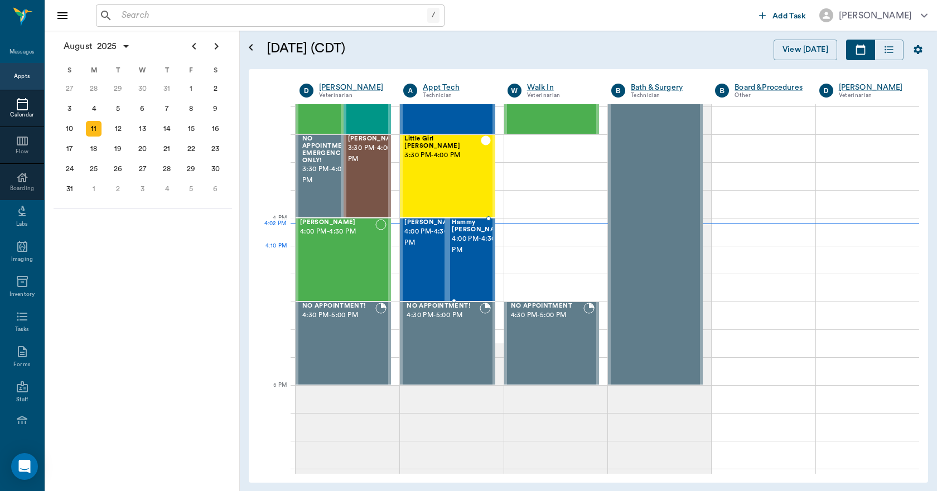
click at [470, 249] on span "4:00 PM - 4:30 PM" at bounding box center [480, 245] width 56 height 22
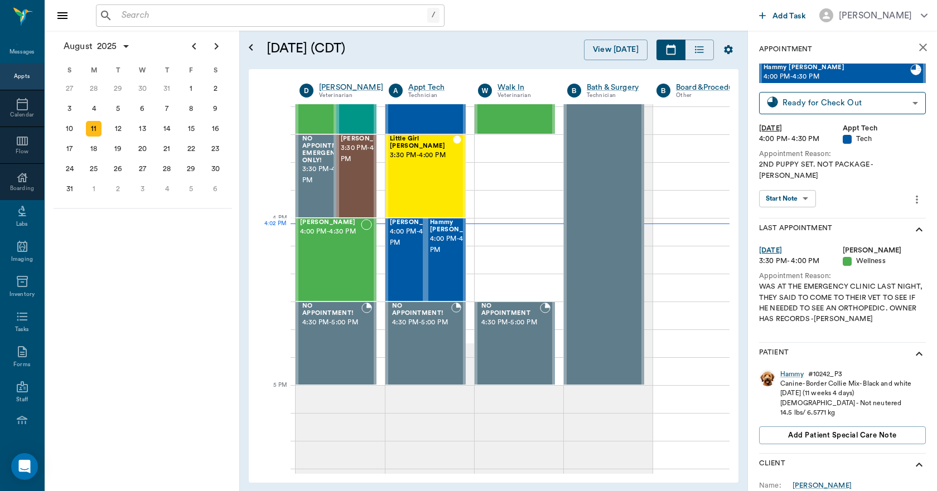
click at [916, 48] on icon "close" at bounding box center [922, 47] width 13 height 13
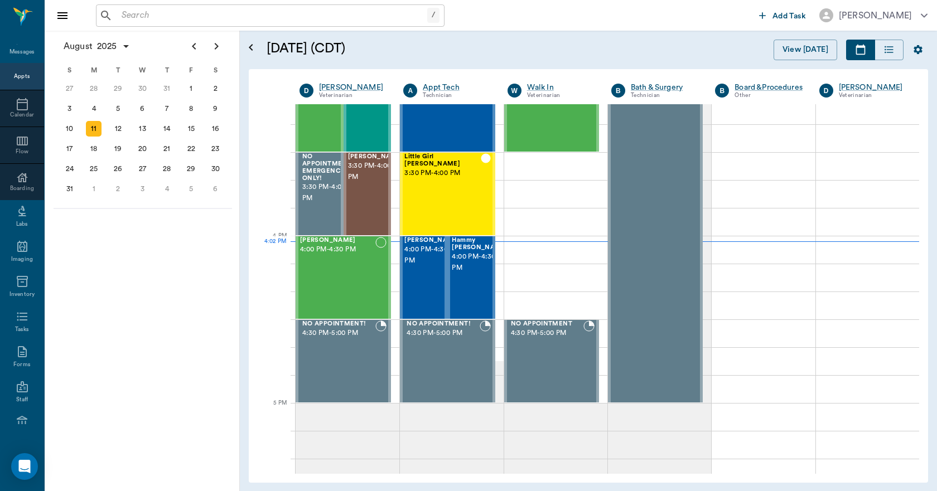
click at [15, 67] on div "Appts" at bounding box center [22, 76] width 44 height 27
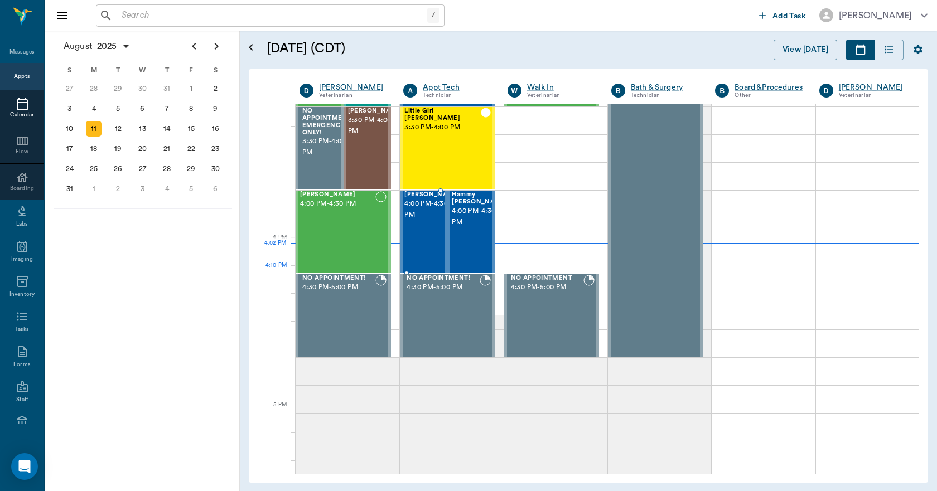
scroll to position [1452, 0]
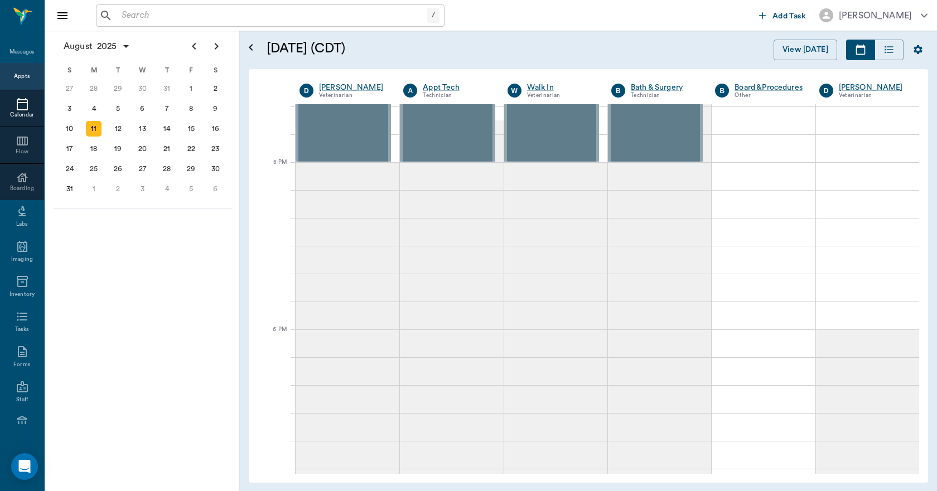
click at [22, 75] on div "Appts" at bounding box center [22, 77] width 16 height 8
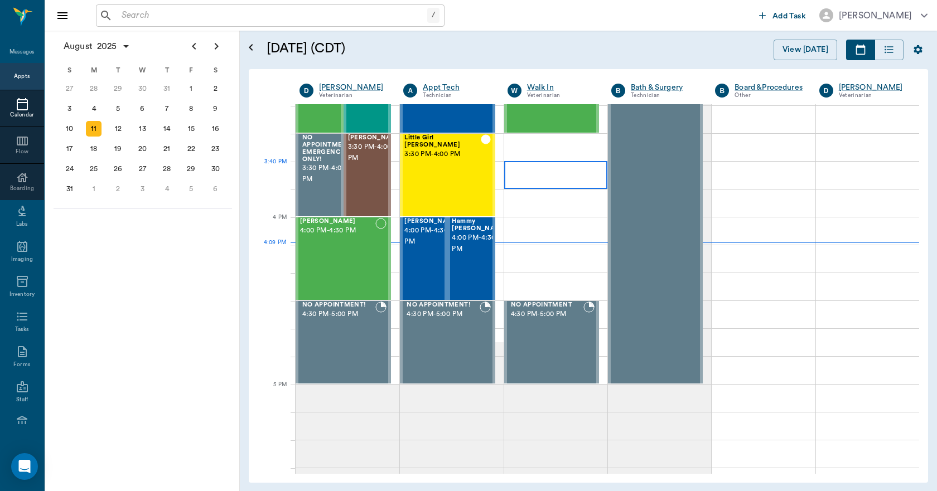
scroll to position [1230, 0]
click at [168, 22] on input "text" at bounding box center [272, 16] width 310 height 16
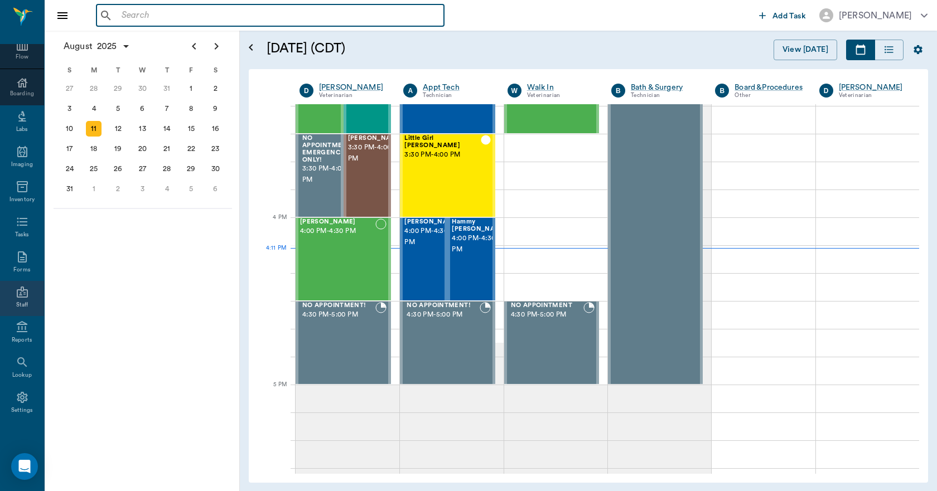
scroll to position [117, 0]
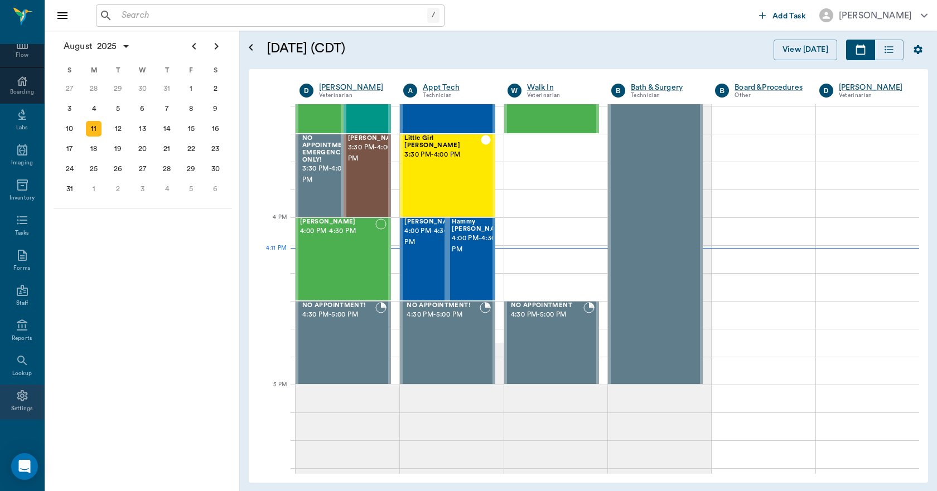
click at [22, 409] on div "Settings" at bounding box center [22, 409] width 22 height 8
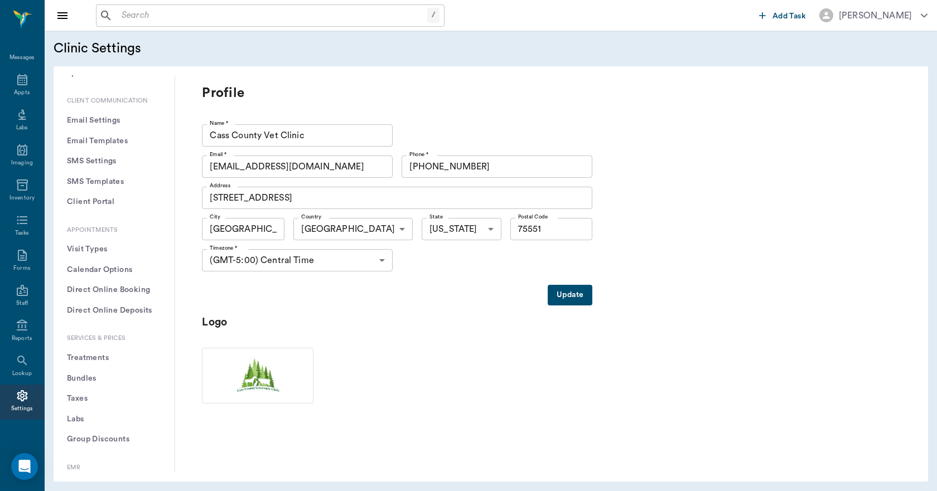
scroll to position [167, 0]
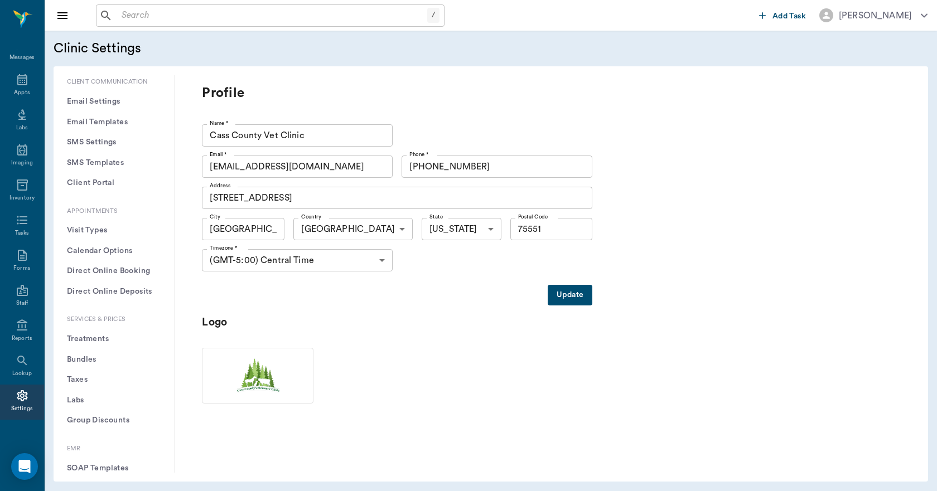
drag, startPoint x: 101, startPoint y: 340, endPoint x: 111, endPoint y: 330, distance: 13.8
click at [103, 340] on button "Treatments" at bounding box center [113, 339] width 103 height 21
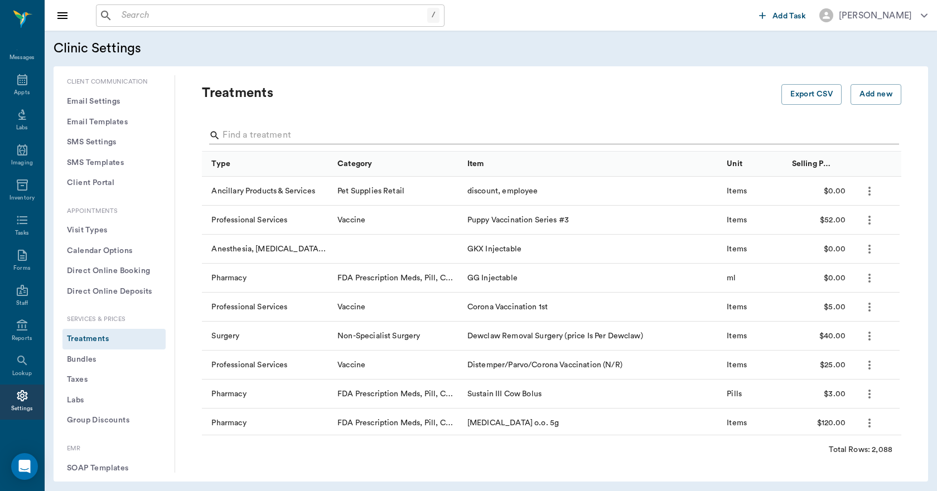
click at [325, 141] on input "Search" at bounding box center [553, 136] width 660 height 18
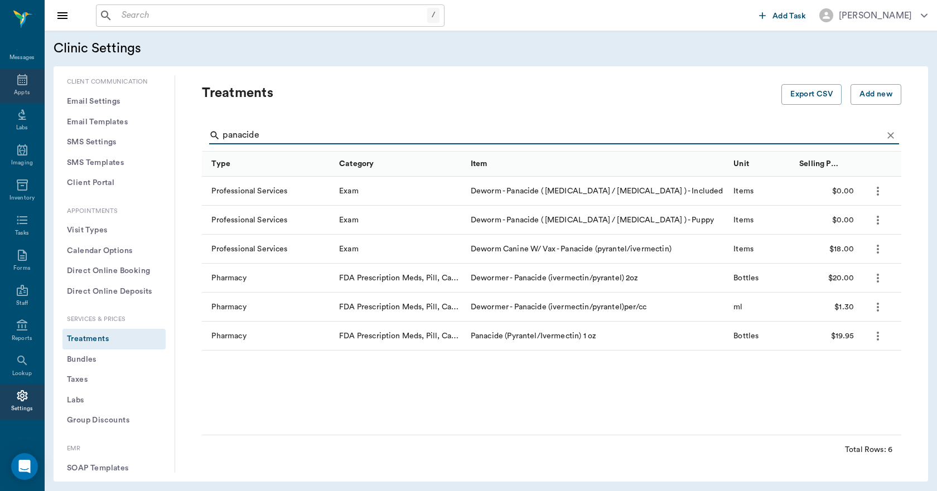
type input "panacide"
click at [22, 85] on icon at bounding box center [22, 79] width 13 height 13
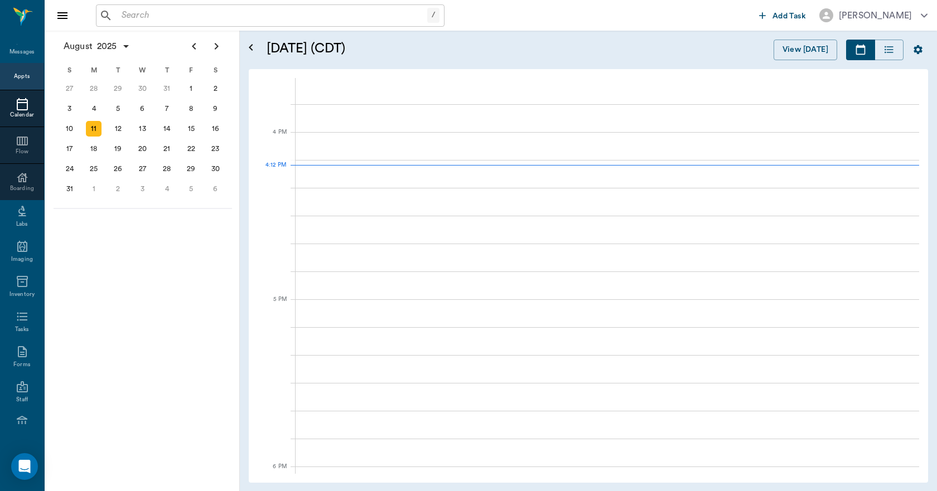
scroll to position [1340, 0]
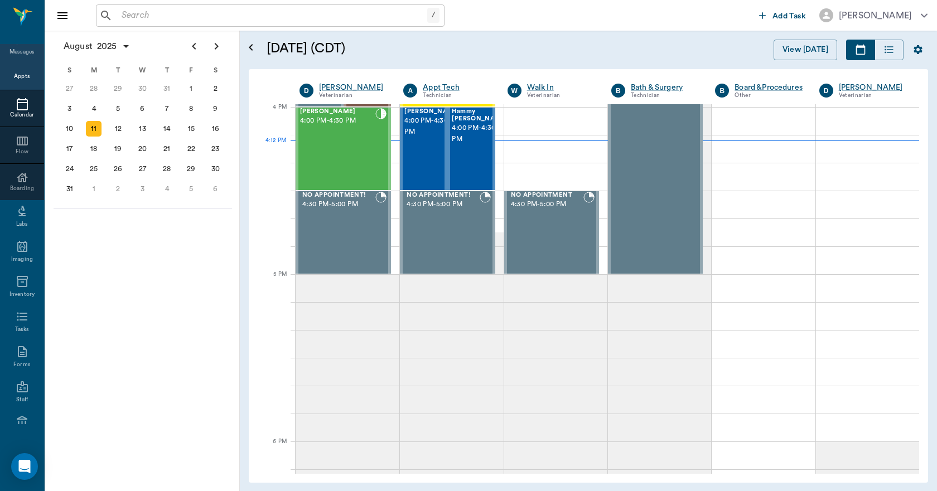
click at [20, 49] on div "Messages" at bounding box center [22, 52] width 26 height 8
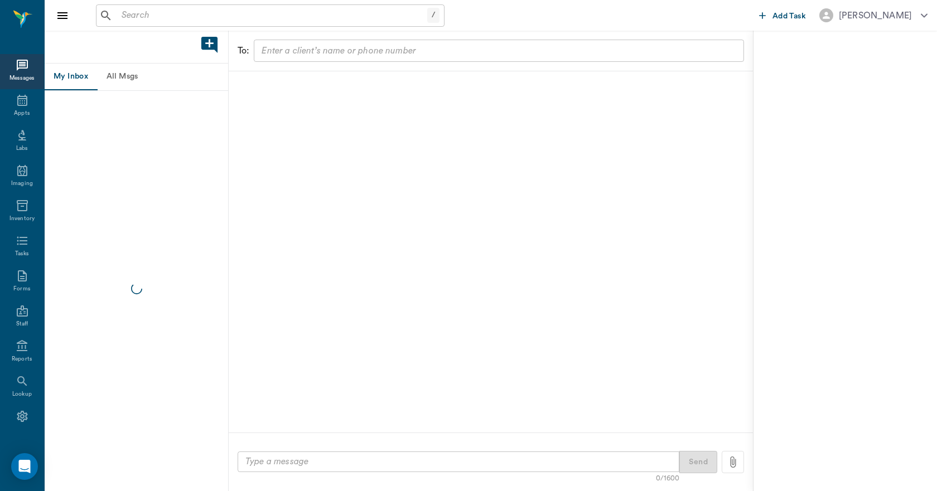
scroll to position [21, 0]
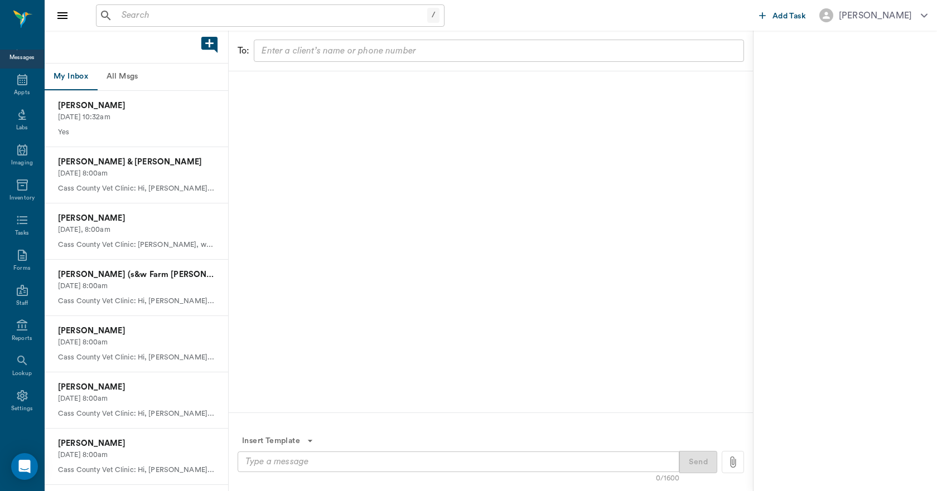
click at [123, 73] on button "All Msgs" at bounding box center [122, 77] width 50 height 27
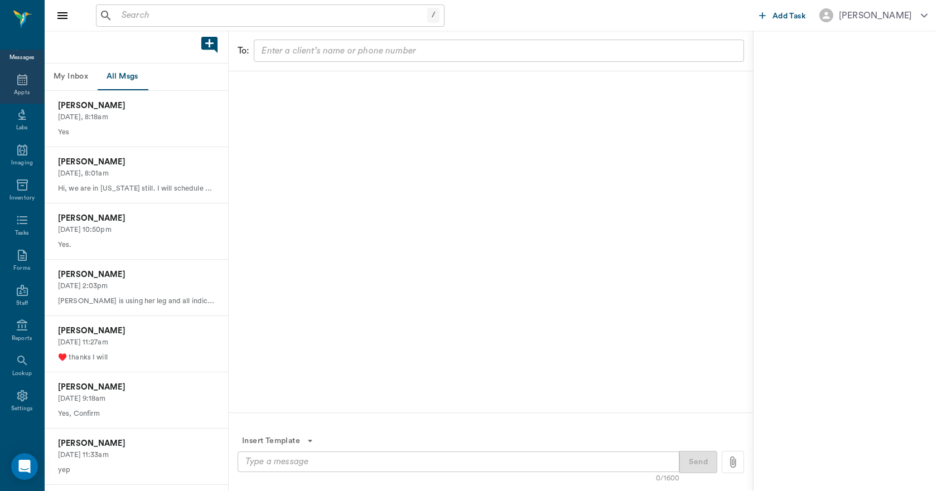
click at [23, 89] on div "Appts" at bounding box center [22, 93] width 16 height 8
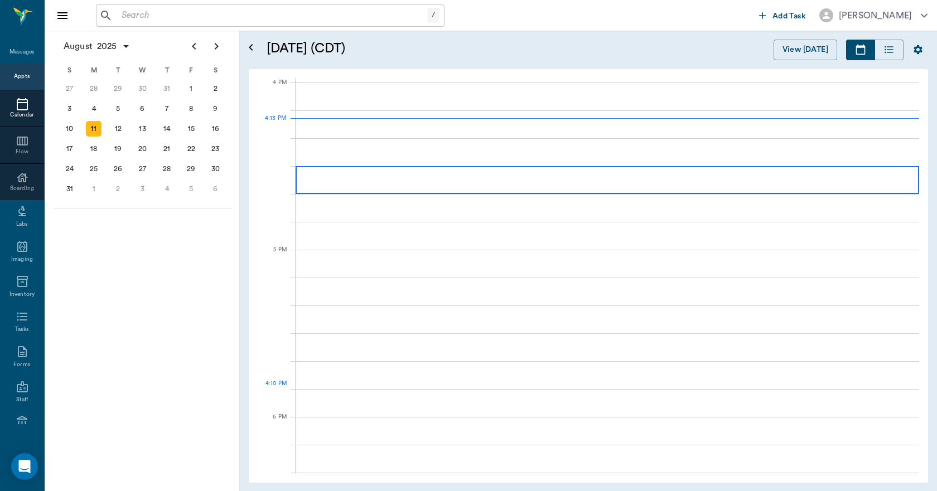
scroll to position [1339, 0]
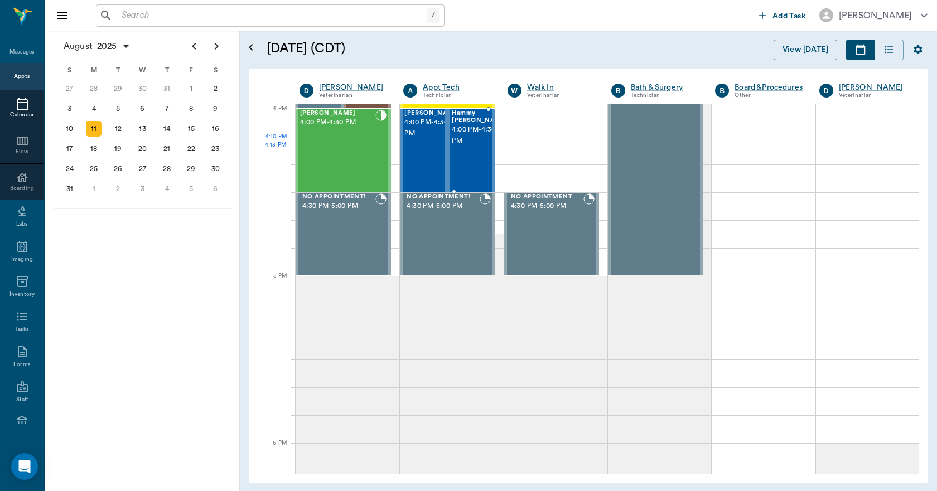
click at [465, 147] on div "Hammy YBARRA 4:00 PM - 4:30 PM" at bounding box center [480, 150] width 56 height 81
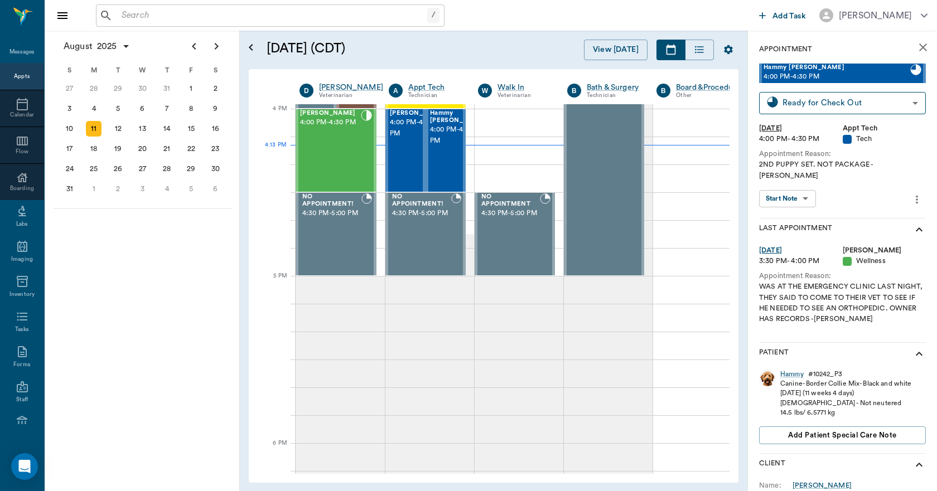
click at [920, 41] on icon "close" at bounding box center [922, 47] width 13 height 13
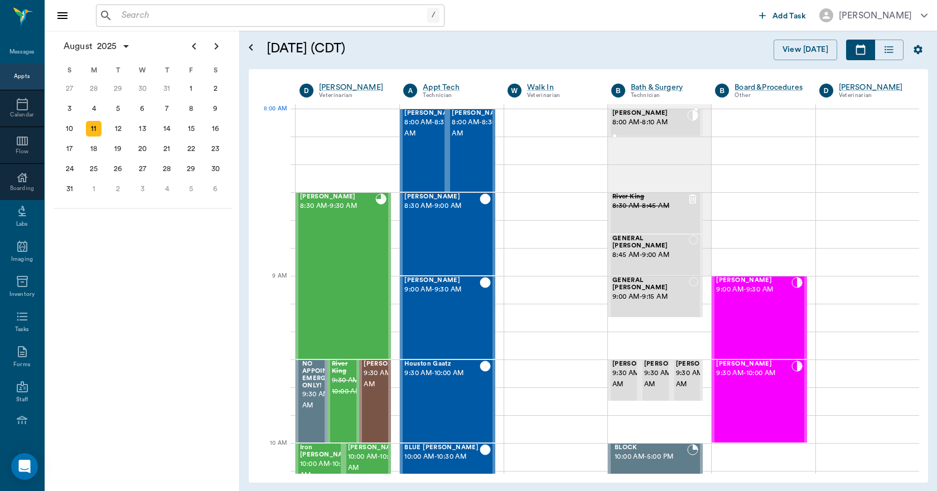
click at [651, 125] on span "8:00 AM - 8:10 AM" at bounding box center [649, 122] width 75 height 11
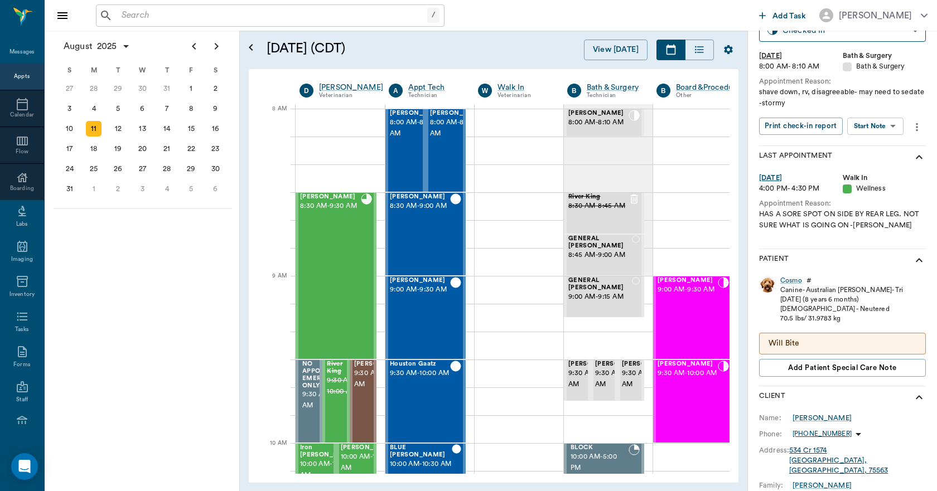
scroll to position [56, 0]
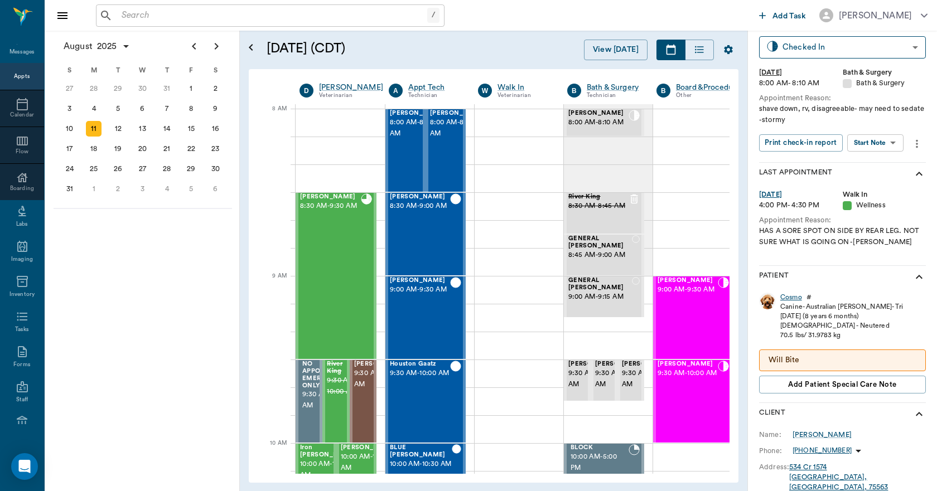
click at [788, 296] on div "Cosmo" at bounding box center [791, 297] width 22 height 9
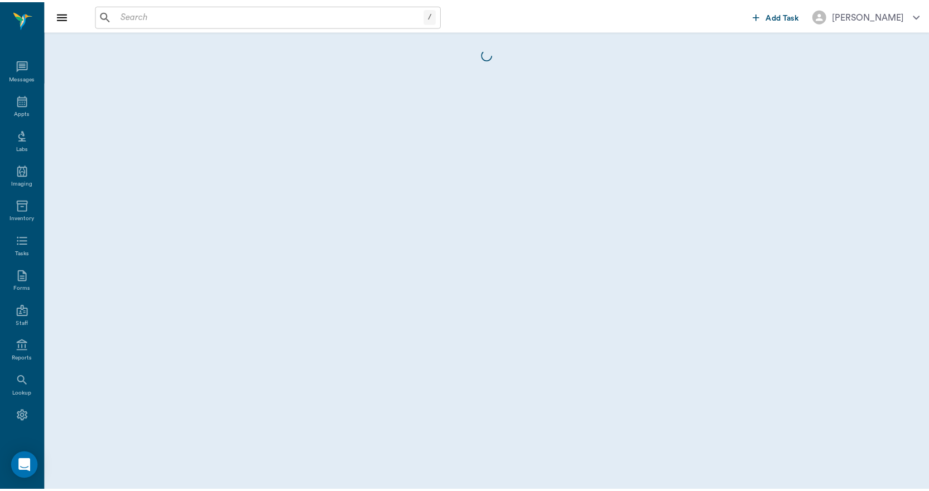
scroll to position [21, 0]
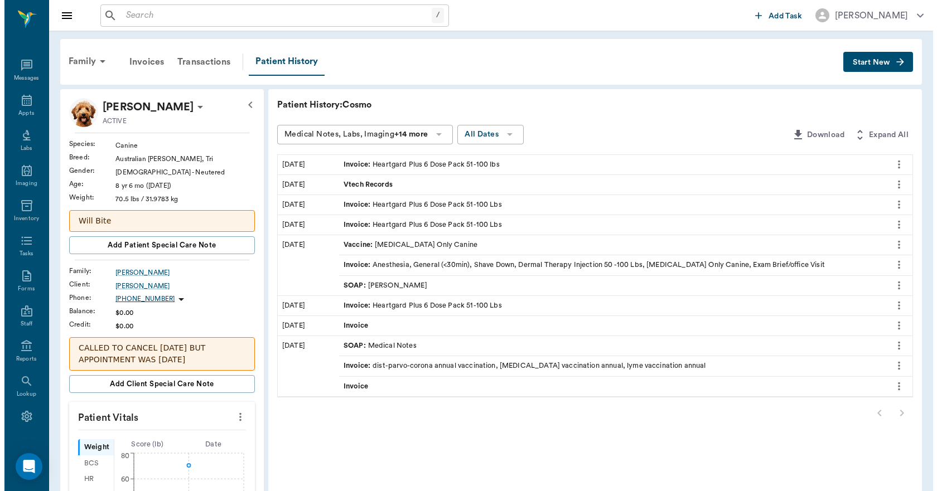
scroll to position [21, 0]
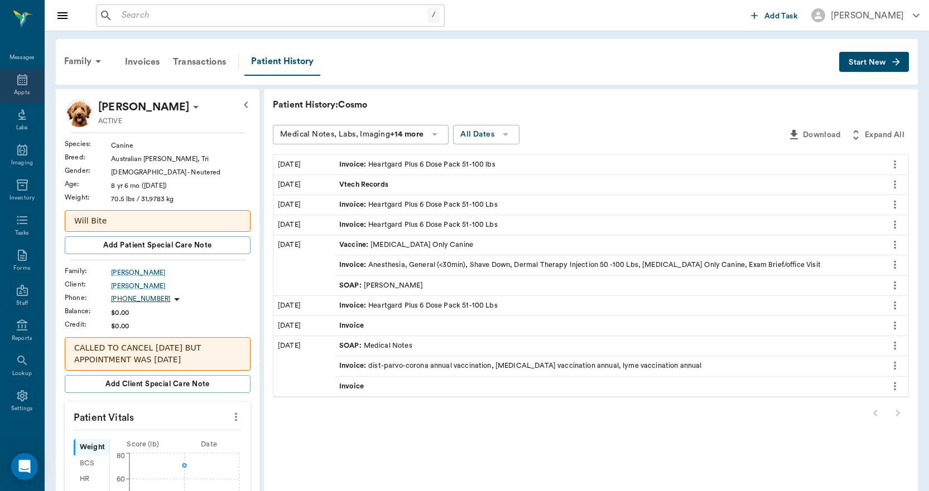
click at [15, 86] on div "Appts" at bounding box center [22, 86] width 44 height 35
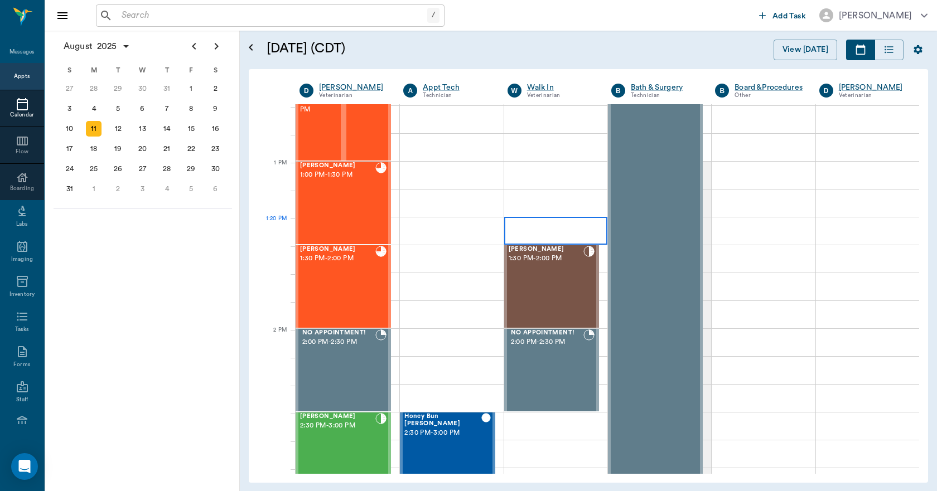
scroll to position [783, 0]
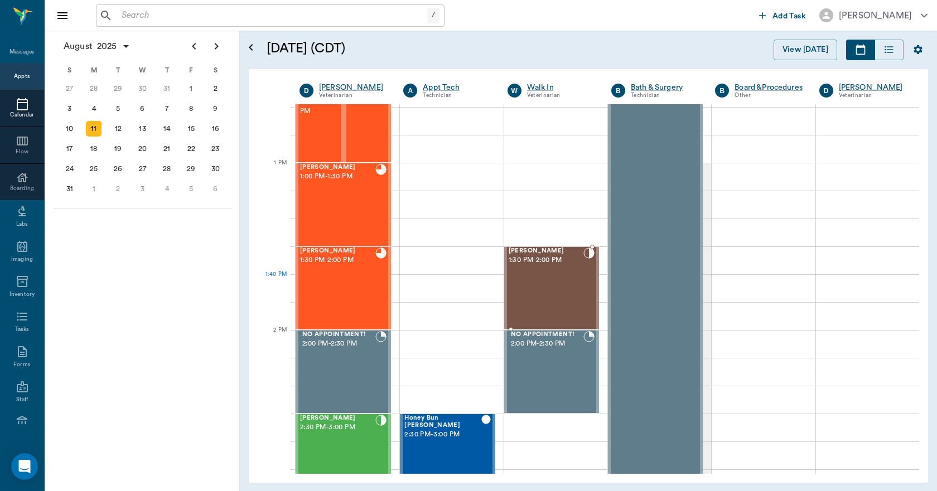
click at [542, 288] on div "Bovine Hale 1:30 PM - 2:00 PM" at bounding box center [546, 288] width 75 height 81
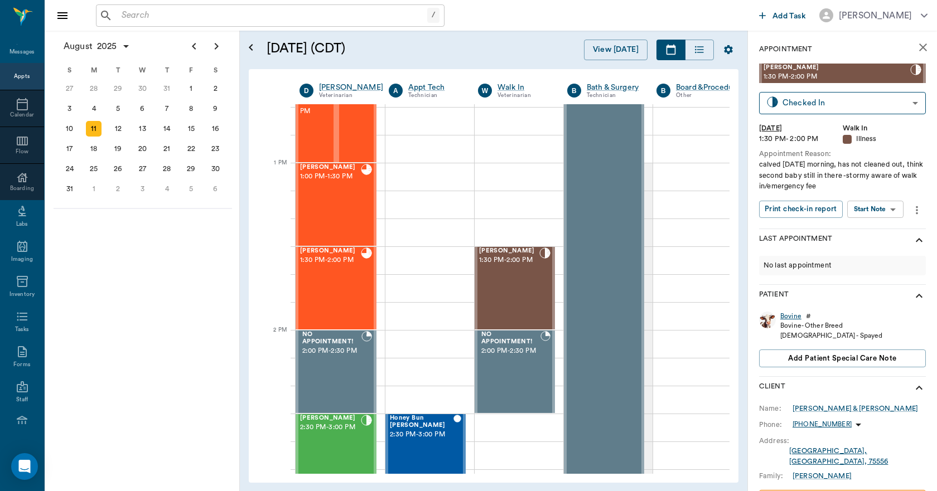
click at [788, 315] on div "Bovine" at bounding box center [790, 316] width 21 height 9
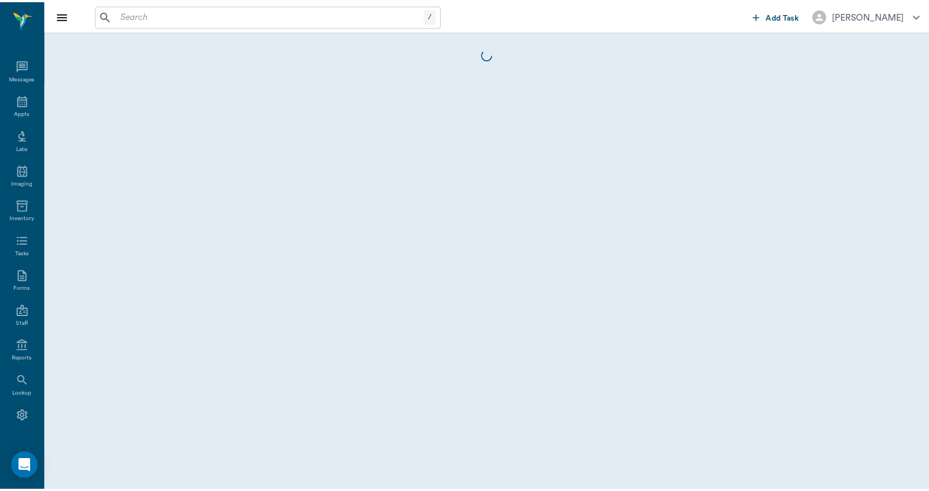
scroll to position [21, 0]
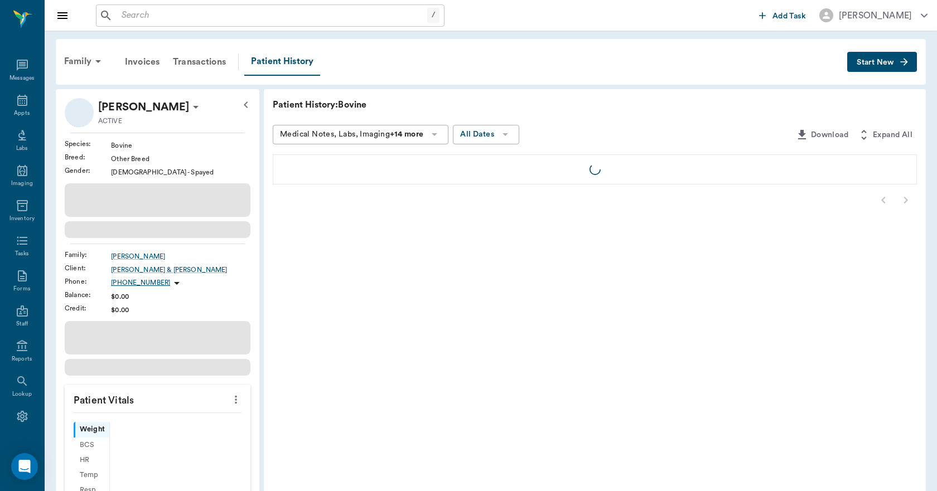
scroll to position [21, 0]
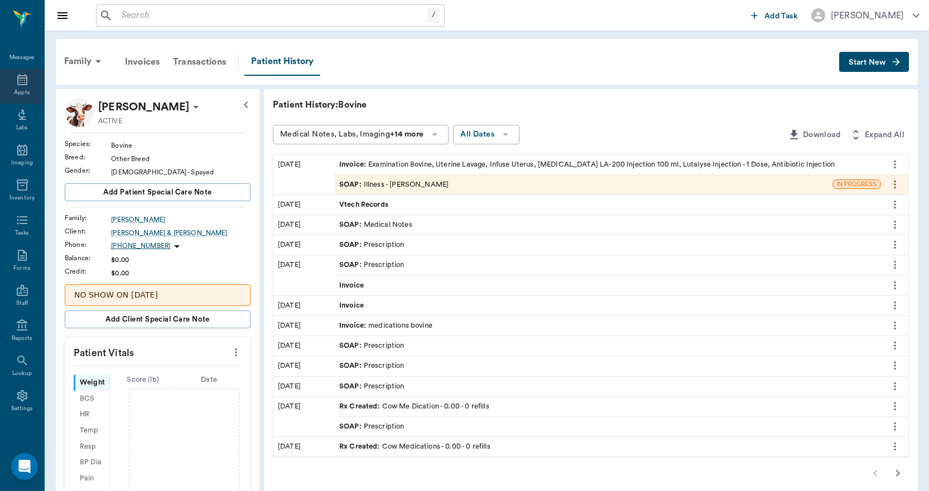
click at [17, 86] on icon at bounding box center [22, 79] width 13 height 13
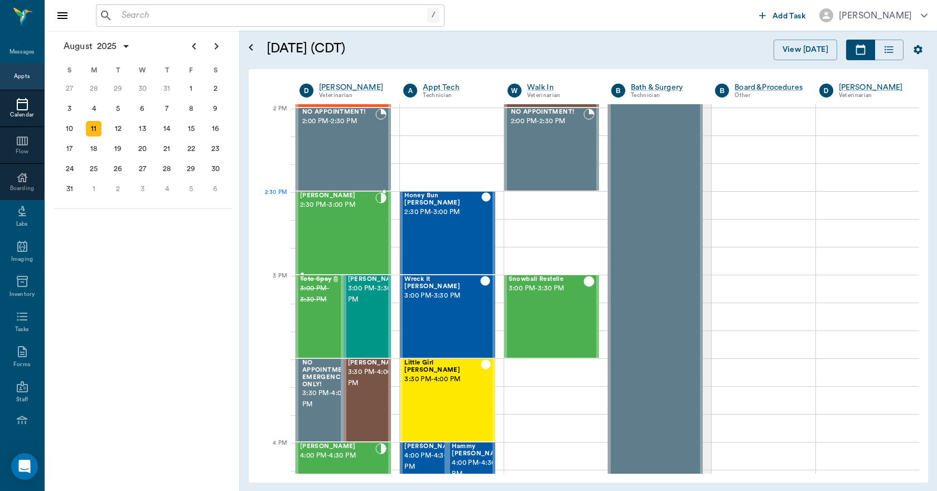
scroll to position [1004, 0]
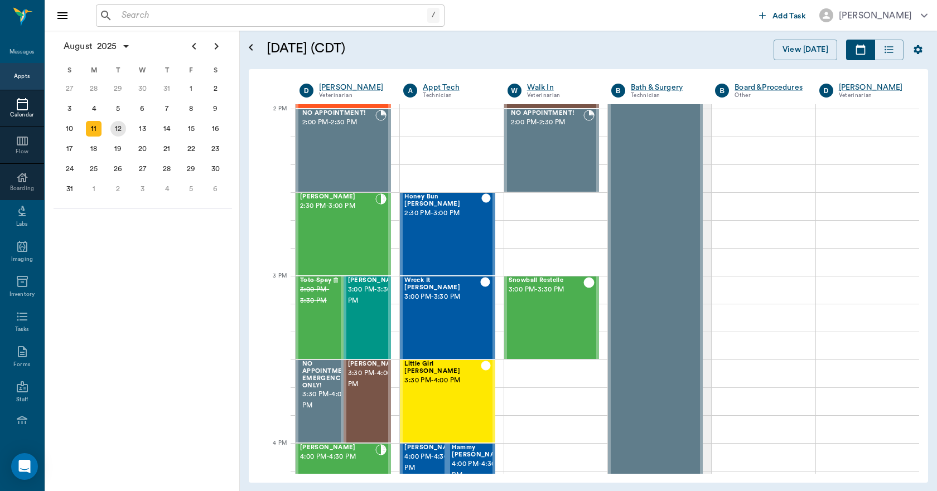
click at [120, 130] on div "12" at bounding box center [118, 129] width 16 height 16
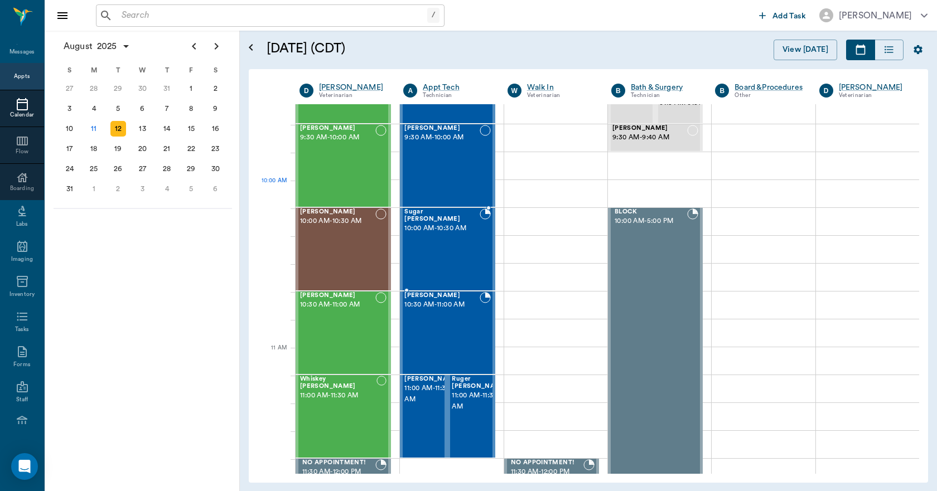
scroll to position [223, 0]
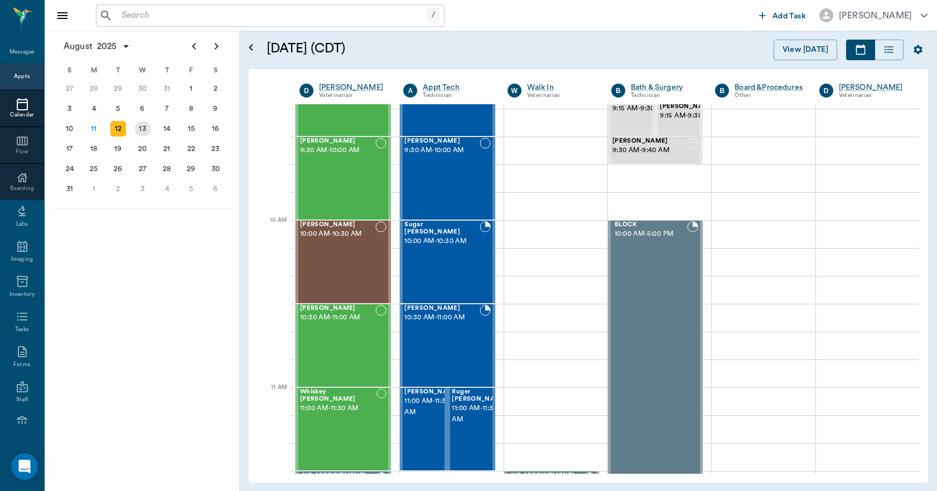
click at [143, 129] on div "13" at bounding box center [143, 129] width 16 height 16
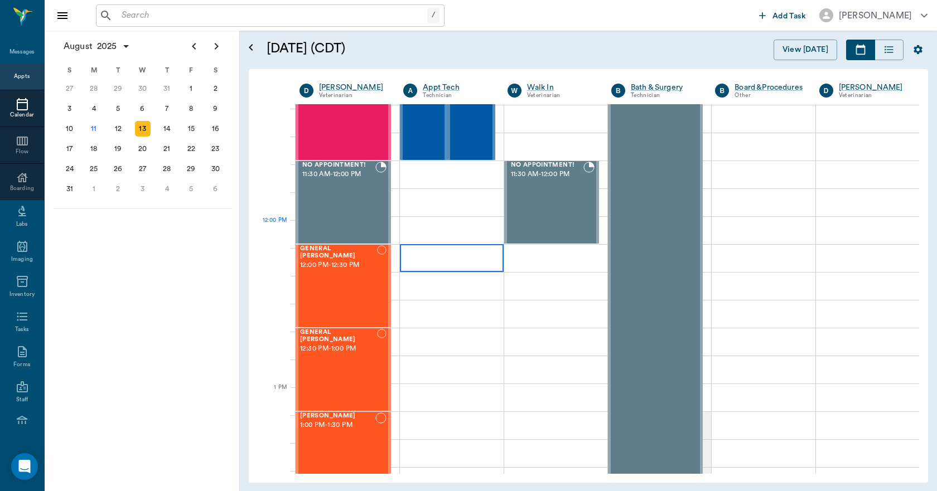
scroll to position [558, 0]
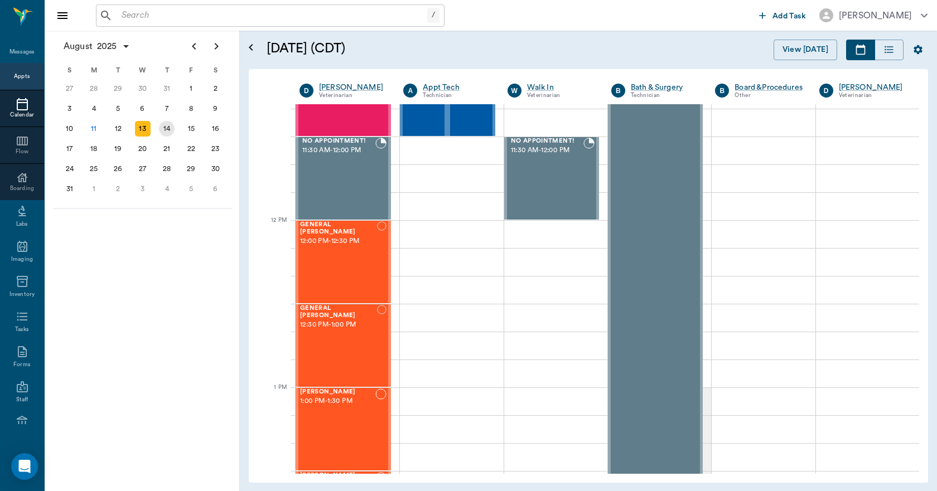
click at [168, 129] on div "14" at bounding box center [167, 129] width 16 height 16
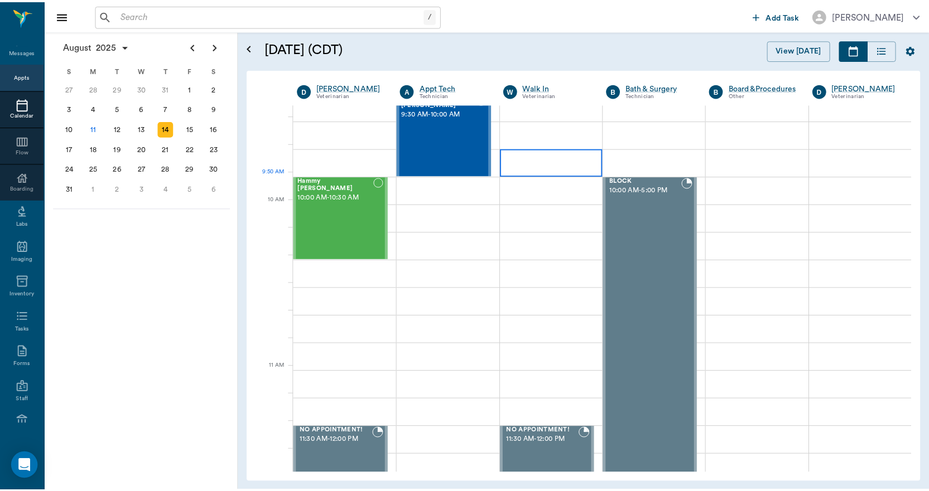
scroll to position [335, 0]
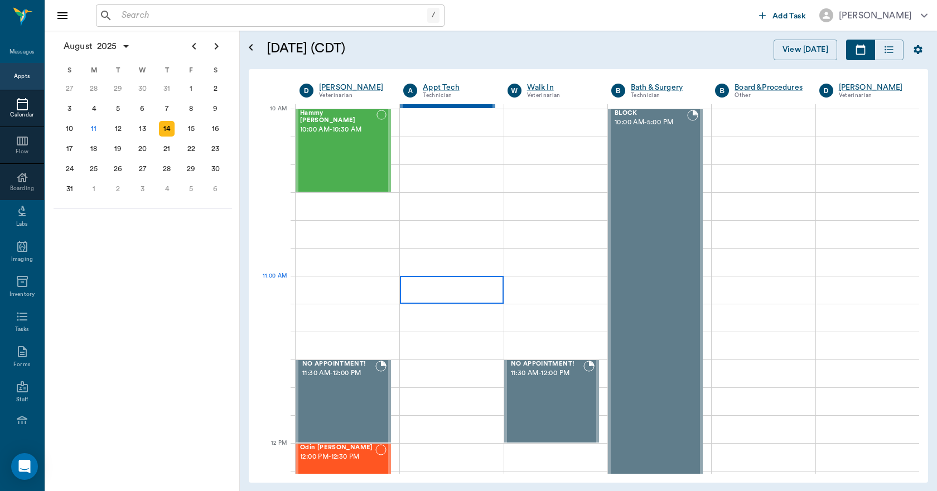
click at [438, 291] on div at bounding box center [451, 290] width 103 height 28
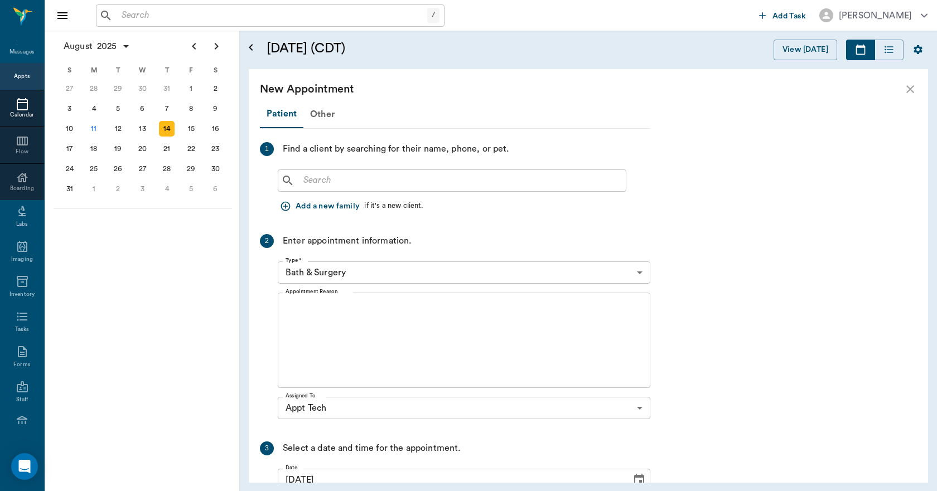
click at [911, 87] on icon "close" at bounding box center [910, 89] width 13 height 13
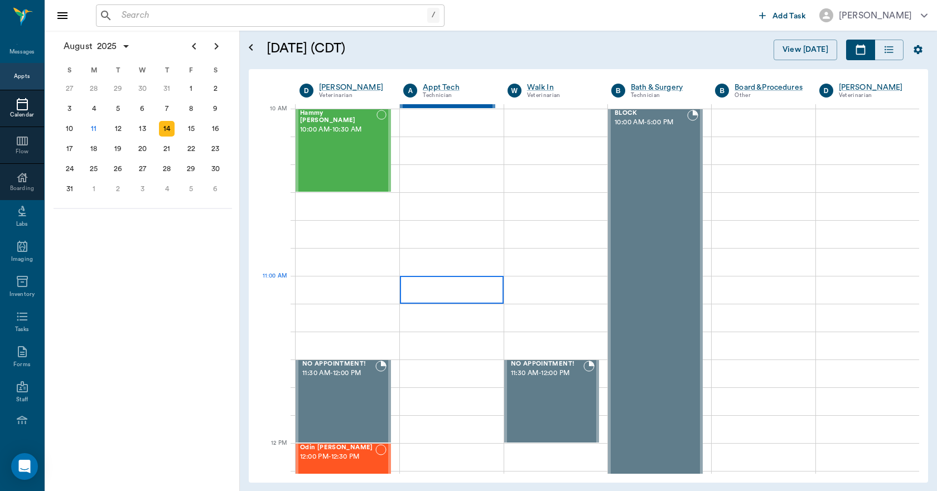
click at [436, 285] on div at bounding box center [451, 290] width 103 height 28
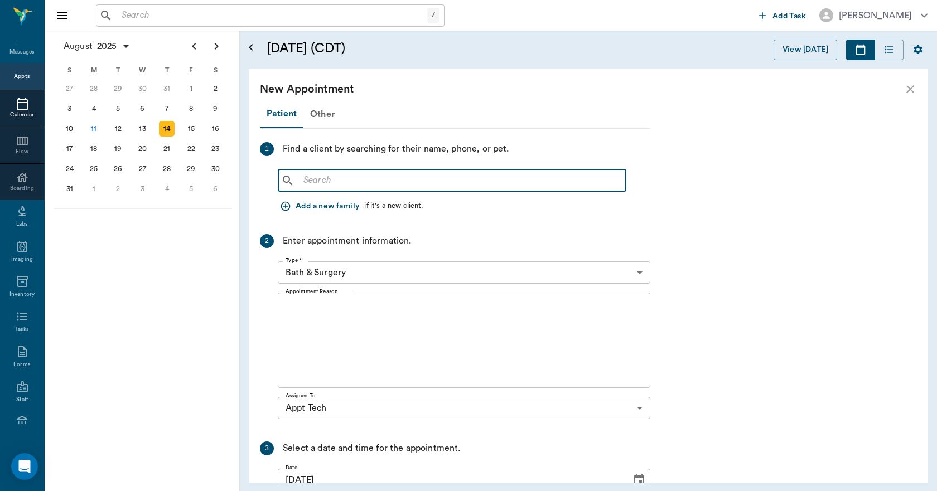
click at [389, 183] on input "text" at bounding box center [460, 181] width 322 height 16
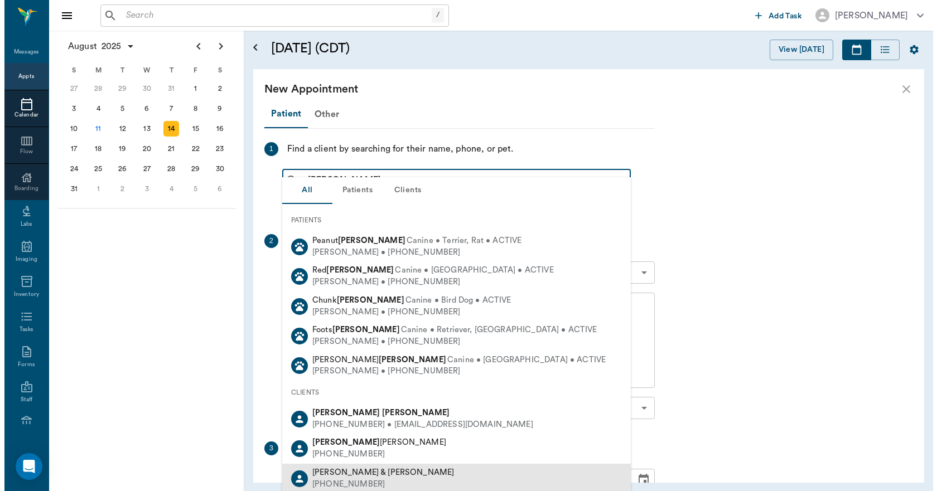
scroll to position [112, 0]
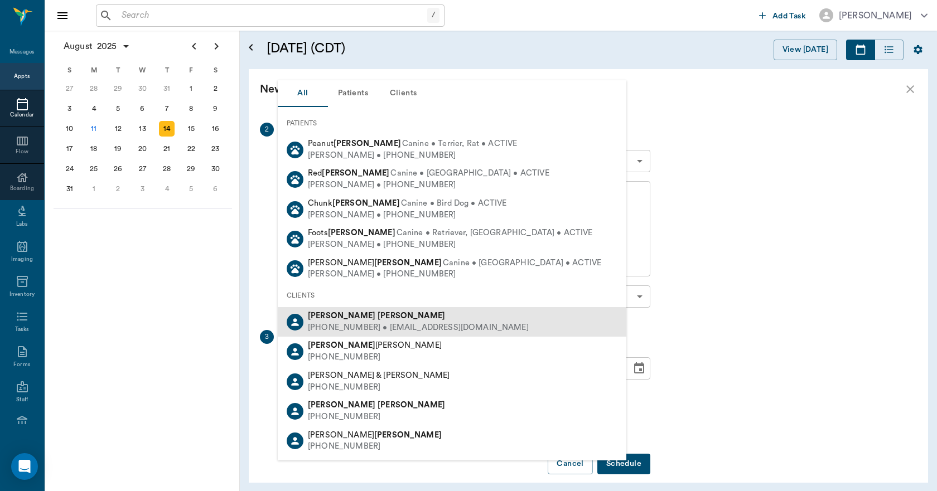
click at [378, 317] on b "Burton" at bounding box center [411, 316] width 67 height 8
type input "tish burton"
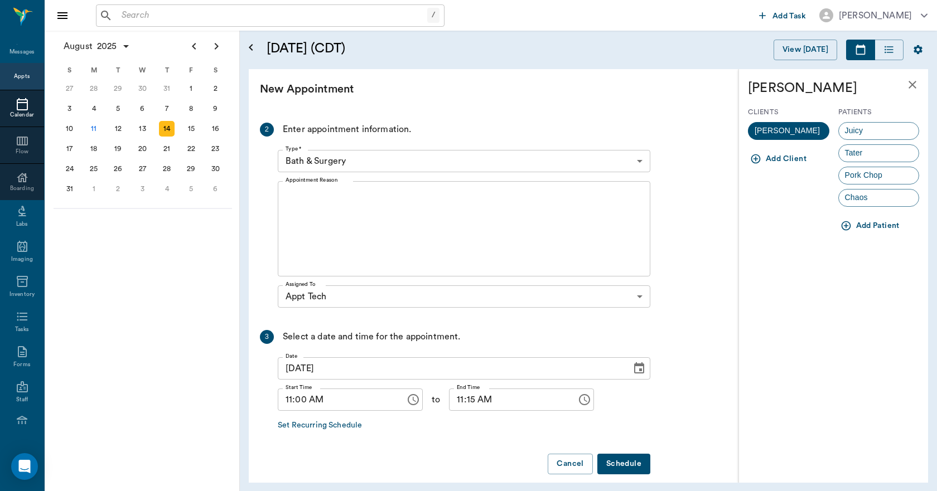
click at [860, 126] on span "Juicy" at bounding box center [854, 131] width 31 height 12
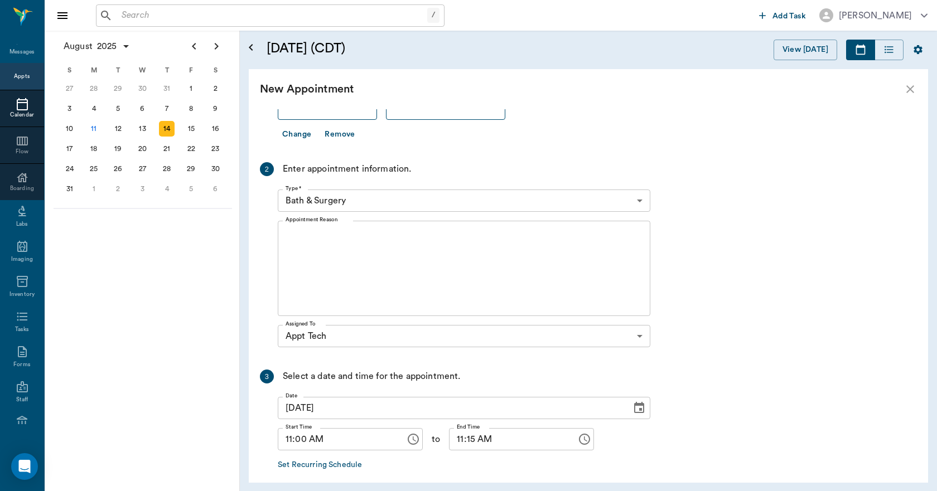
scroll to position [151, 0]
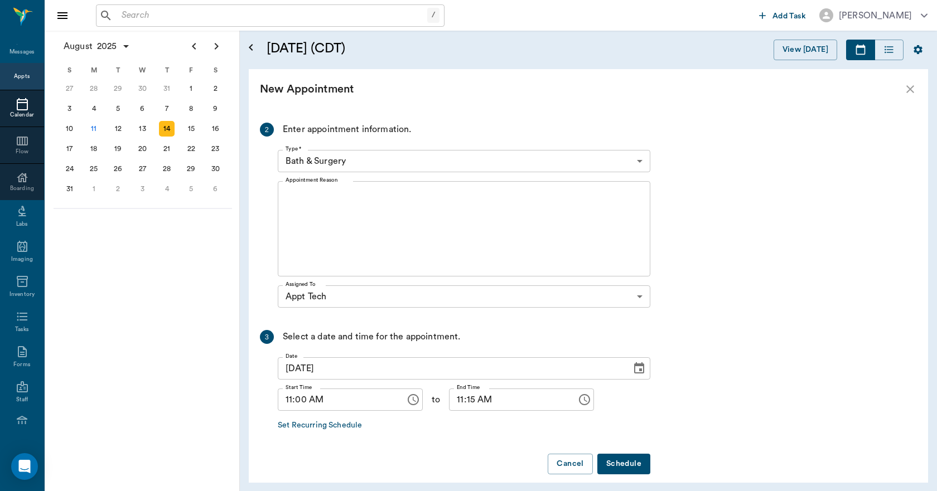
click at [347, 159] on body "/ ​ Add Task Dr. Bert Ellsworth Nectar Messages Appts Calendar Flow Boarding La…" at bounding box center [468, 245] width 937 height 491
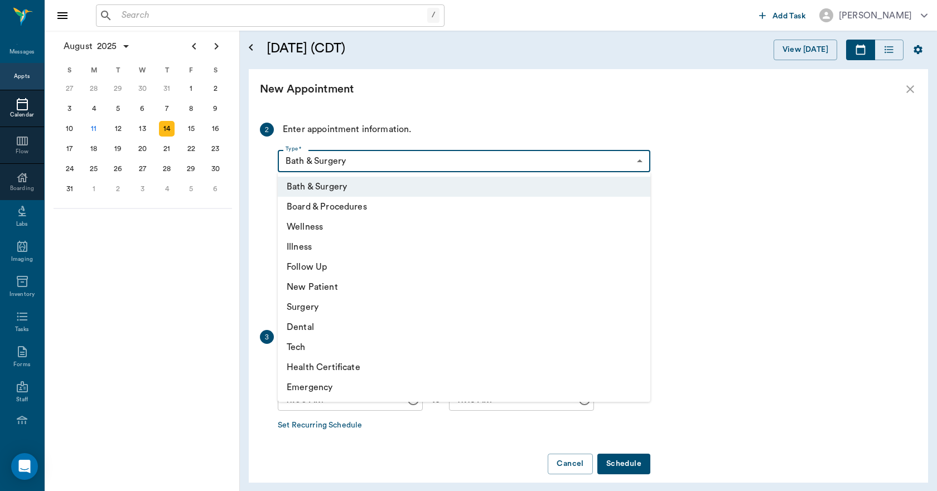
drag, startPoint x: 315, startPoint y: 346, endPoint x: 320, endPoint y: 325, distance: 21.7
click at [316, 342] on li "Tech" at bounding box center [464, 347] width 373 height 20
type input "65d2be4f46e3a538d89b8c1a"
type input "11:30 AM"
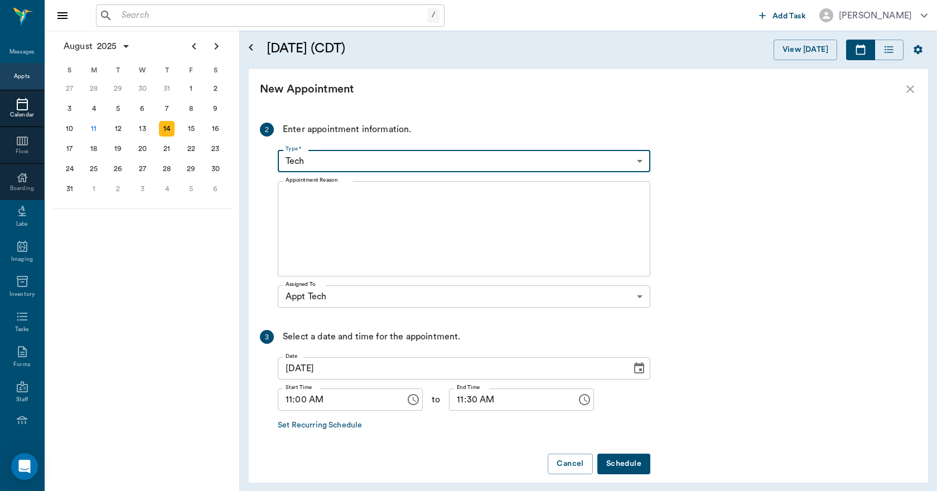
click at [332, 240] on textarea "Appointment Reason" at bounding box center [464, 229] width 357 height 77
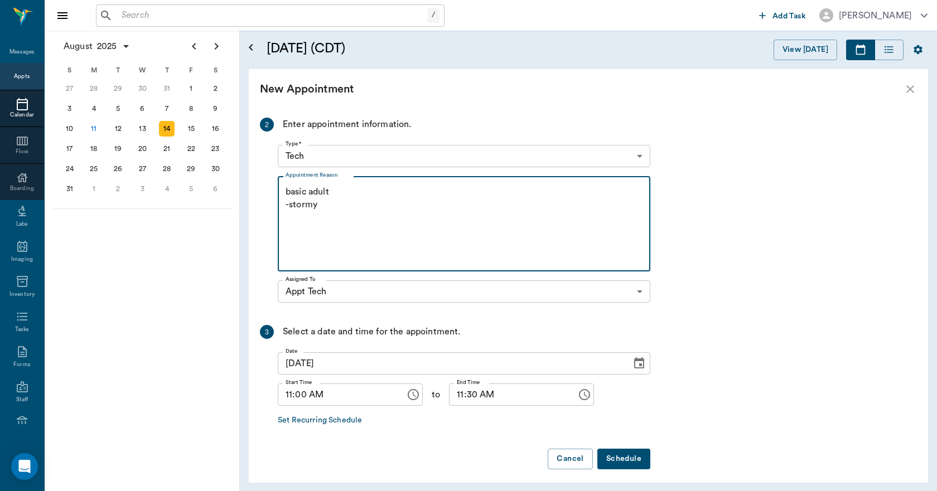
scroll to position [163, 0]
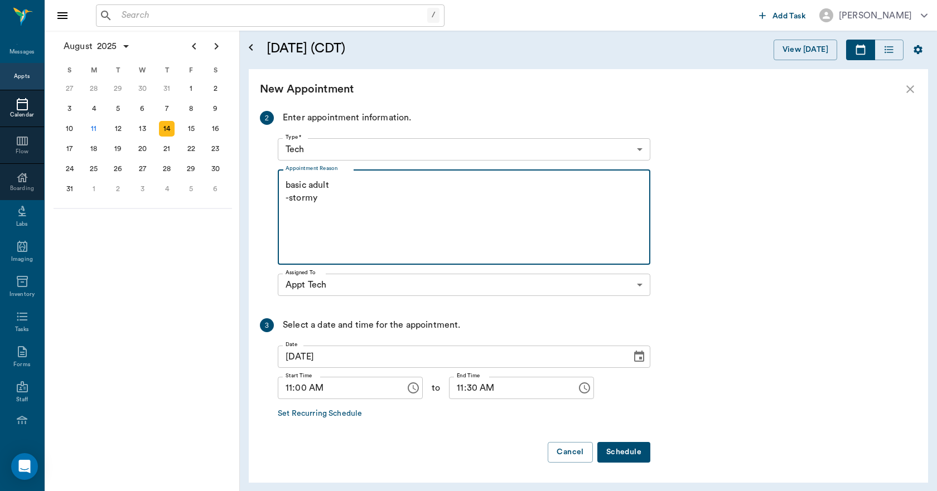
type textarea "basic adult -stormy"
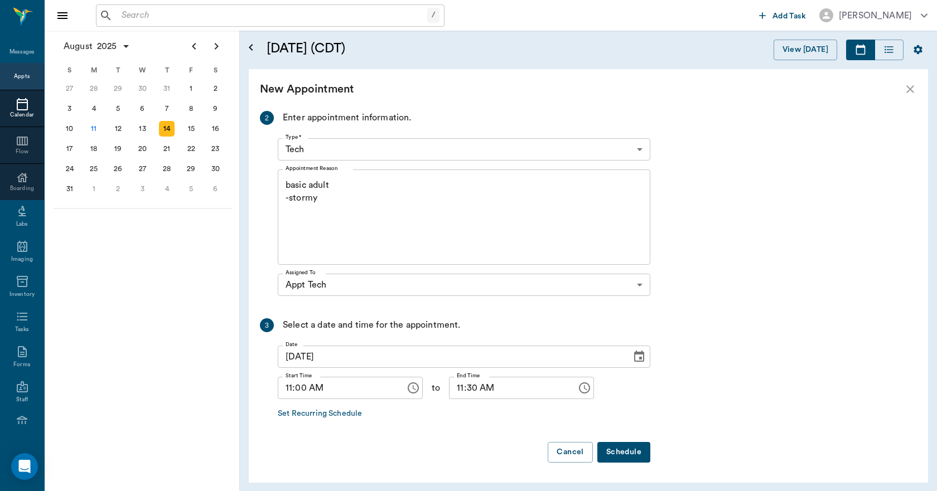
click at [636, 458] on button "Schedule" at bounding box center [623, 452] width 53 height 21
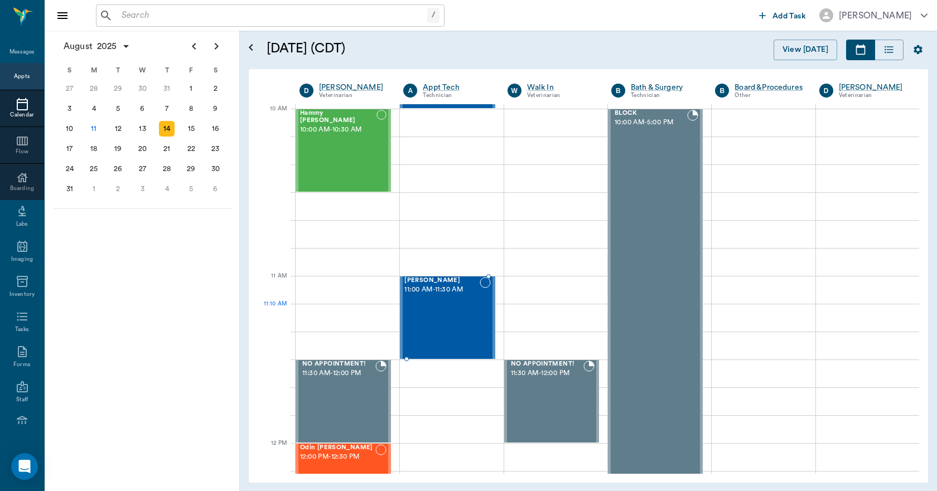
click at [455, 322] on div "Juicy Burton 11:00 AM - 11:30 AM" at bounding box center [441, 317] width 75 height 81
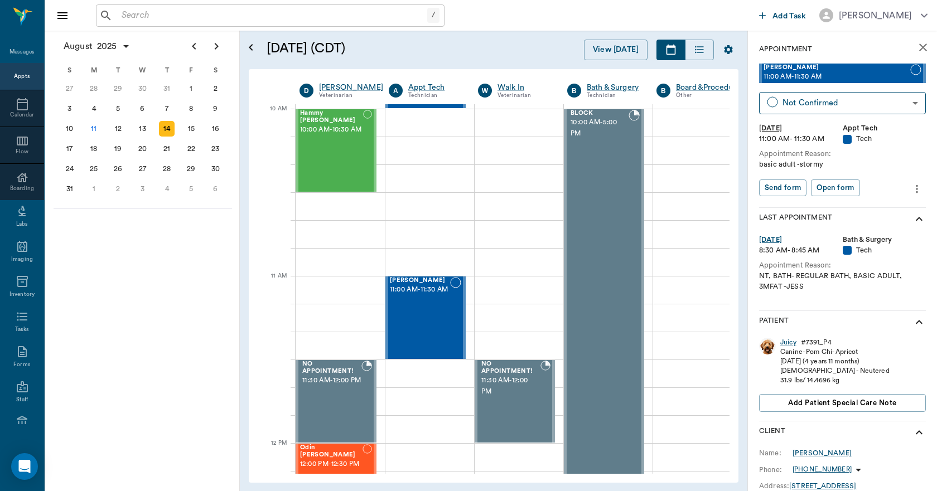
scroll to position [238, 0]
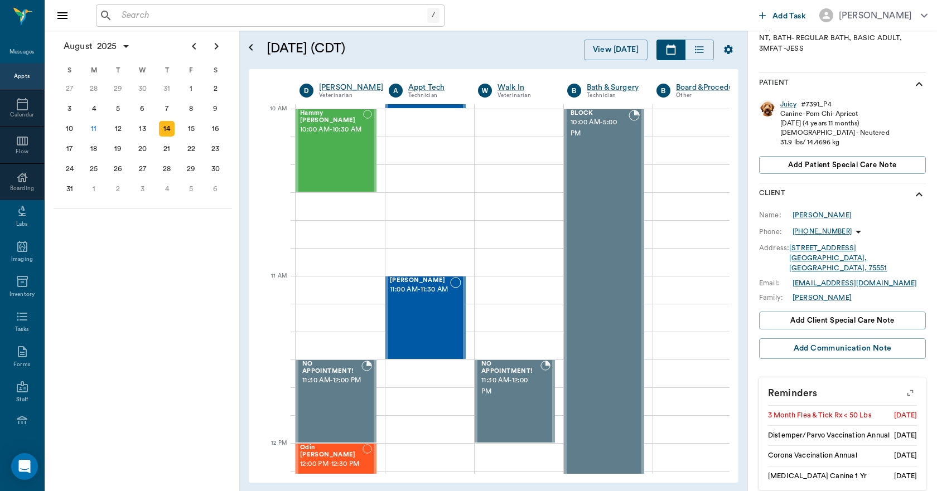
click at [902, 385] on icon "button" at bounding box center [910, 393] width 16 height 16
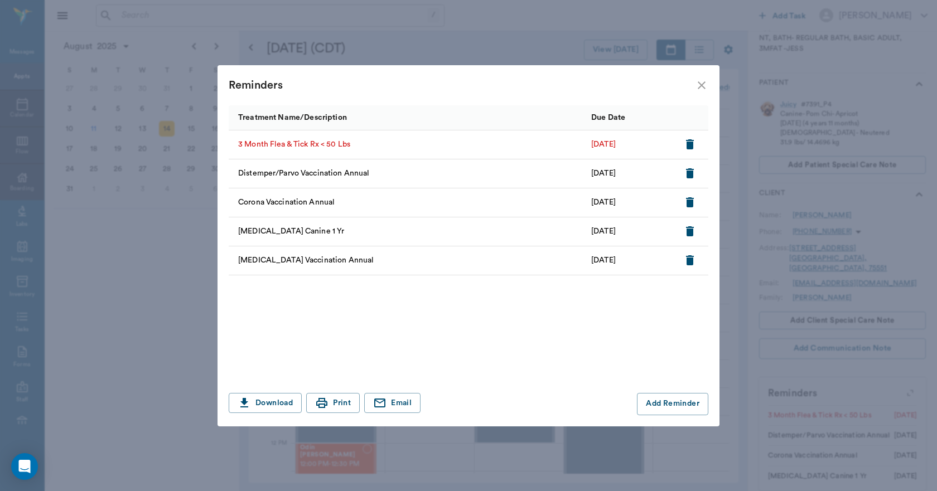
click at [704, 83] on icon "close" at bounding box center [702, 85] width 8 height 8
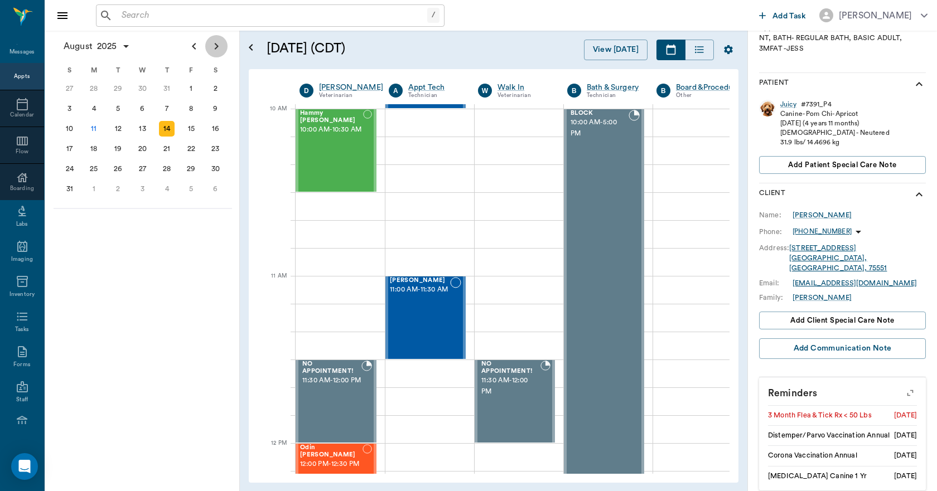
click at [216, 46] on icon "Next page" at bounding box center [216, 46] width 13 height 13
click at [414, 307] on div "Juicy Burton 11:00 AM - 11:30 AM" at bounding box center [420, 317] width 60 height 81
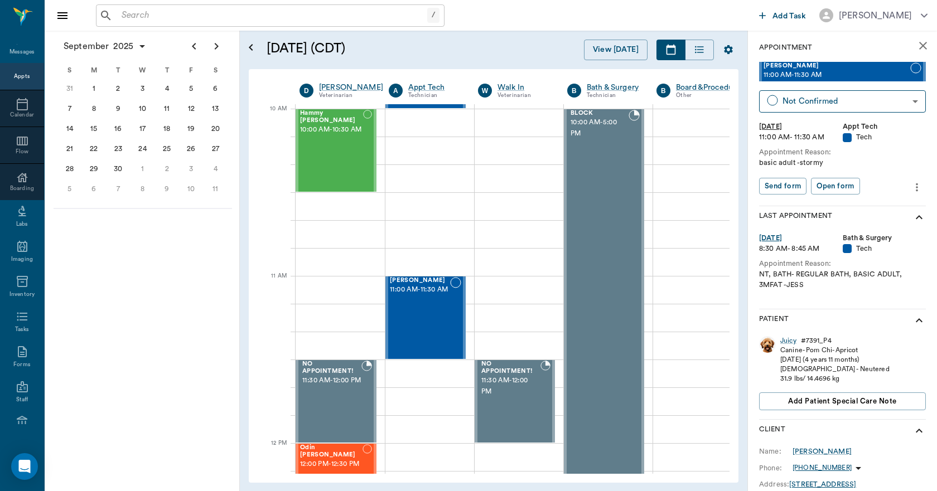
scroll to position [0, 0]
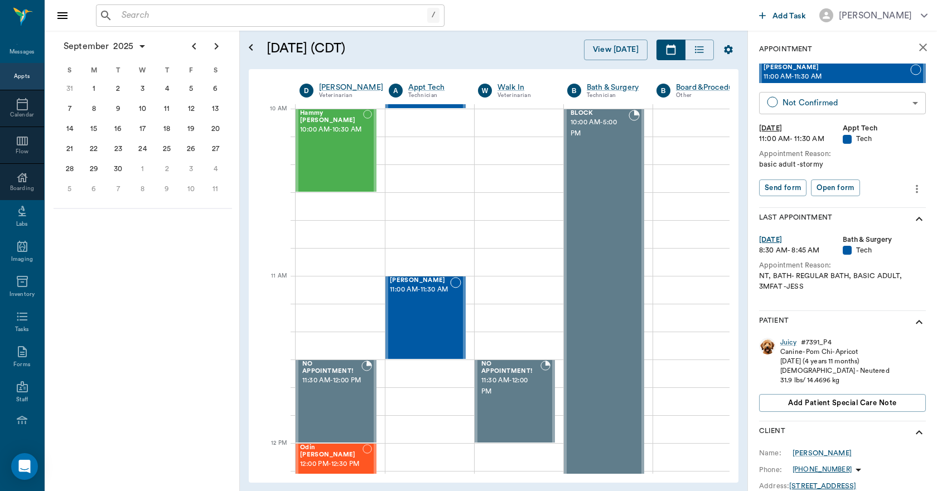
click at [827, 107] on body "/ ​ Add Task Dr. Bert Ellsworth Nectar Messages Appts Calendar Flow Boarding La…" at bounding box center [468, 245] width 937 height 491
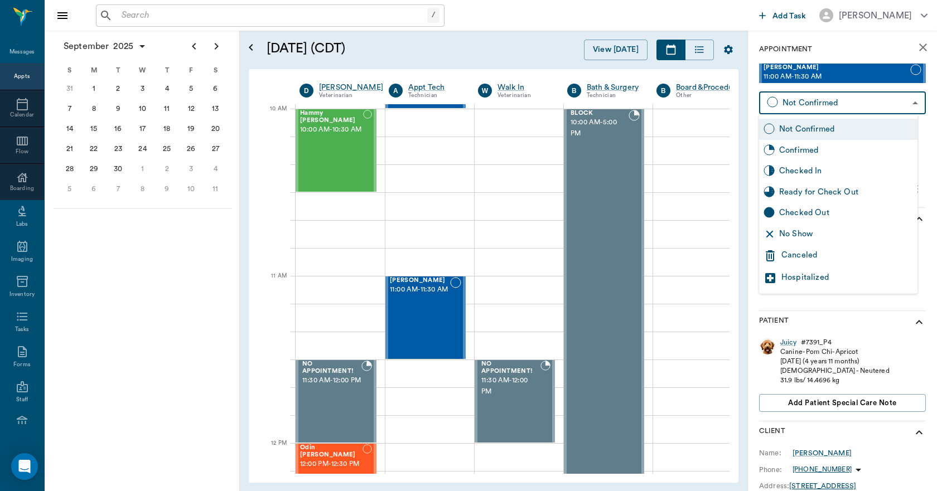
click at [799, 253] on div "Canceled" at bounding box center [847, 255] width 132 height 13
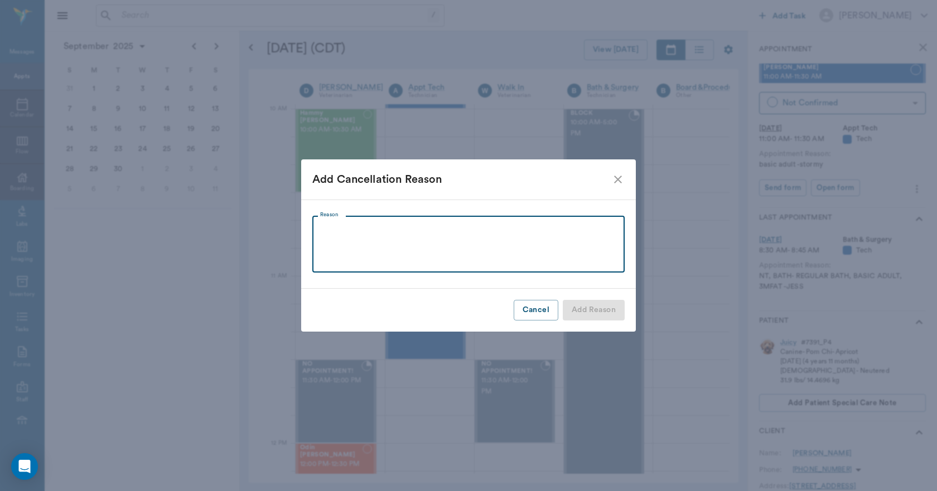
click at [432, 257] on textarea "Reason" at bounding box center [468, 244] width 297 height 38
drag, startPoint x: 631, startPoint y: 166, endPoint x: 610, endPoint y: 179, distance: 24.6
click at [622, 175] on div "Add Cancellation Reason" at bounding box center [468, 180] width 335 height 40
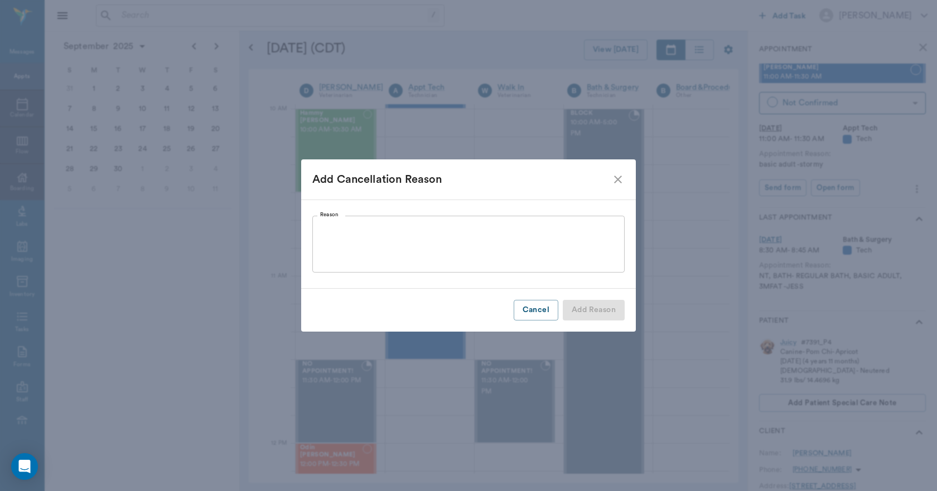
click at [612, 177] on icon "close" at bounding box center [617, 179] width 13 height 13
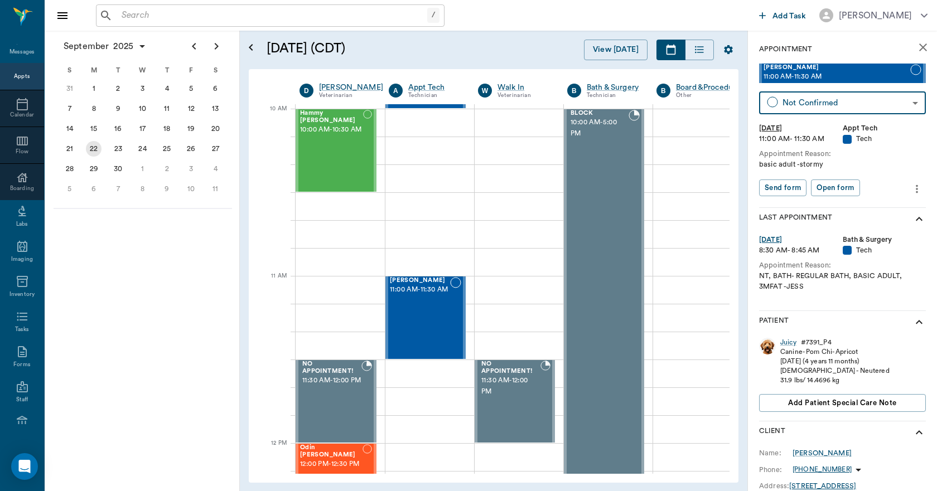
click at [94, 148] on div "22" at bounding box center [94, 149] width 16 height 16
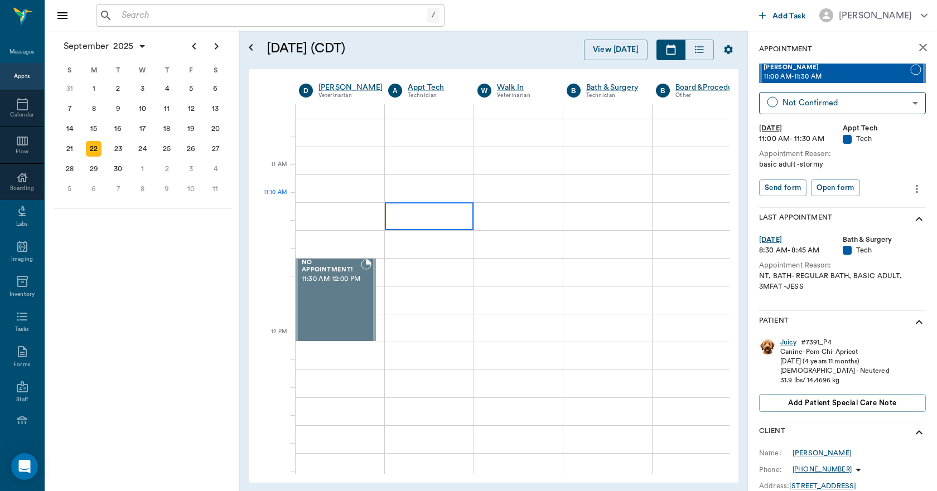
scroll to position [446, 1]
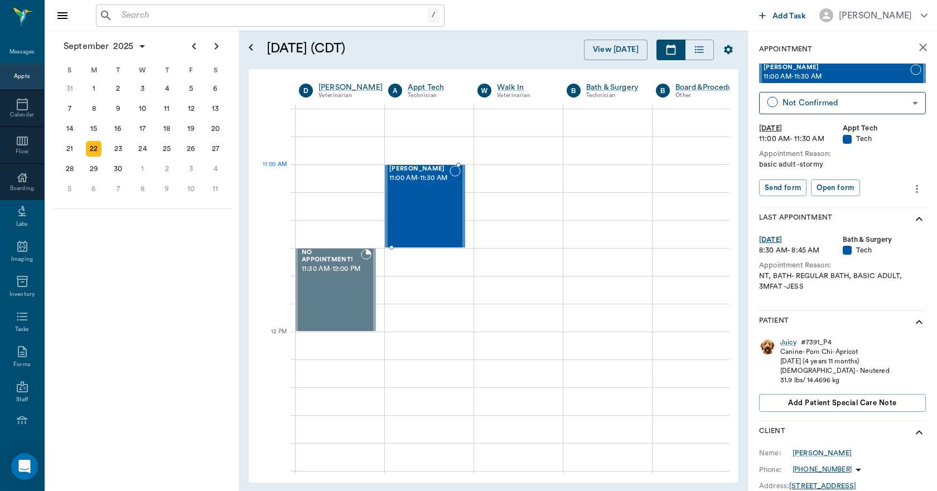
drag, startPoint x: 820, startPoint y: 69, endPoint x: 438, endPoint y: 181, distance: 398.0
click at [919, 45] on icon "close" at bounding box center [922, 47] width 13 height 13
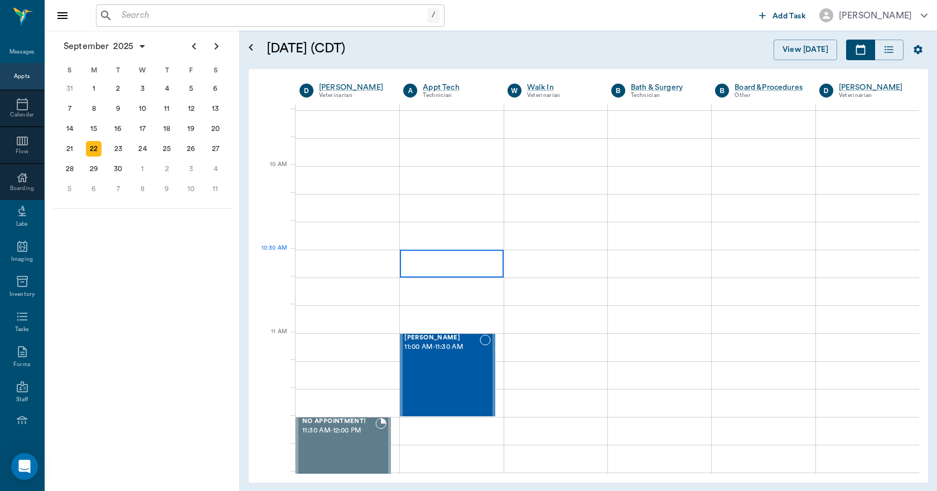
scroll to position [279, 0]
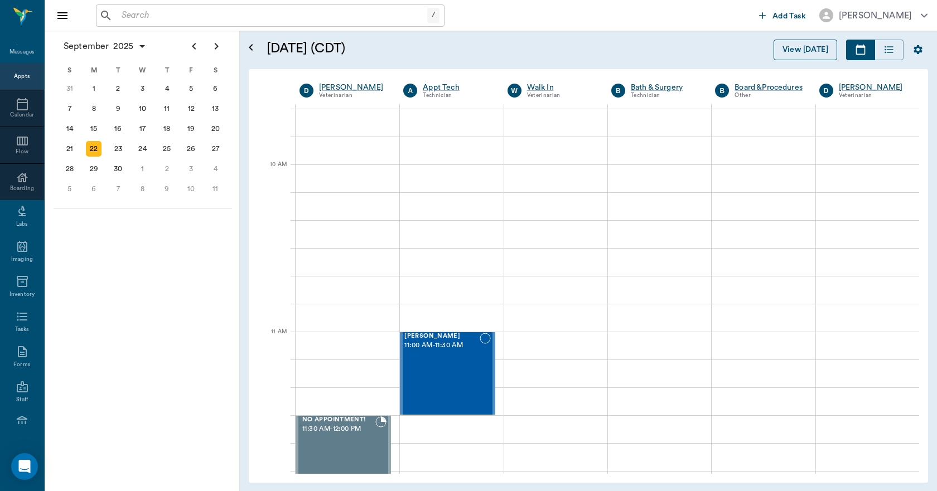
click at [820, 51] on button "View [DATE]" at bounding box center [806, 50] width 64 height 21
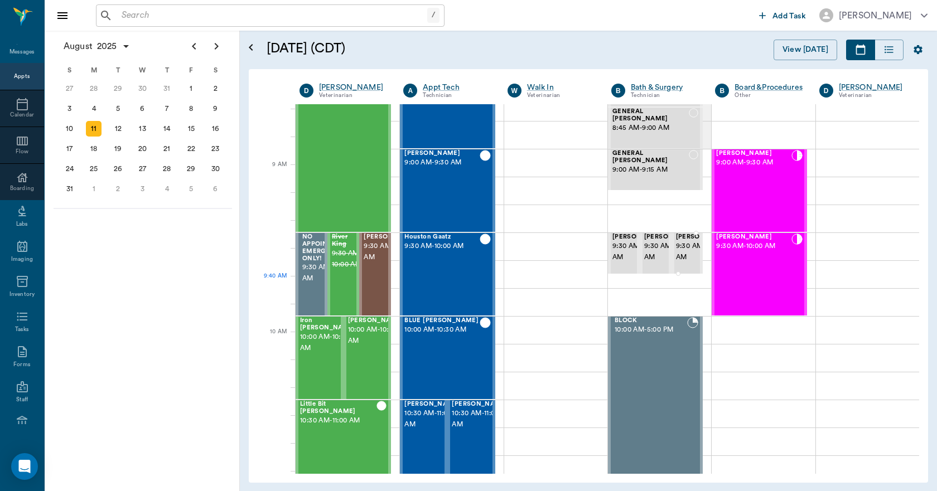
scroll to position [112, 0]
